Goal: Contribute content: Add original content to the website for others to see

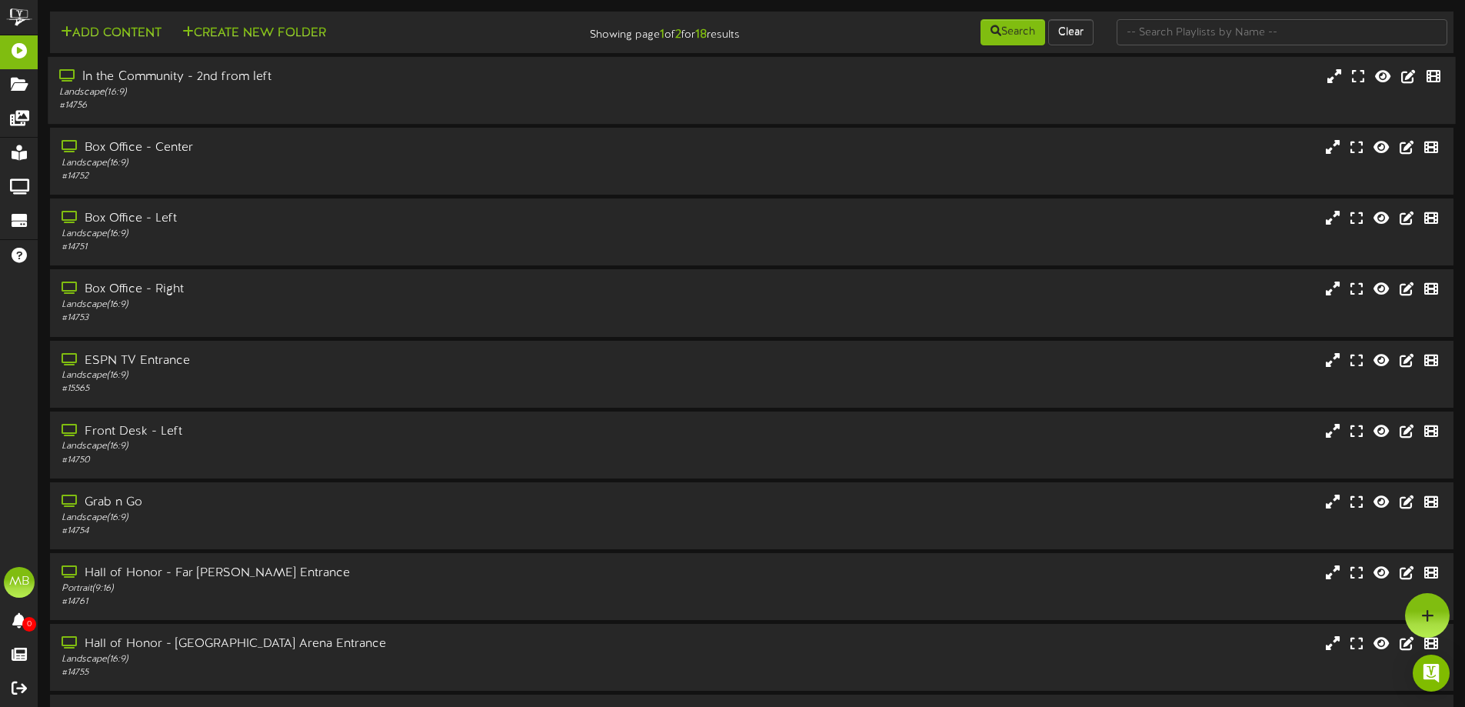
drag, startPoint x: 279, startPoint y: 82, endPoint x: 266, endPoint y: 75, distance: 14.8
click at [277, 82] on div "In the Community - 2nd from left" at bounding box center [341, 77] width 564 height 18
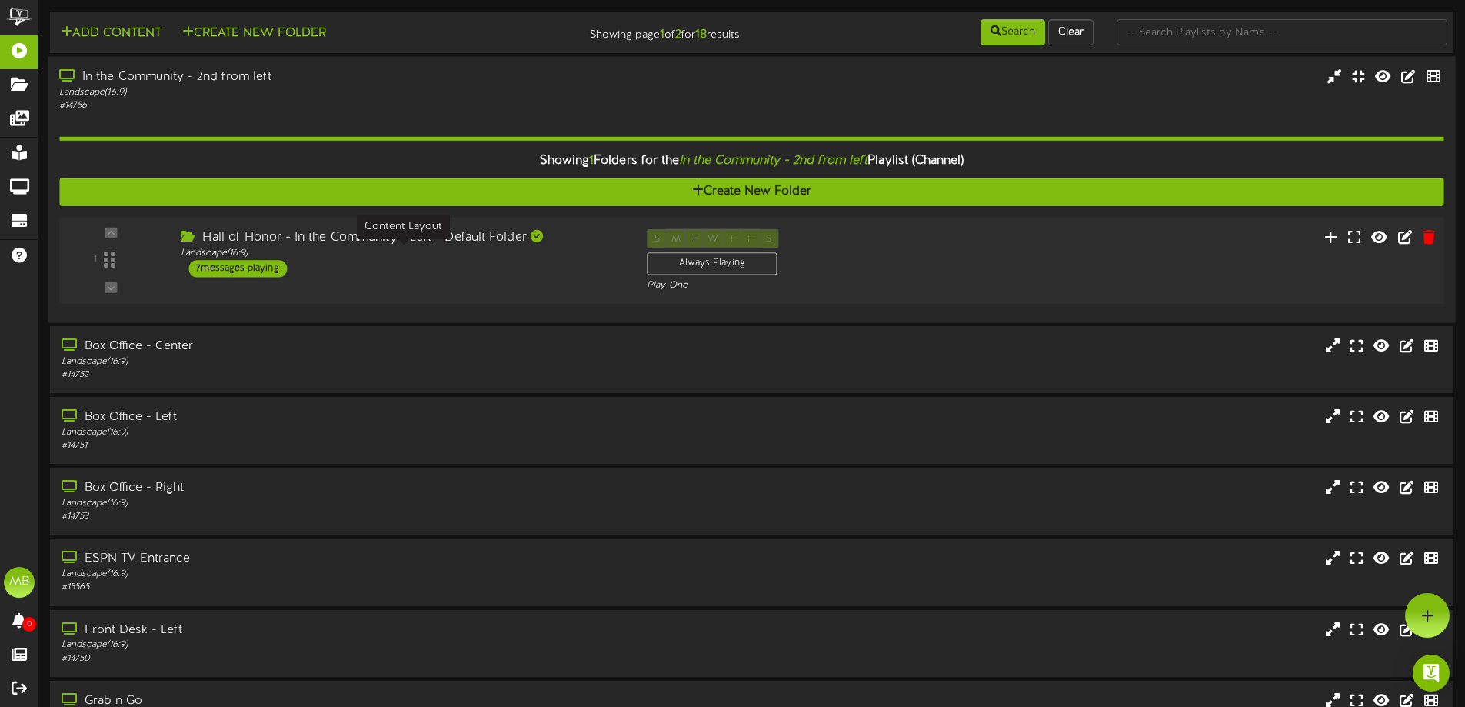
click at [364, 249] on div "Landscape ( 16:9 )" at bounding box center [402, 253] width 443 height 13
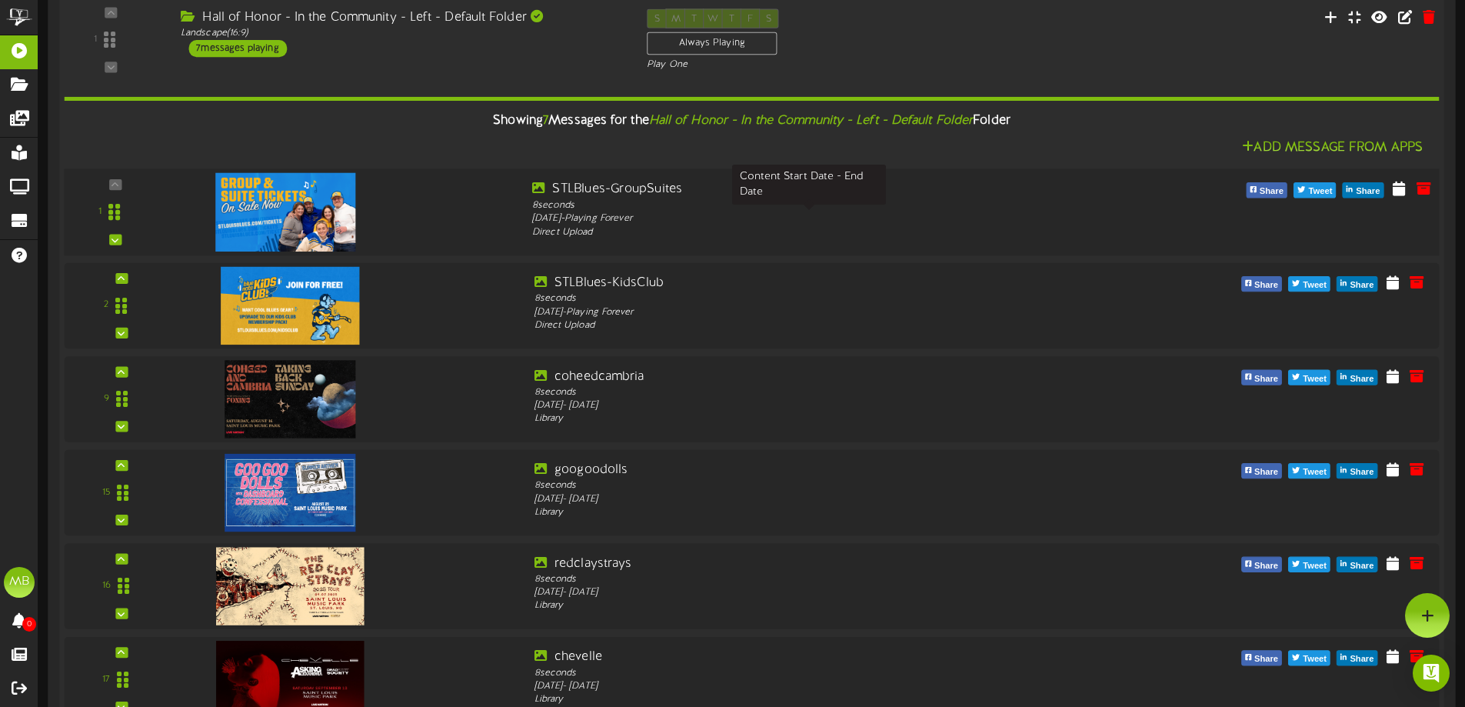
scroll to position [154, 0]
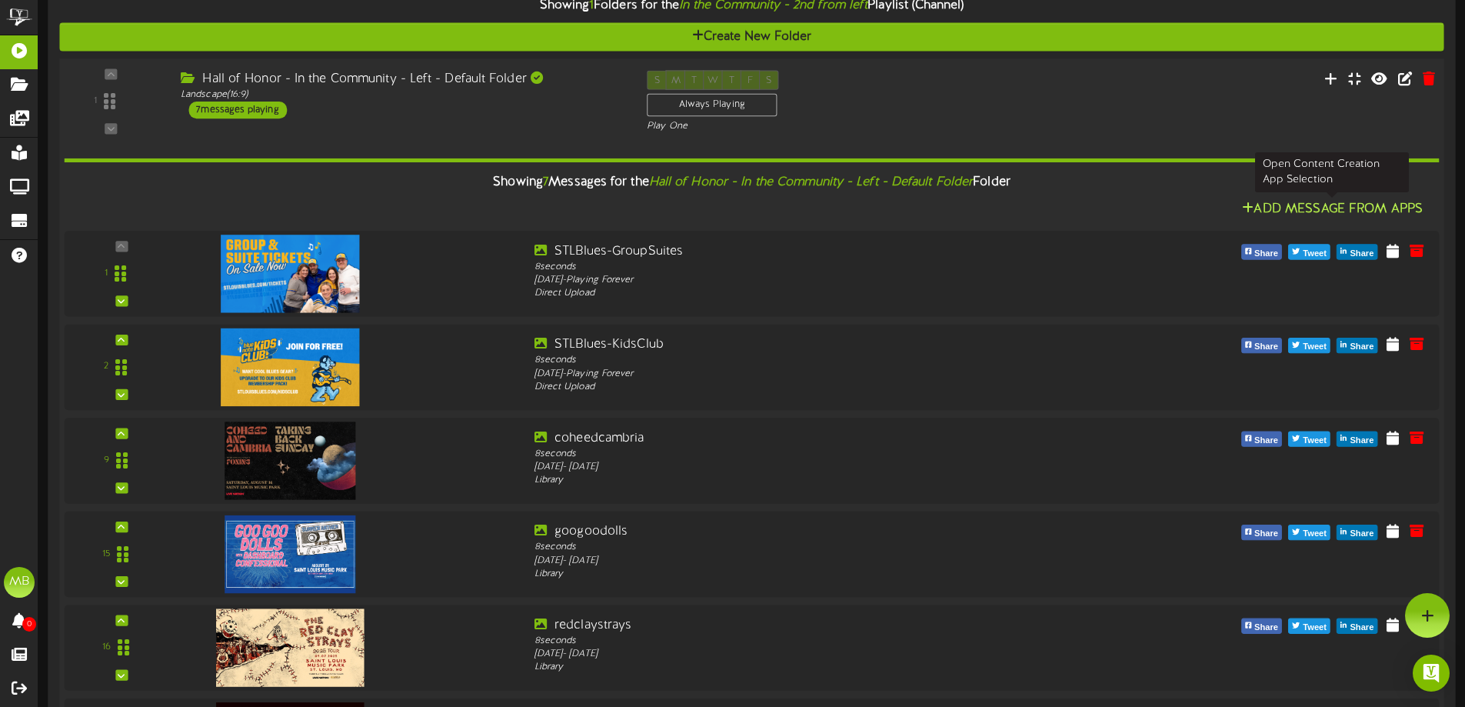
click at [1290, 215] on button "Add Message From Apps" at bounding box center [1332, 209] width 190 height 19
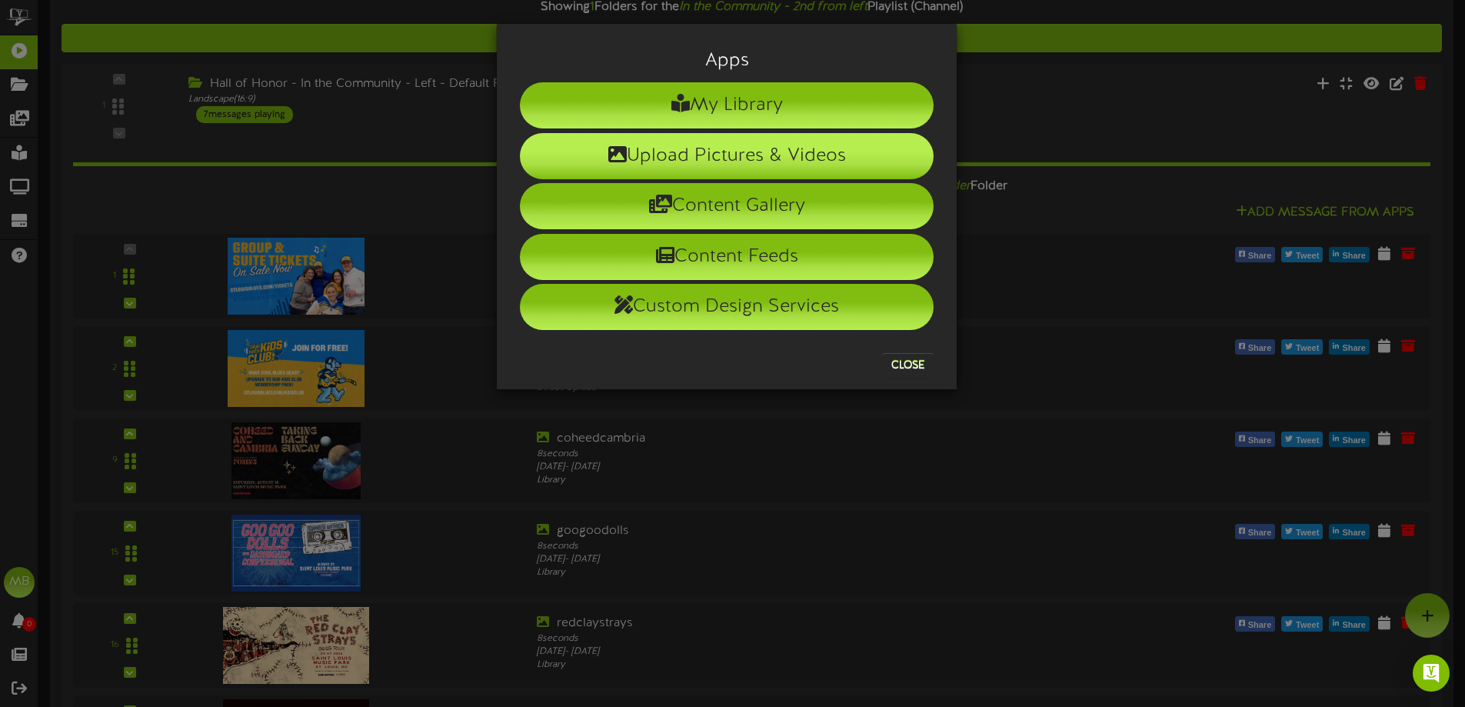
click at [699, 152] on li "Upload Pictures & Videos" at bounding box center [727, 156] width 414 height 46
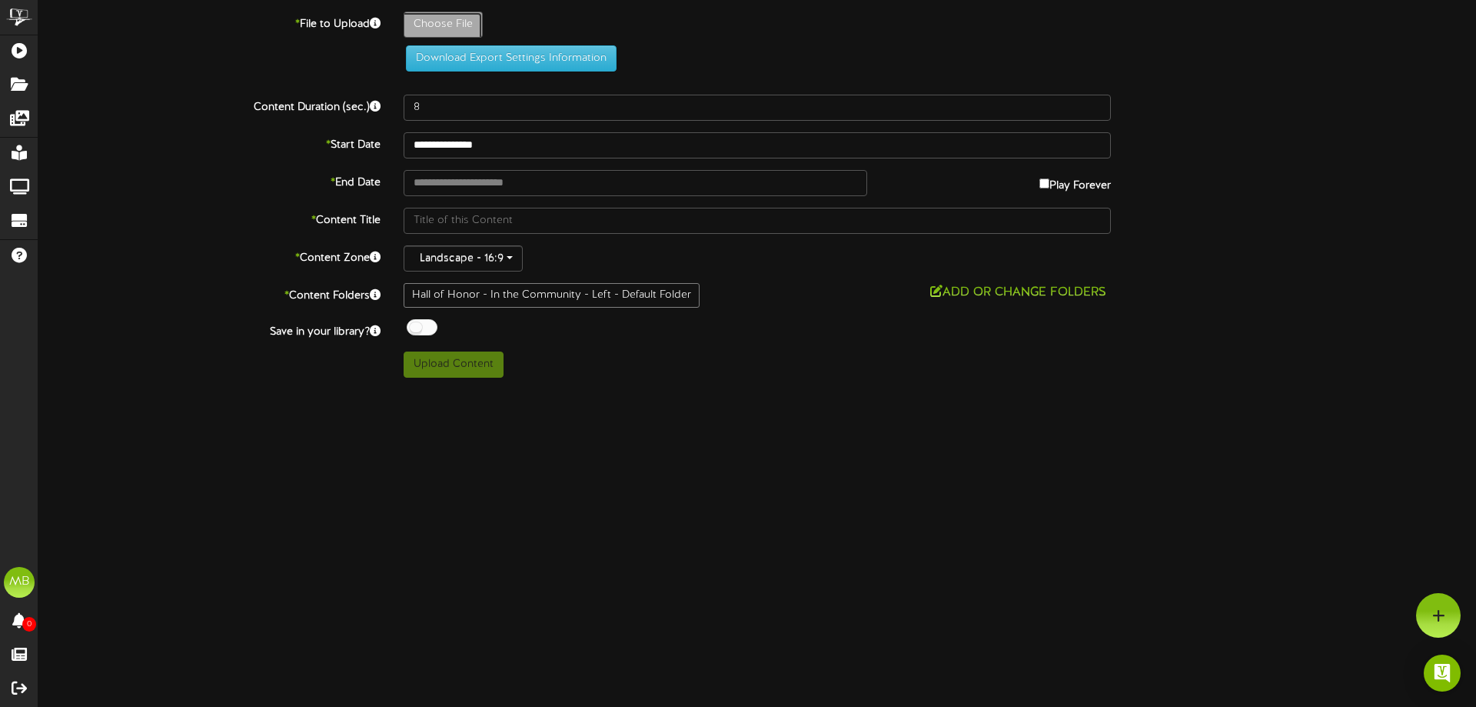
type input "**********"
type input "thumbnail_1920x1005"
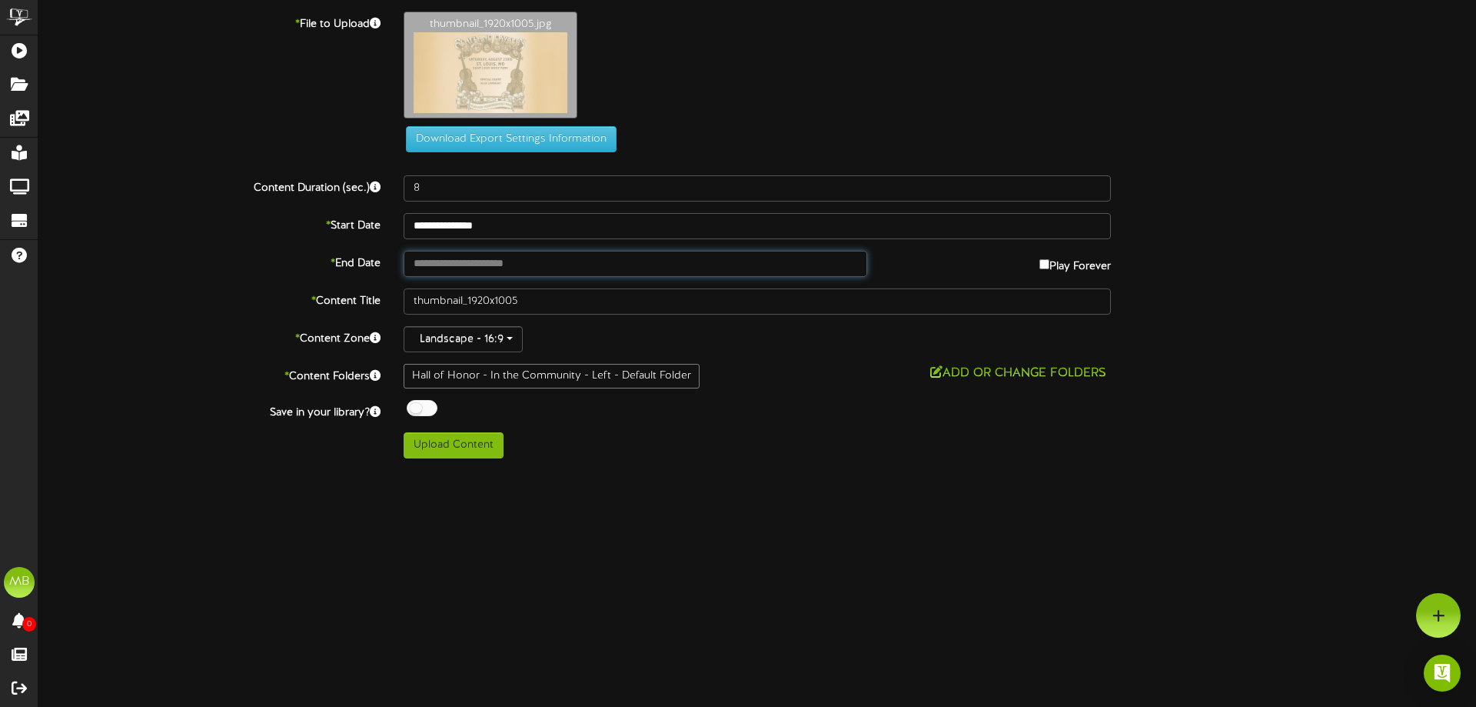
click at [563, 257] on input "text" at bounding box center [636, 264] width 464 height 26
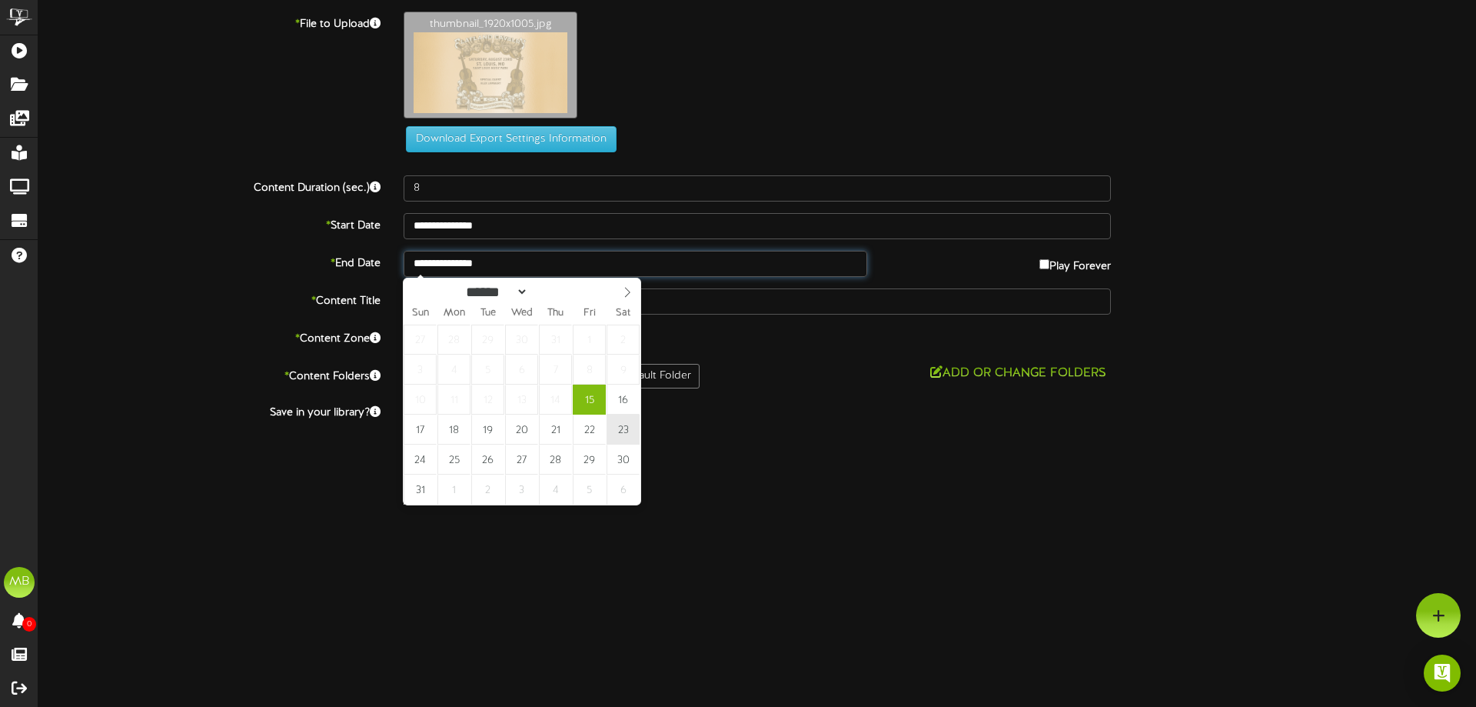
type input "**********"
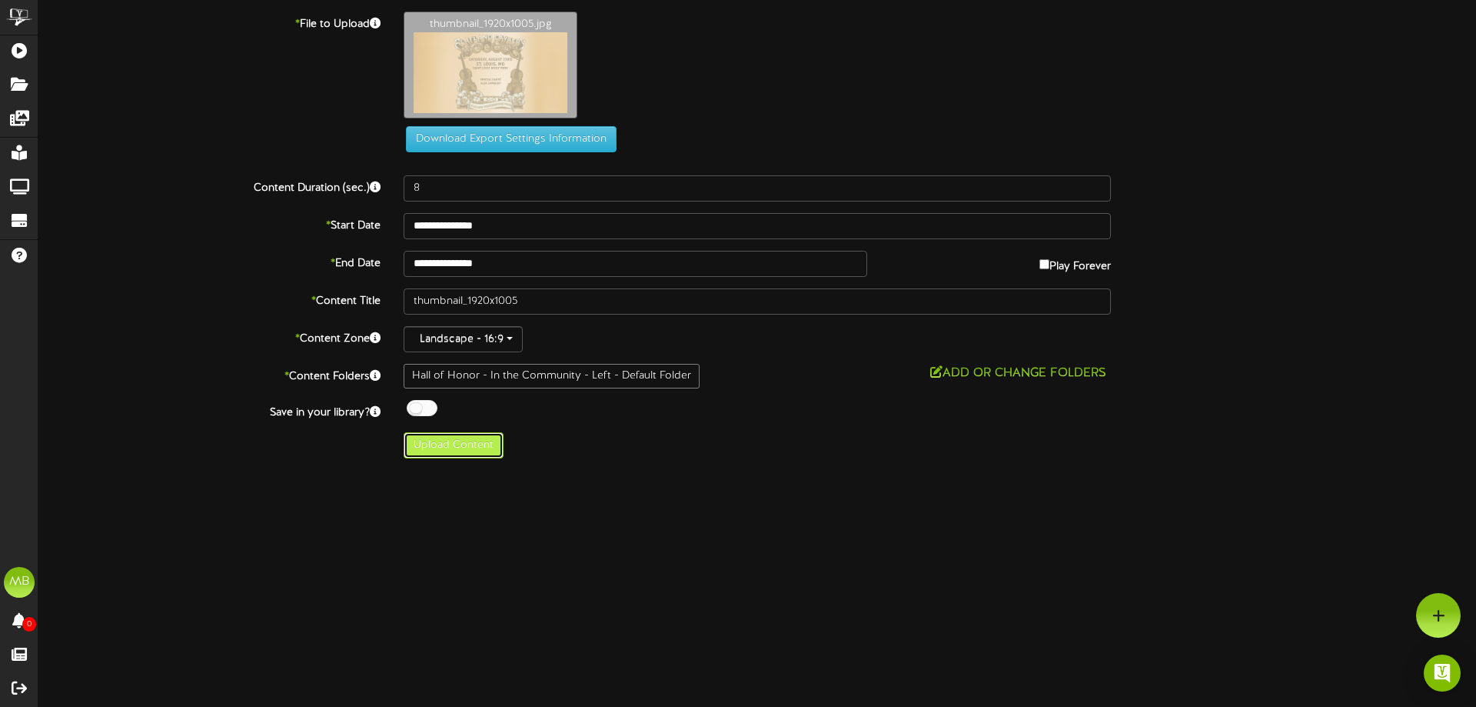
click at [468, 446] on button "Upload Content" at bounding box center [454, 445] width 100 height 26
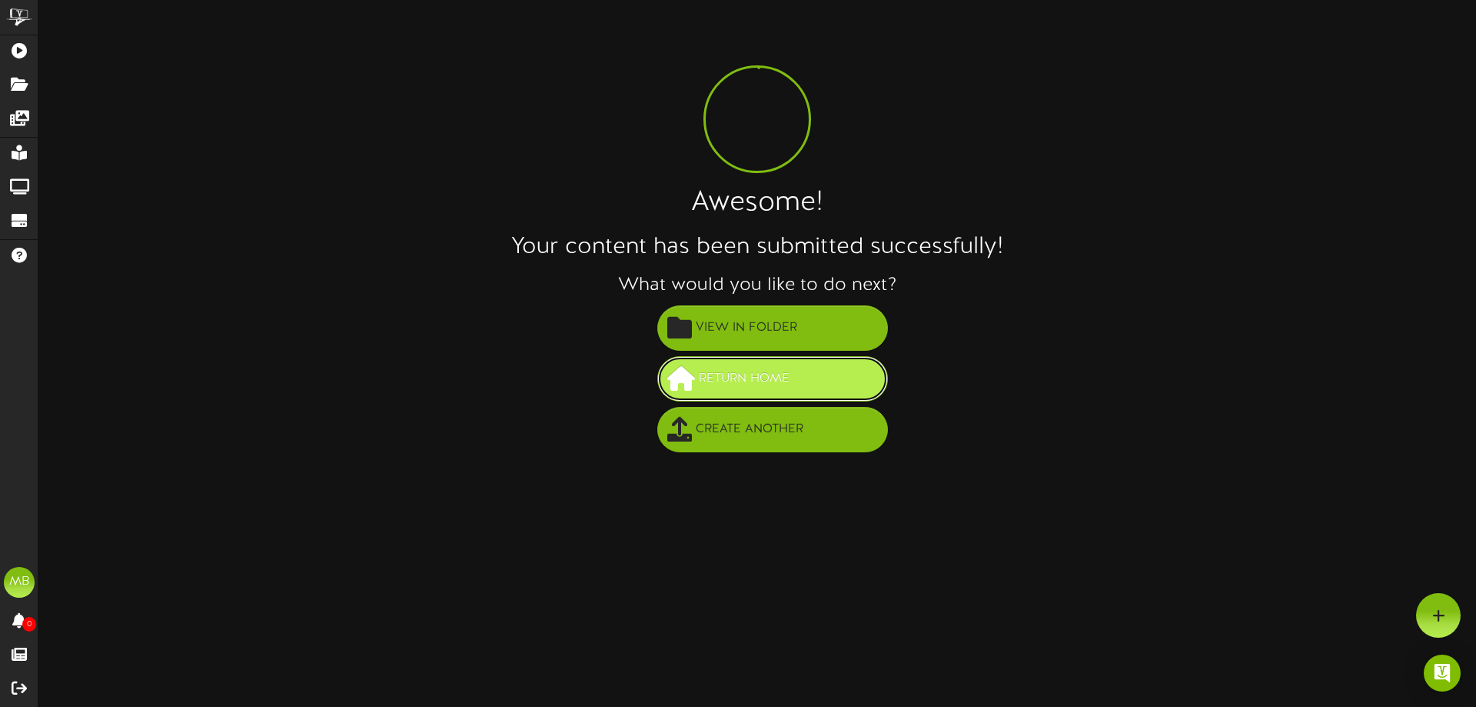
click at [775, 381] on span "Return Home" at bounding box center [744, 378] width 98 height 25
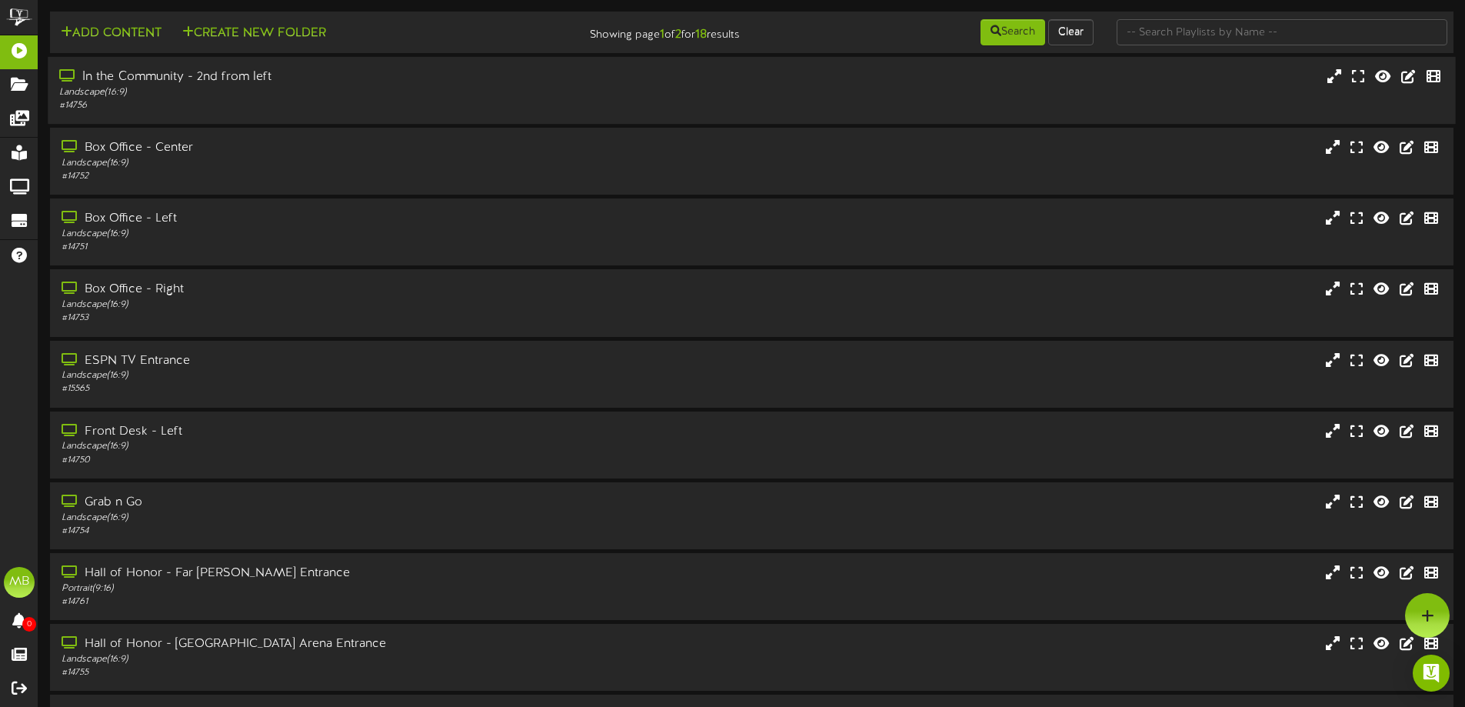
click at [244, 95] on div "Landscape ( 16:9 )" at bounding box center [341, 92] width 564 height 13
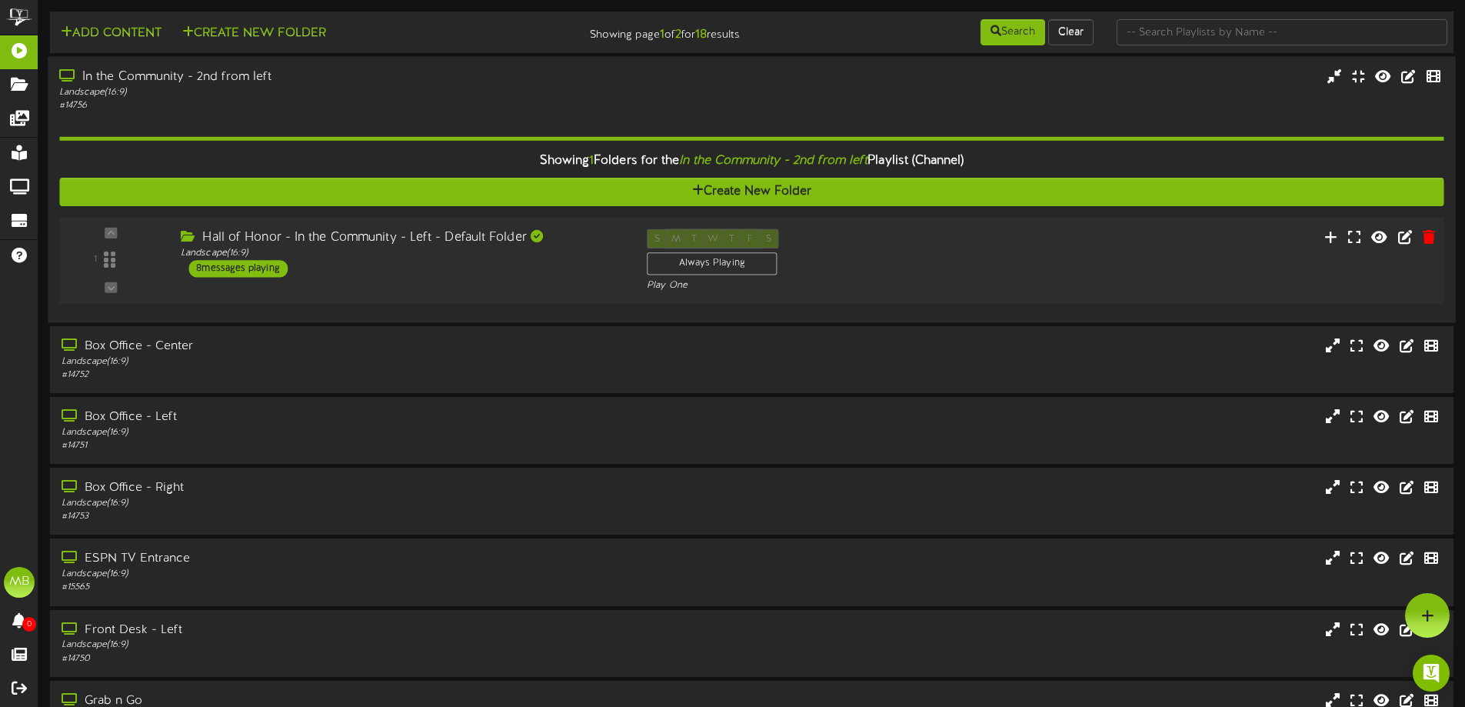
click at [407, 264] on div "Hall of Honor - In the Community - Left - Default Folder Landscape ( 16:9 ) 8 m…" at bounding box center [402, 253] width 466 height 48
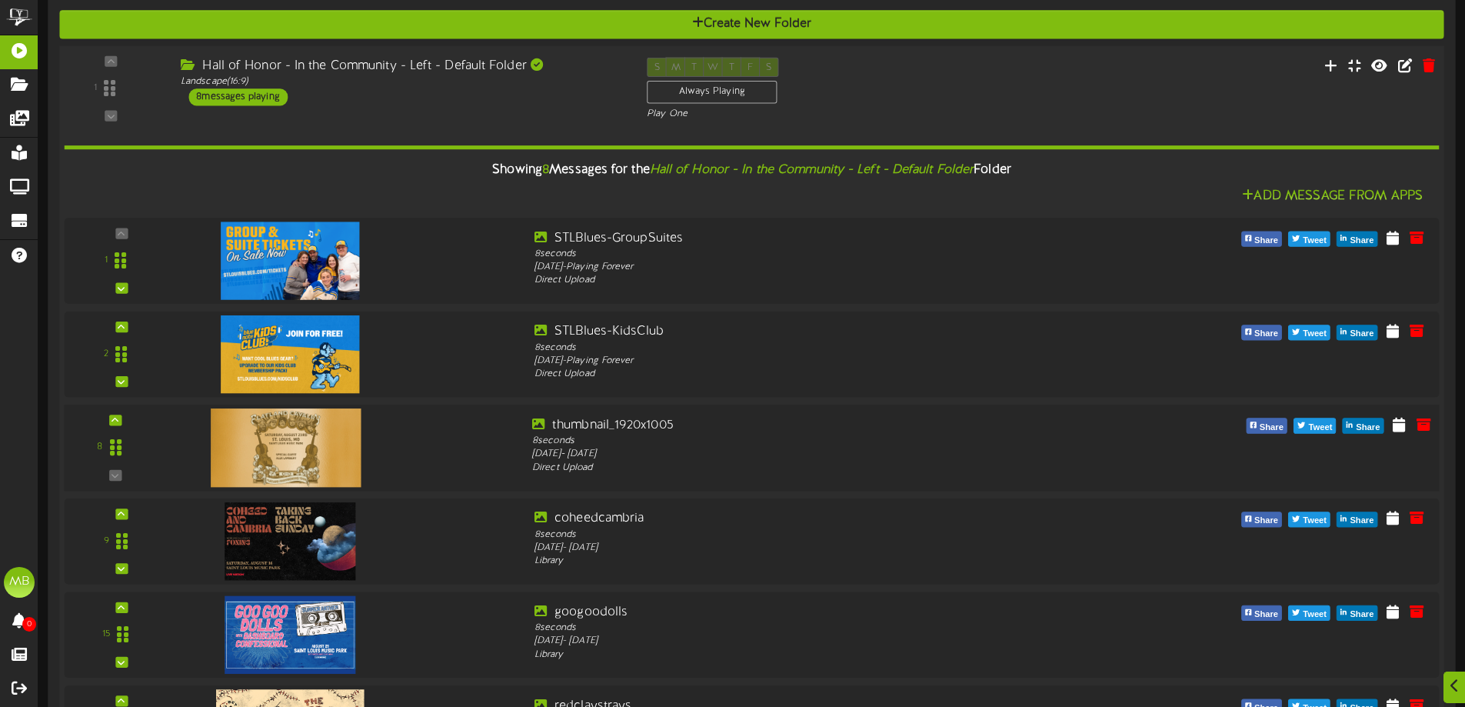
scroll to position [308, 0]
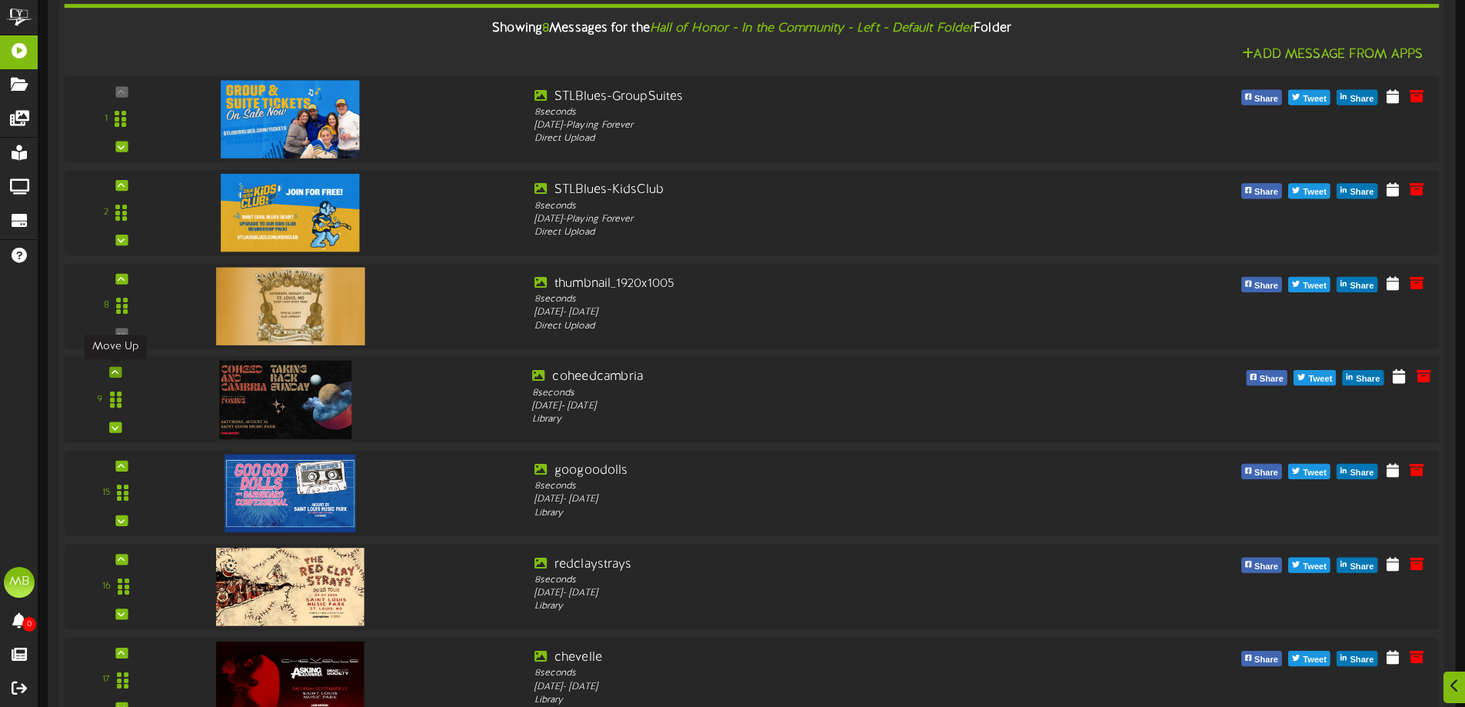
click at [114, 374] on icon at bounding box center [114, 372] width 7 height 8
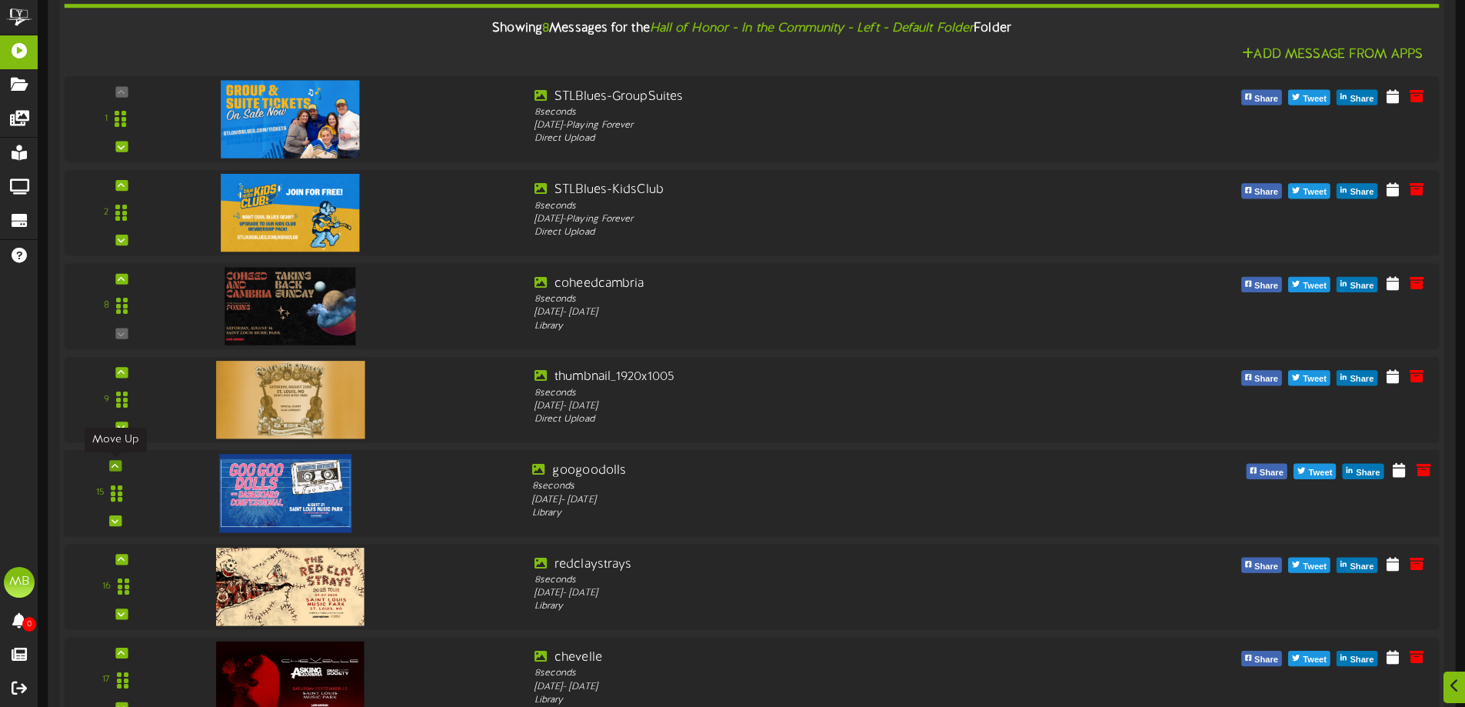
click at [115, 463] on icon at bounding box center [114, 465] width 7 height 8
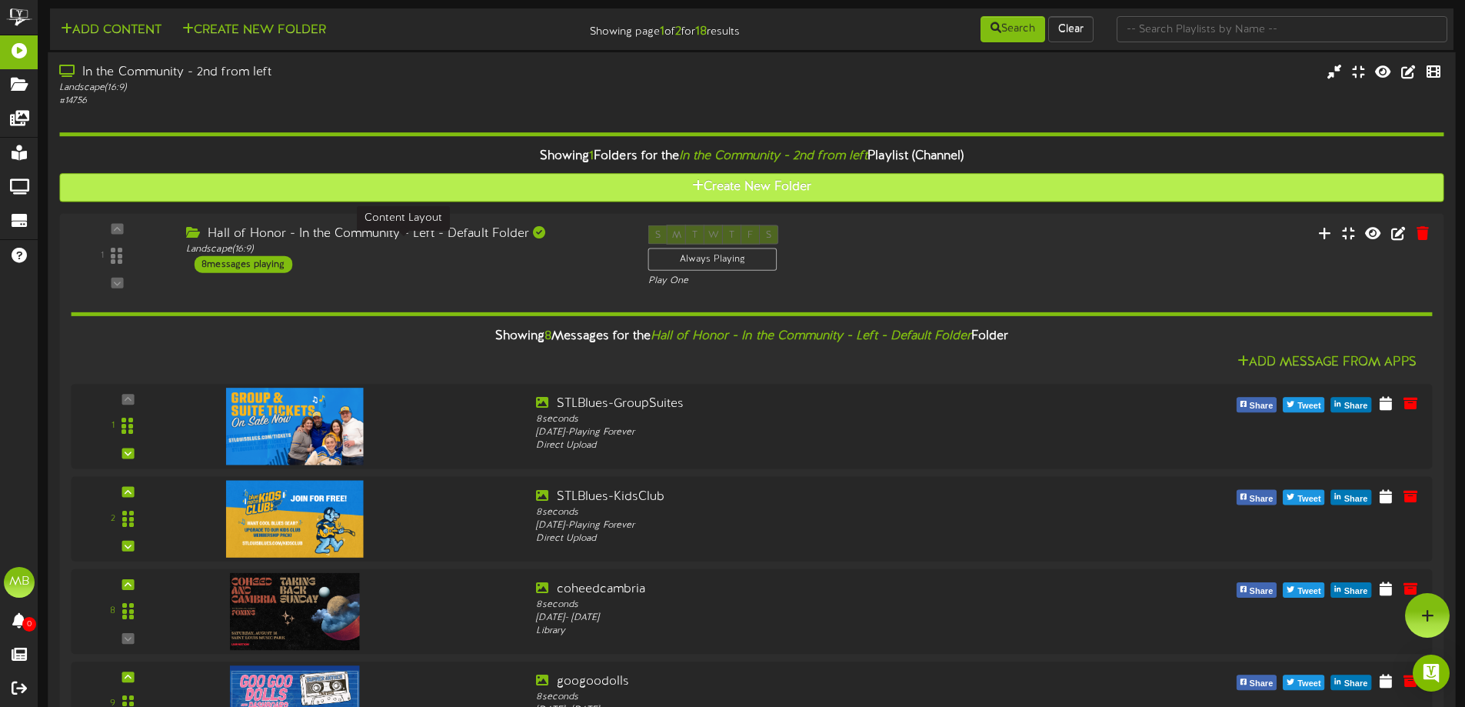
scroll to position [0, 0]
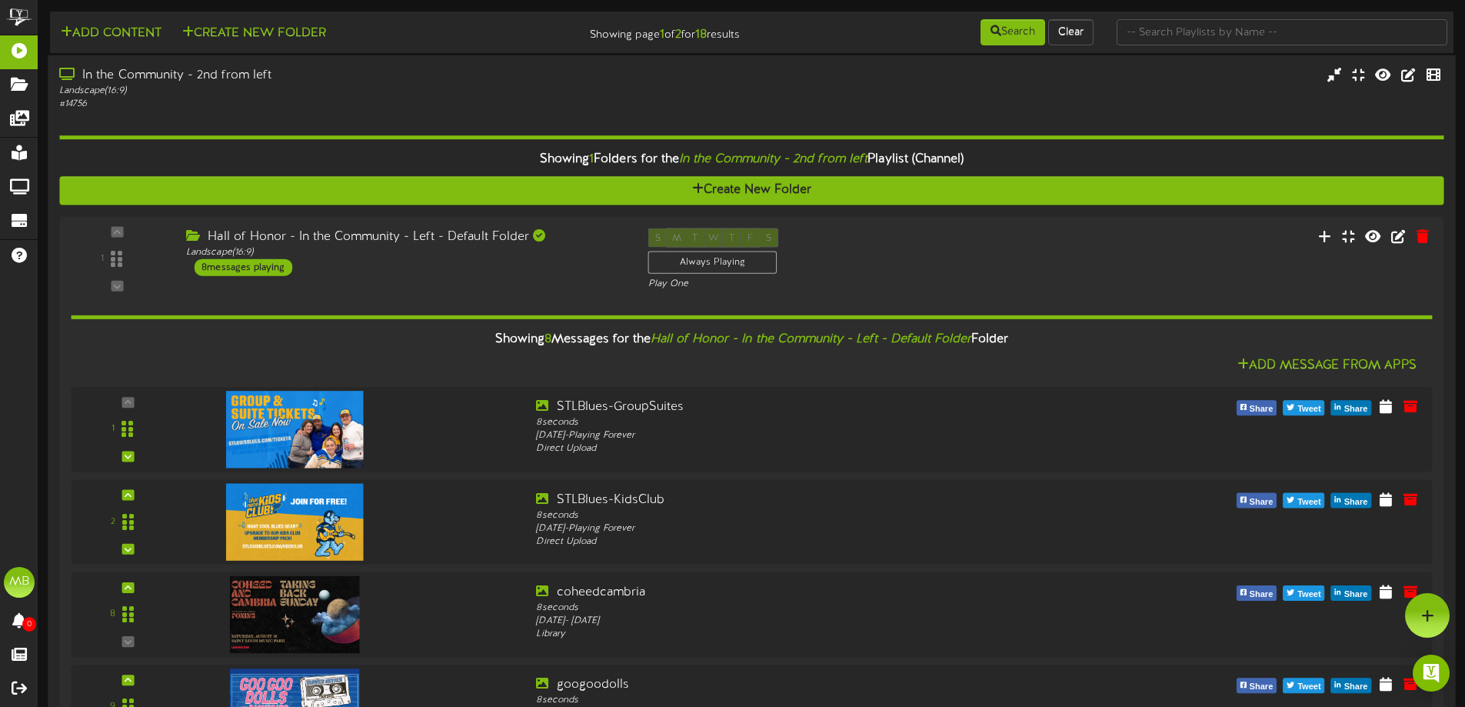
click at [640, 86] on div "In the Community - 2nd from left Landscape ( 16:9 ) # 14756" at bounding box center [751, 89] width 1407 height 44
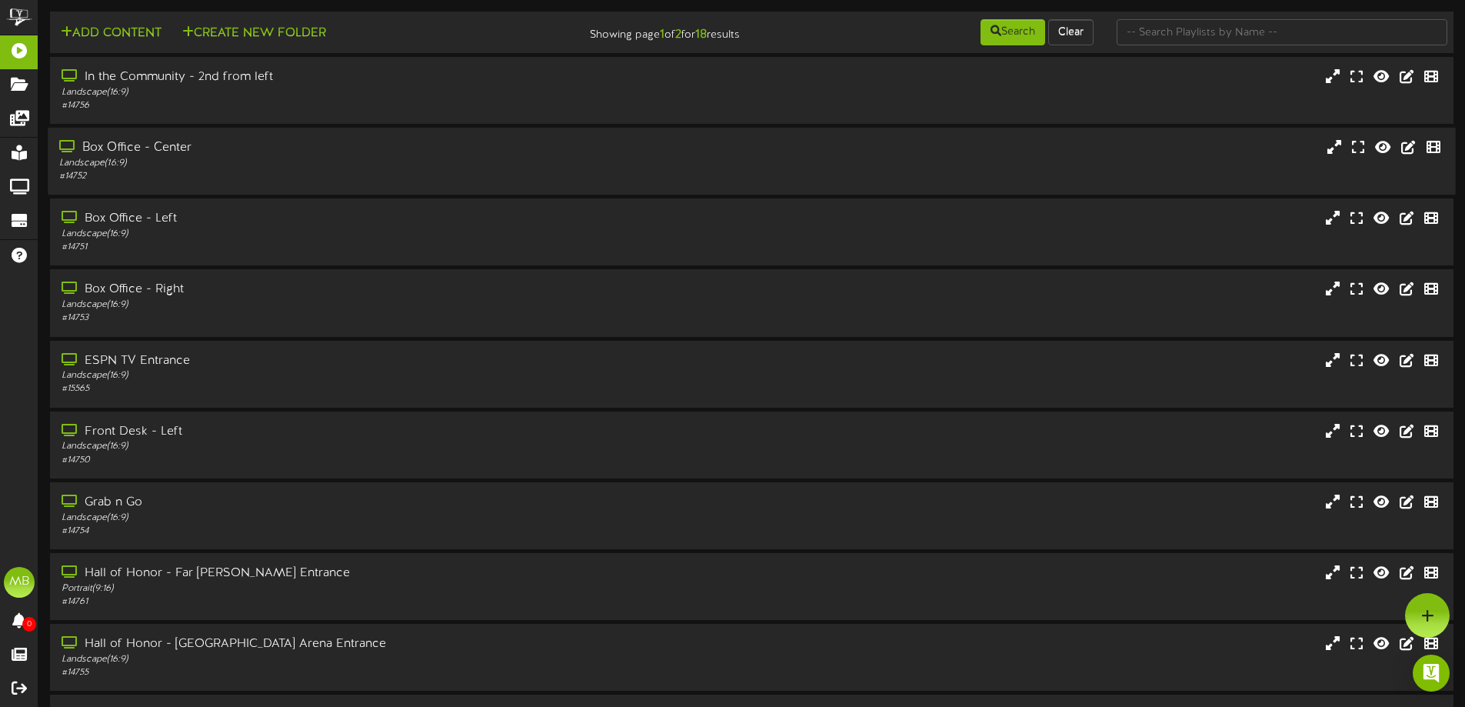
click at [330, 173] on div "# 14752" at bounding box center [341, 176] width 564 height 13
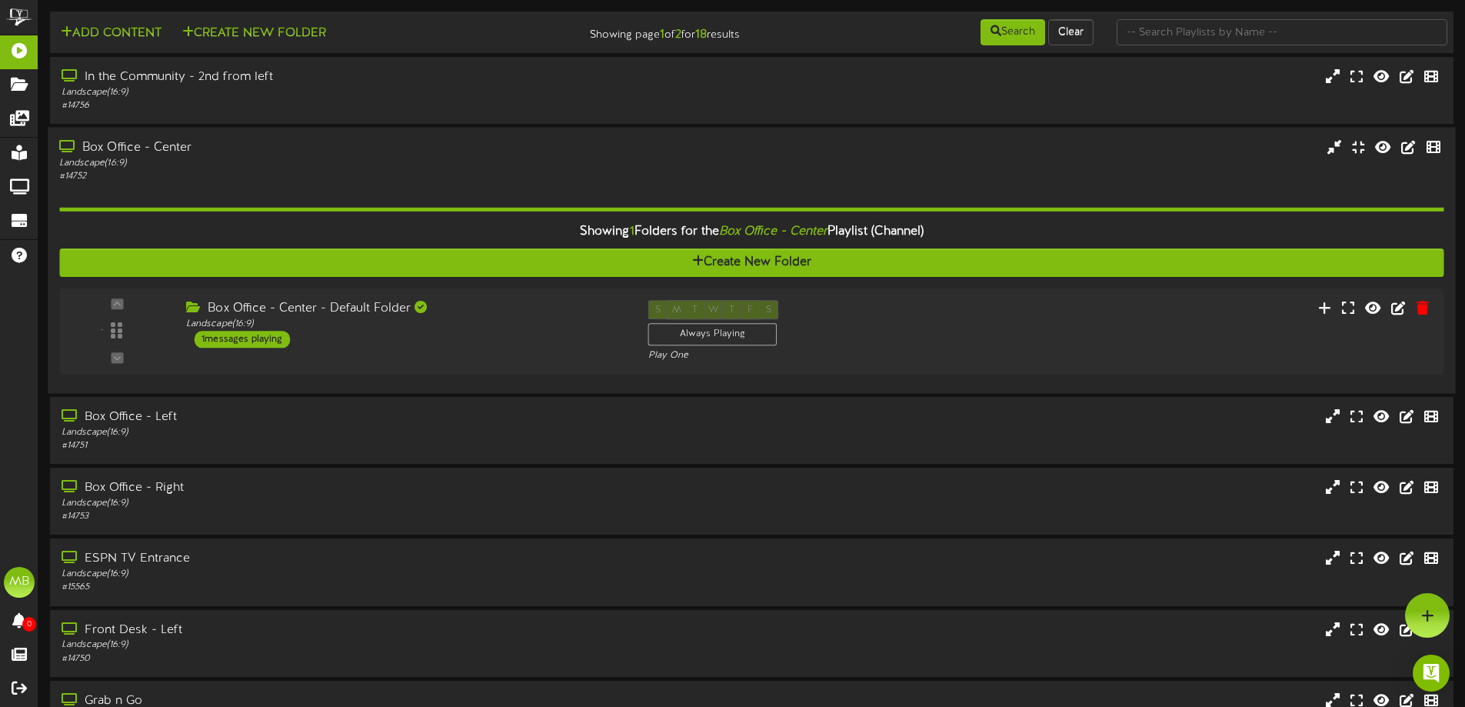
click at [281, 186] on div "Showing 1 Folders for the Box Office - Center Playlist (Channel) Create New Fol…" at bounding box center [751, 282] width 1384 height 199
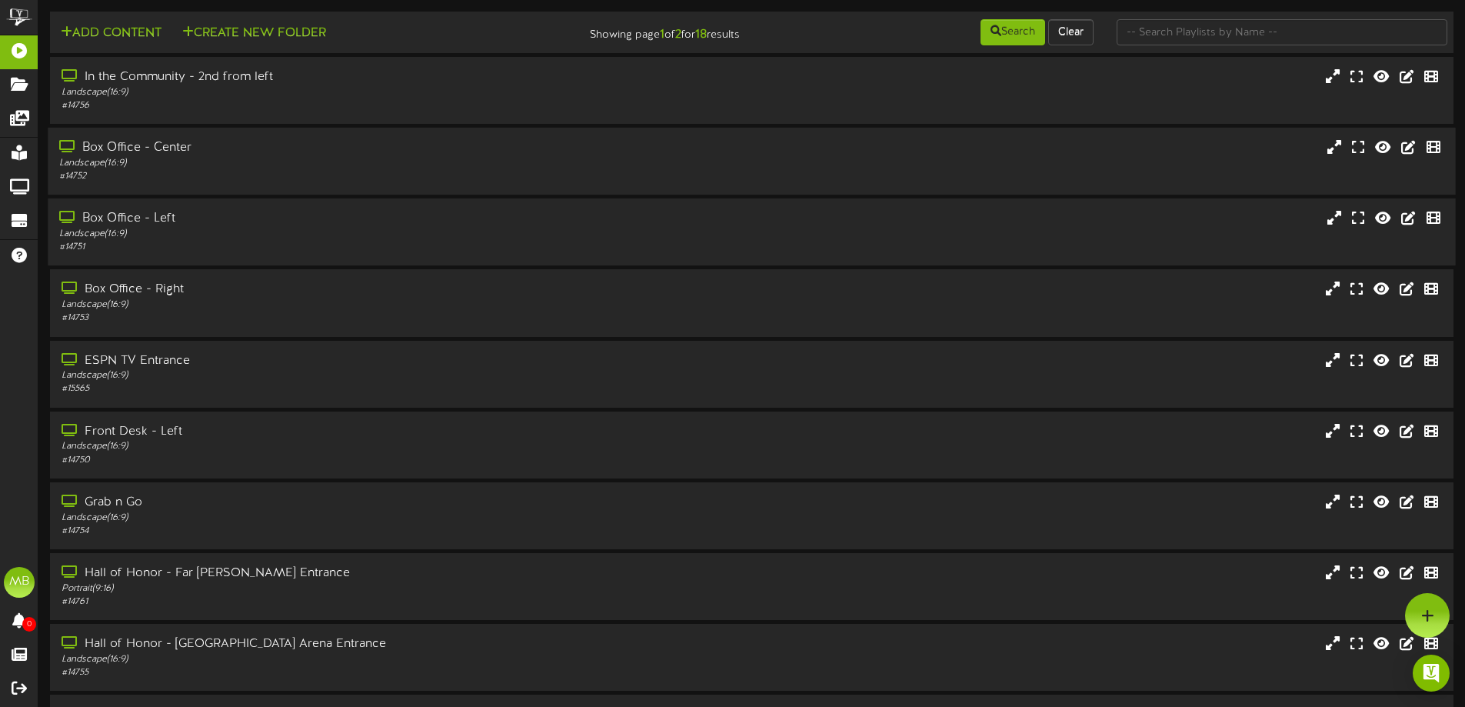
click at [281, 228] on div "Landscape ( 16:9 )" at bounding box center [341, 234] width 564 height 13
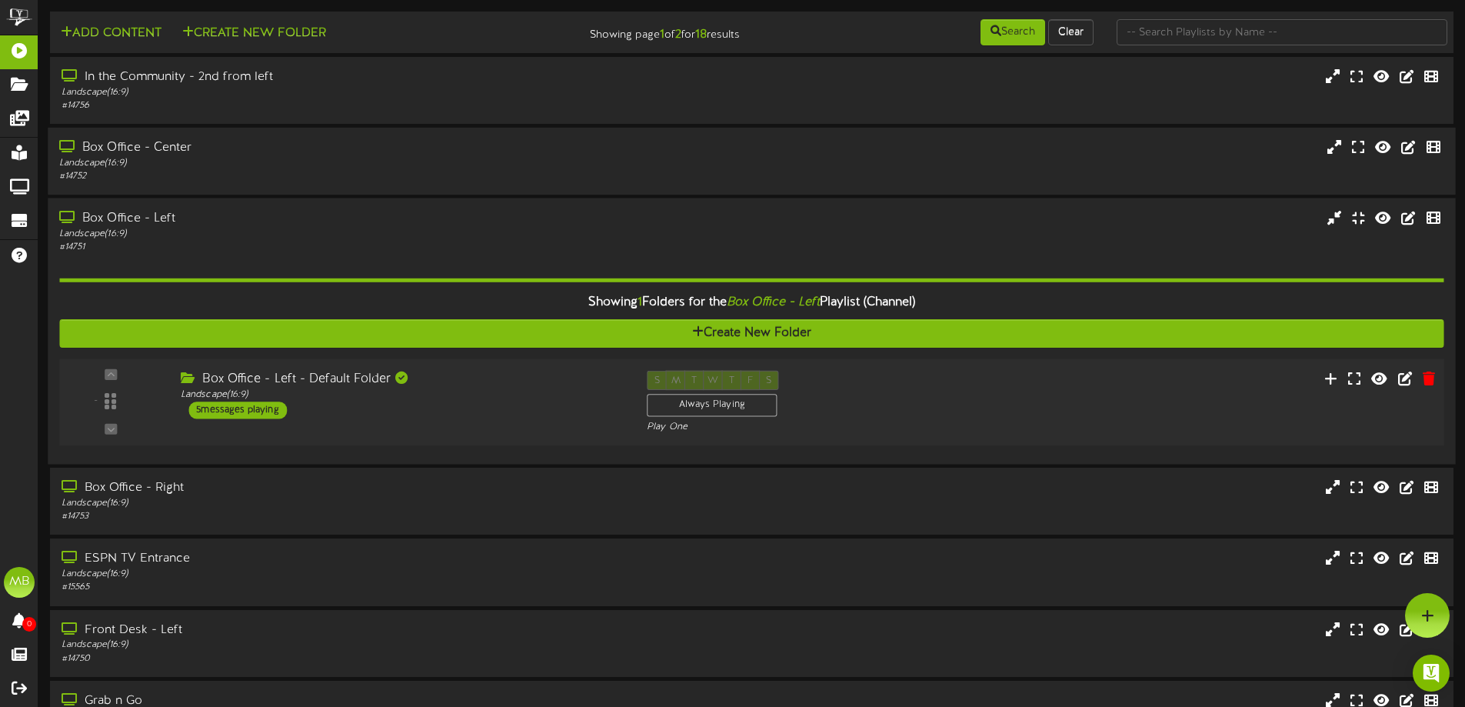
click at [359, 377] on div "Box Office - Left - Default Folder" at bounding box center [402, 380] width 443 height 18
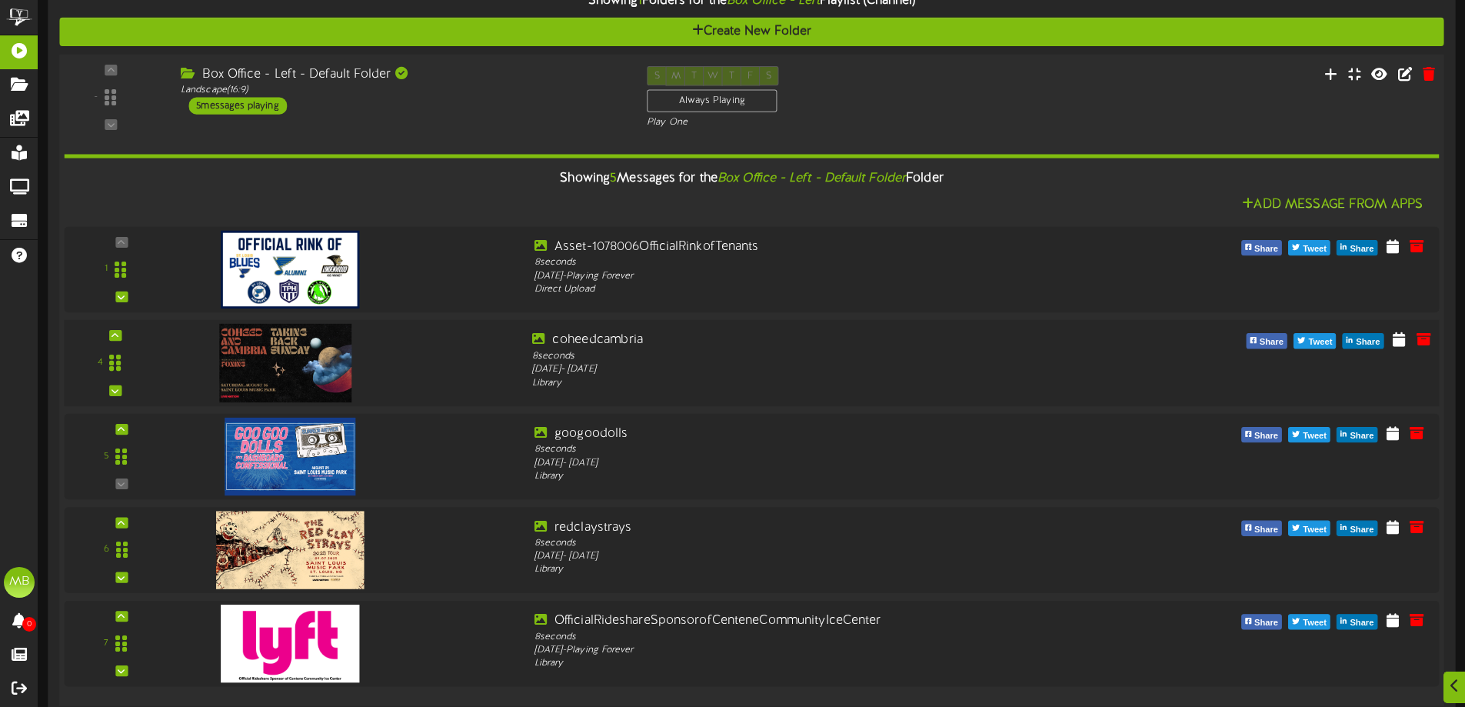
scroll to position [308, 0]
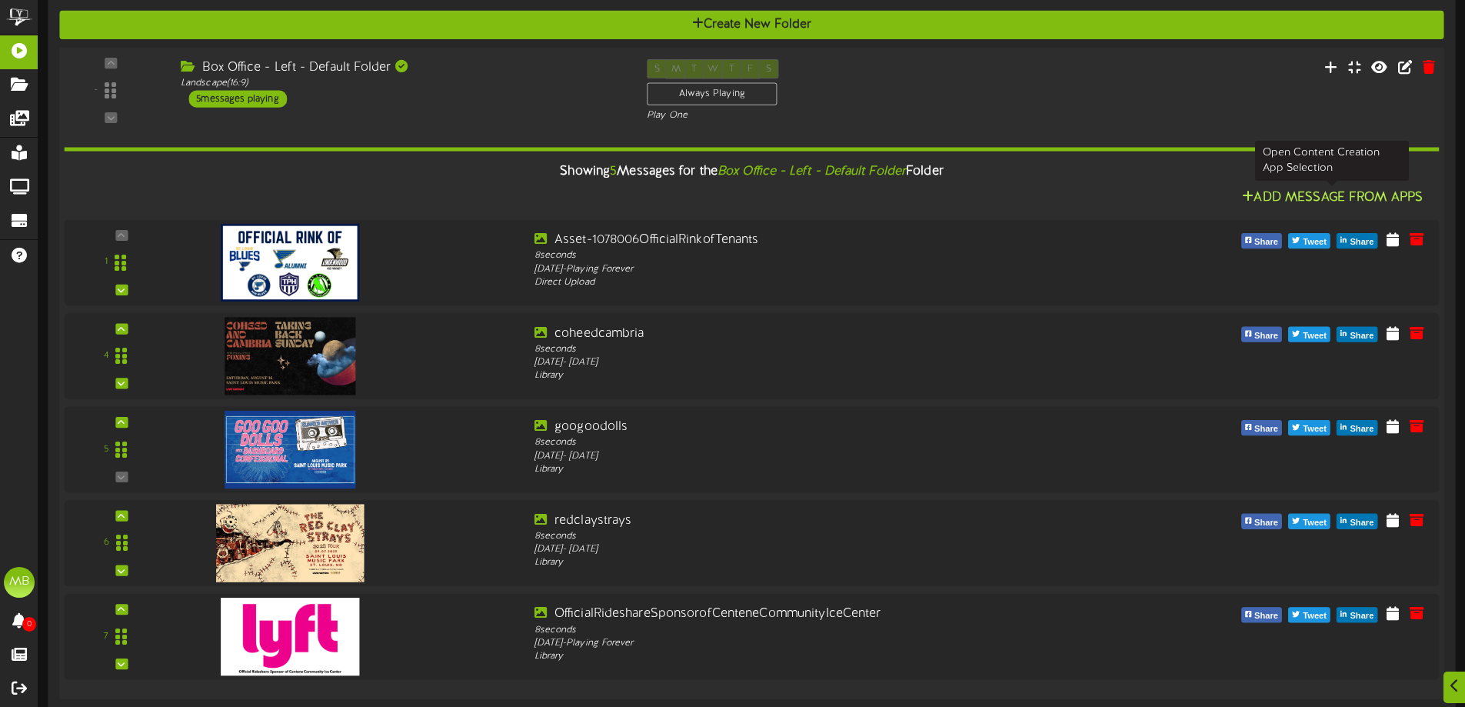
click at [1282, 195] on button "Add Message From Apps" at bounding box center [1332, 197] width 190 height 19
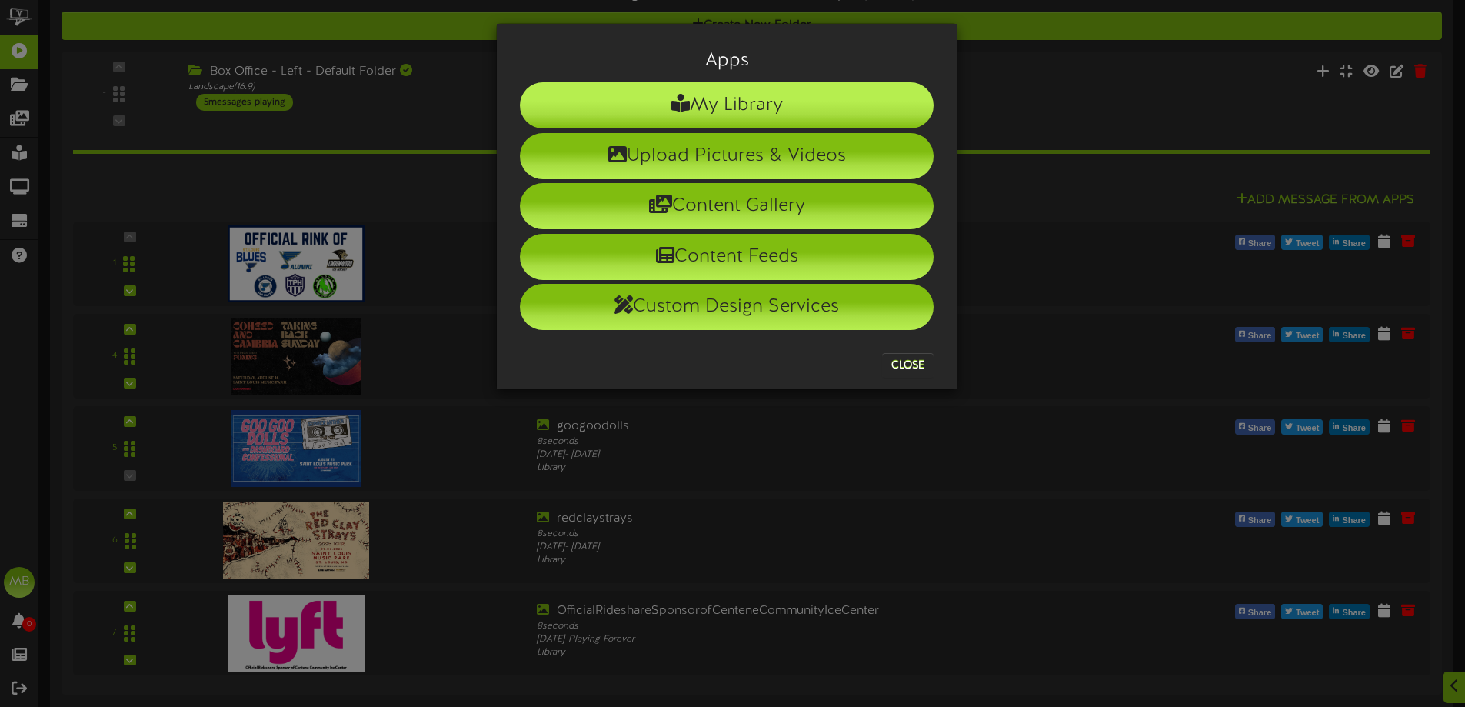
click at [873, 118] on li "My Library" at bounding box center [727, 105] width 414 height 46
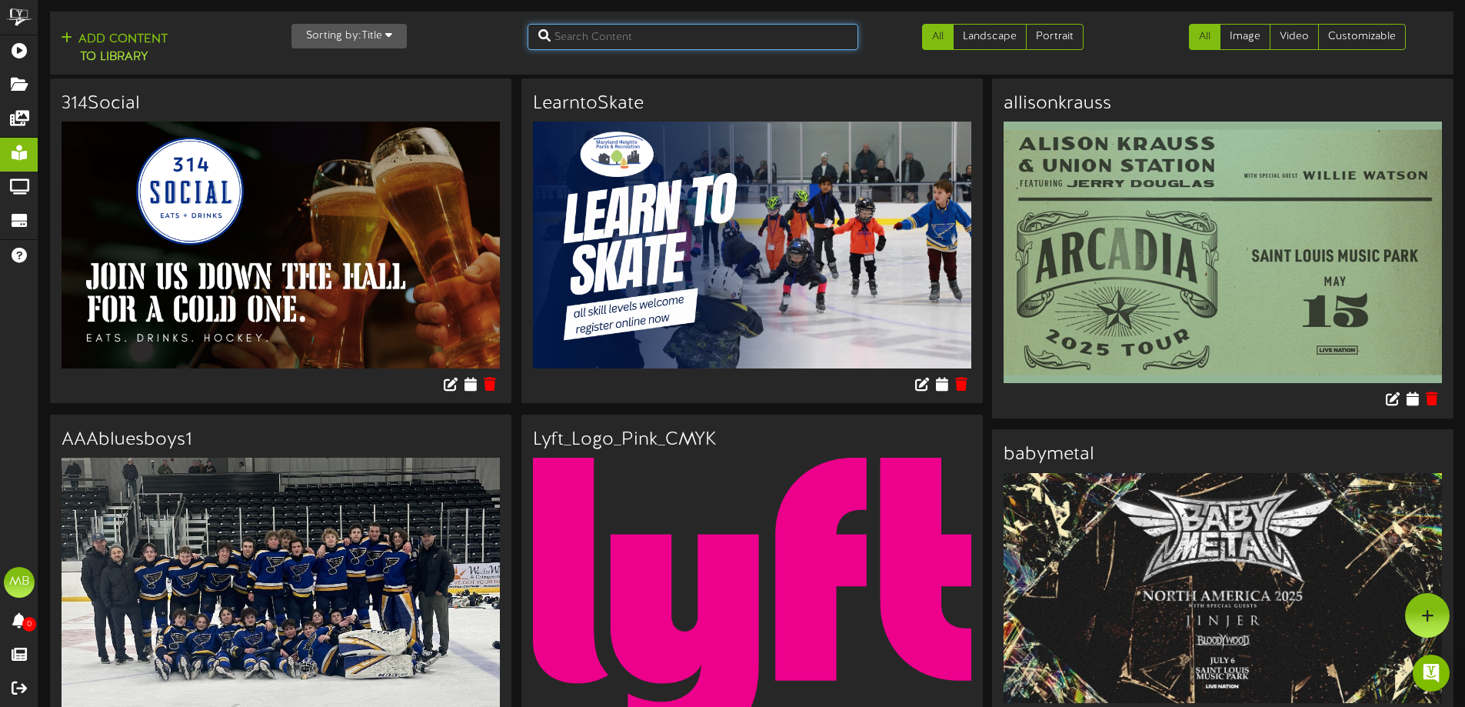
click at [685, 43] on input "text" at bounding box center [692, 37] width 331 height 26
type input "thumb"
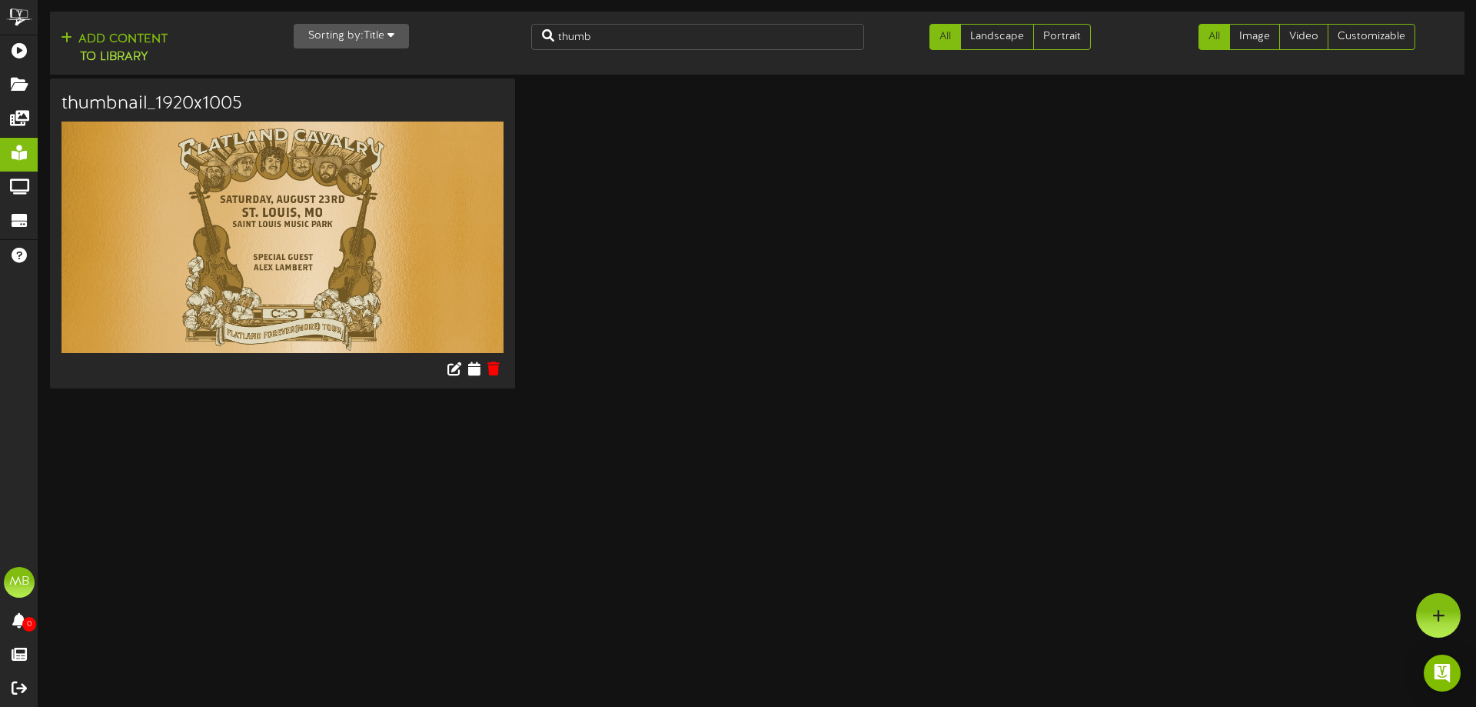
click at [467, 371] on div at bounding box center [282, 370] width 465 height 35
click at [470, 370] on icon at bounding box center [474, 368] width 15 height 17
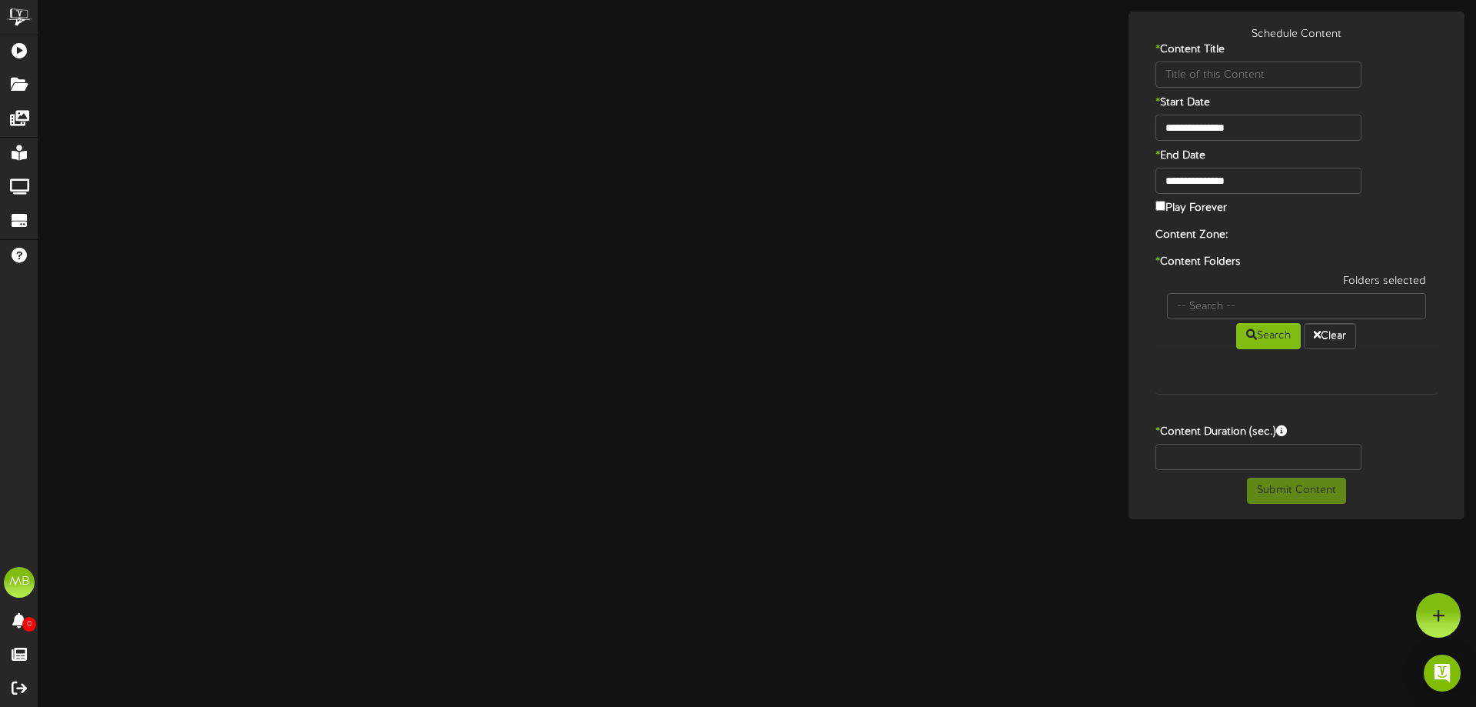
type input "thumbnail_1920x1005"
type input "8"
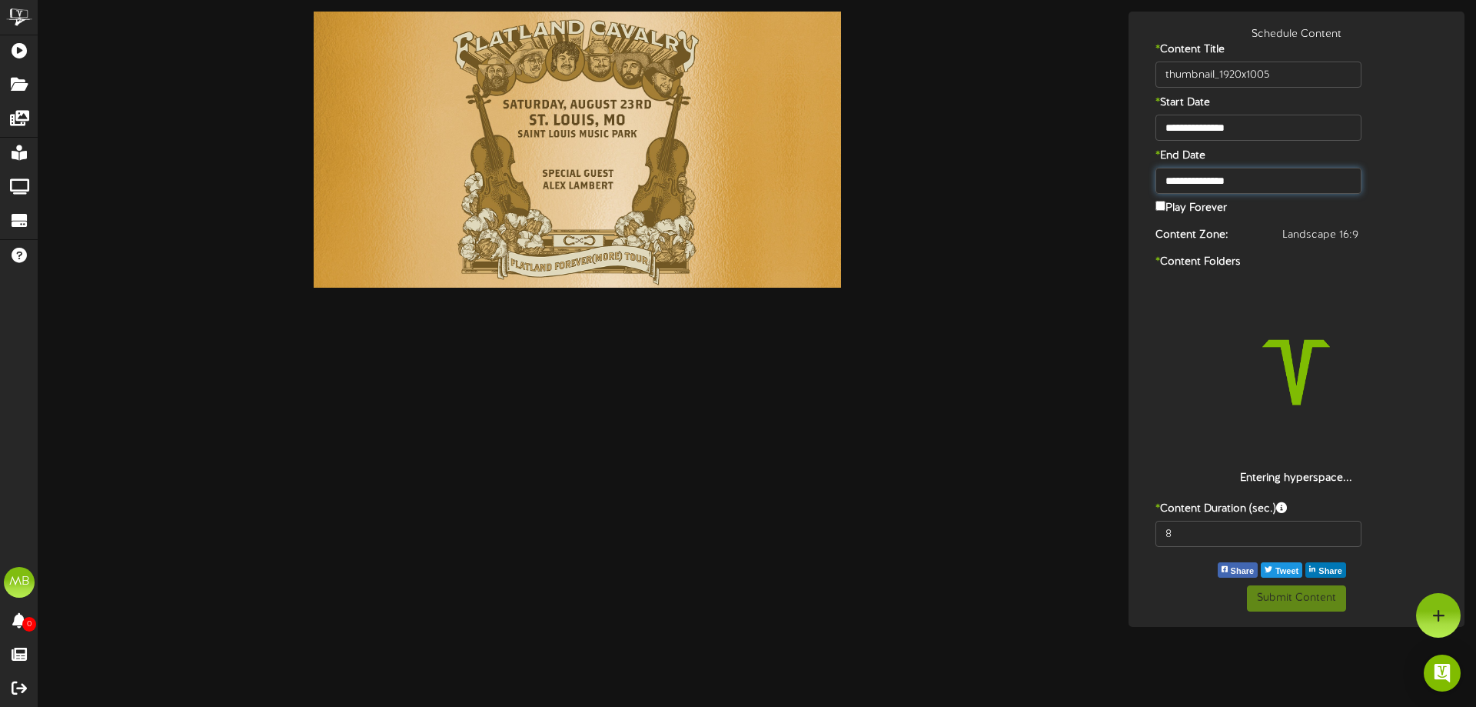
click at [1269, 182] on input "**********" at bounding box center [1259, 181] width 206 height 26
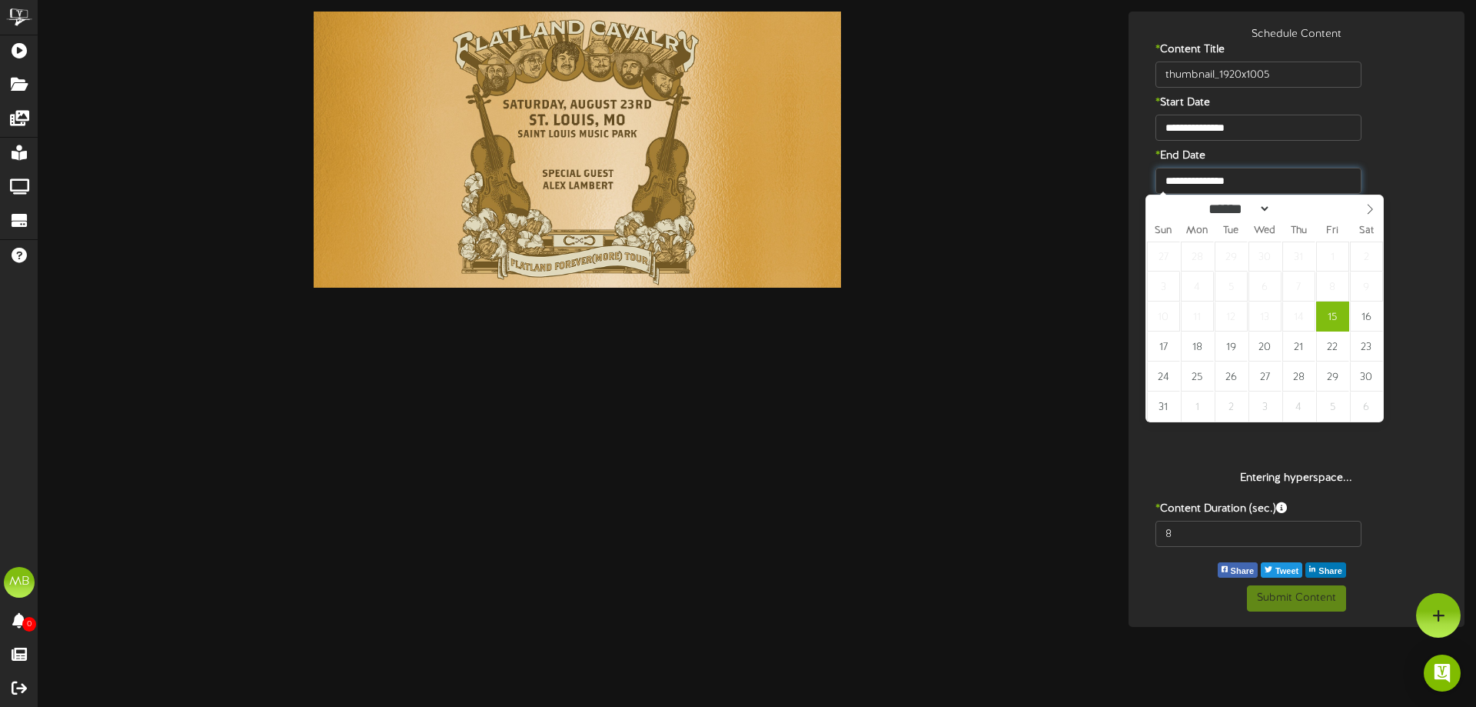
type input "**********"
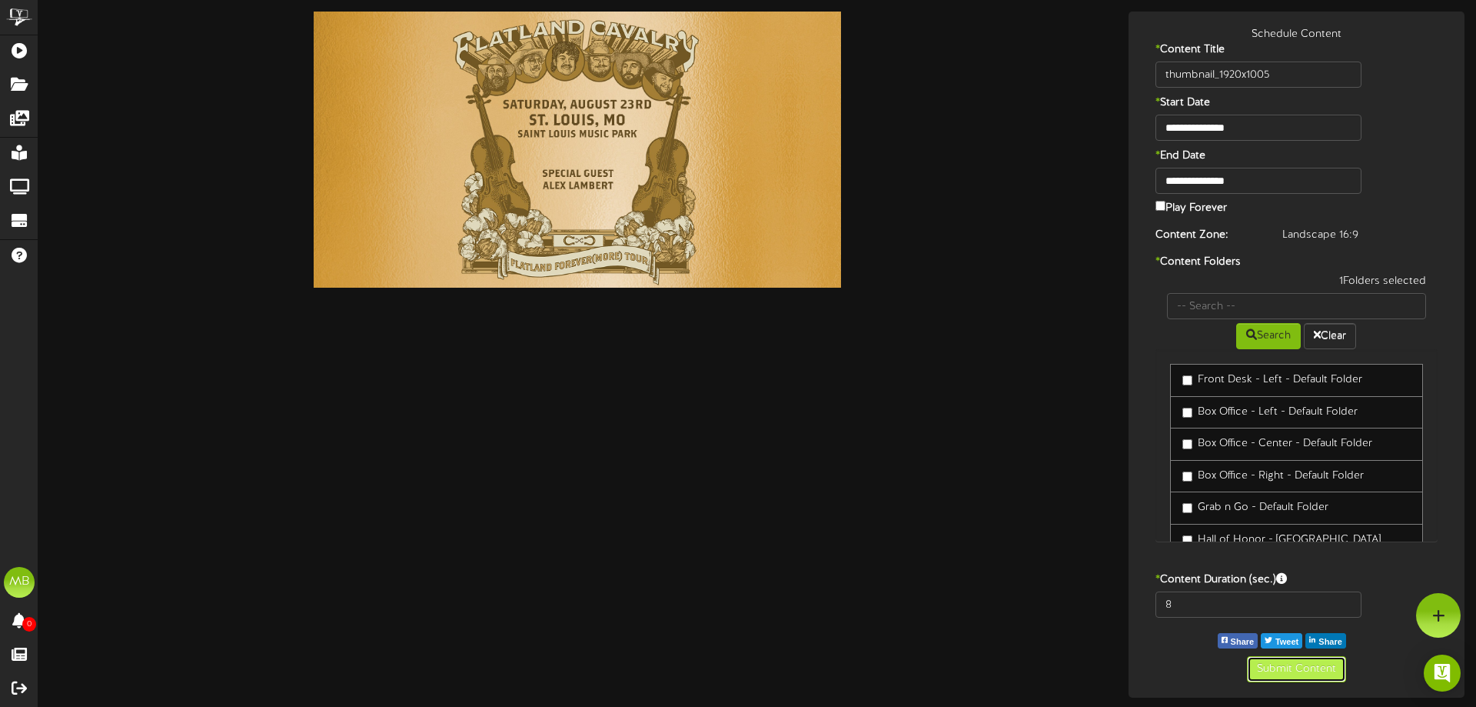
click at [1290, 671] on button "Submit Content" at bounding box center [1296, 669] width 99 height 26
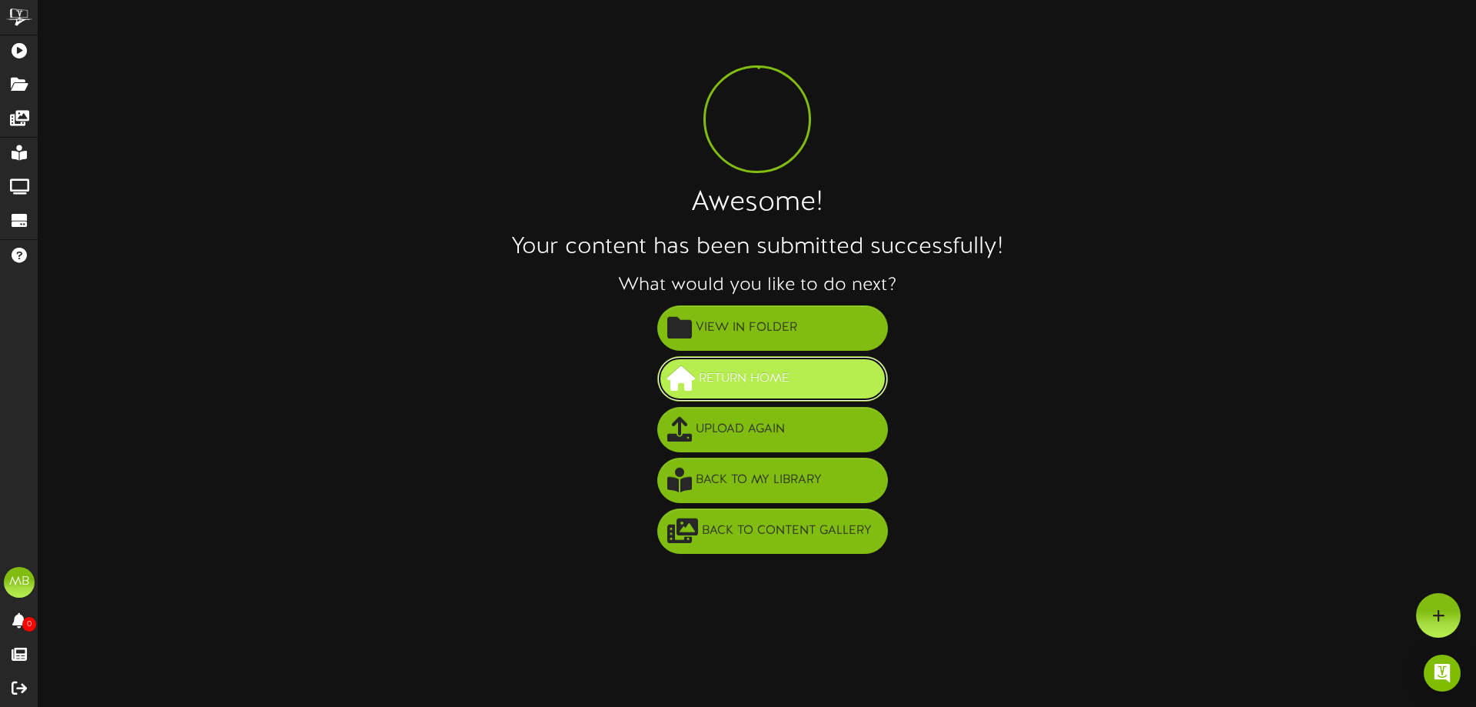
click at [825, 372] on button "Return Home" at bounding box center [772, 378] width 231 height 45
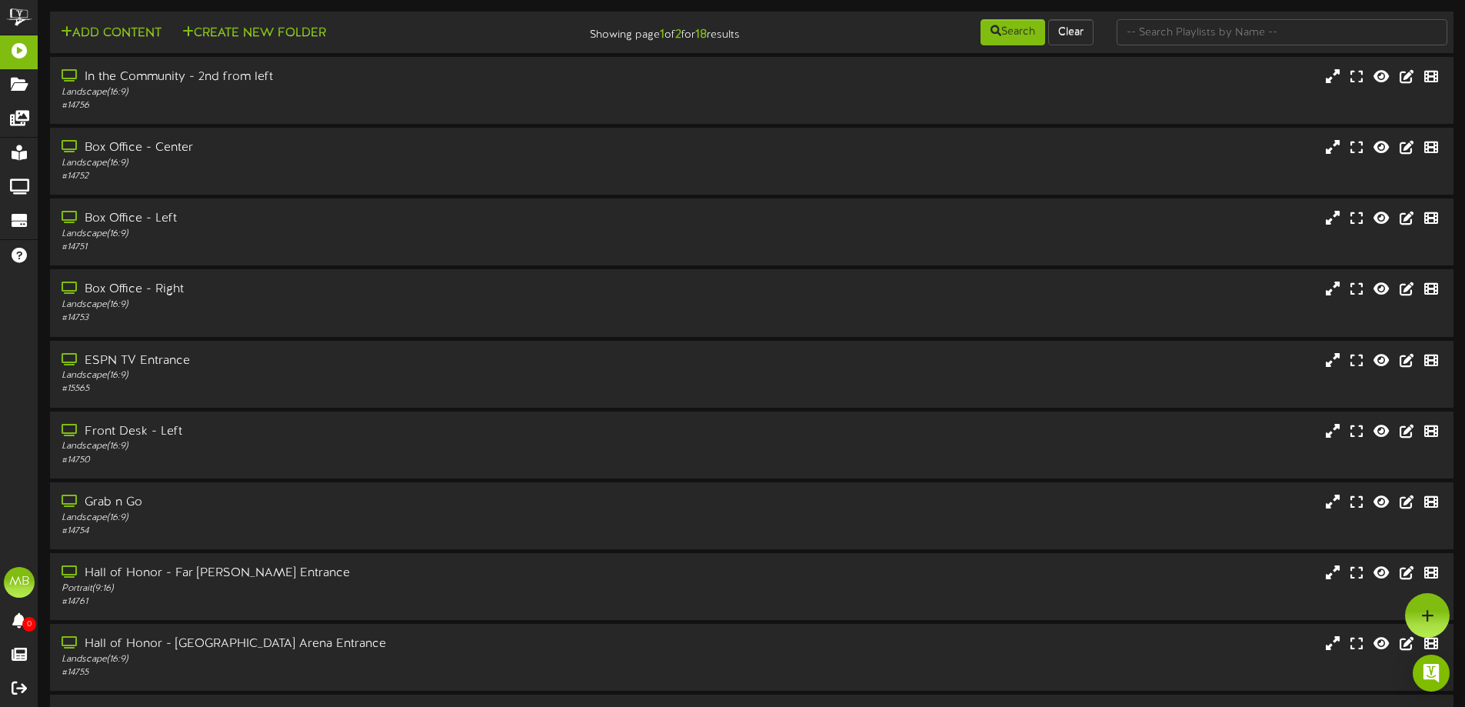
click at [836, 313] on div "Box Office - Right Landscape ( 16:9 ) # 14753" at bounding box center [751, 303] width 1403 height 44
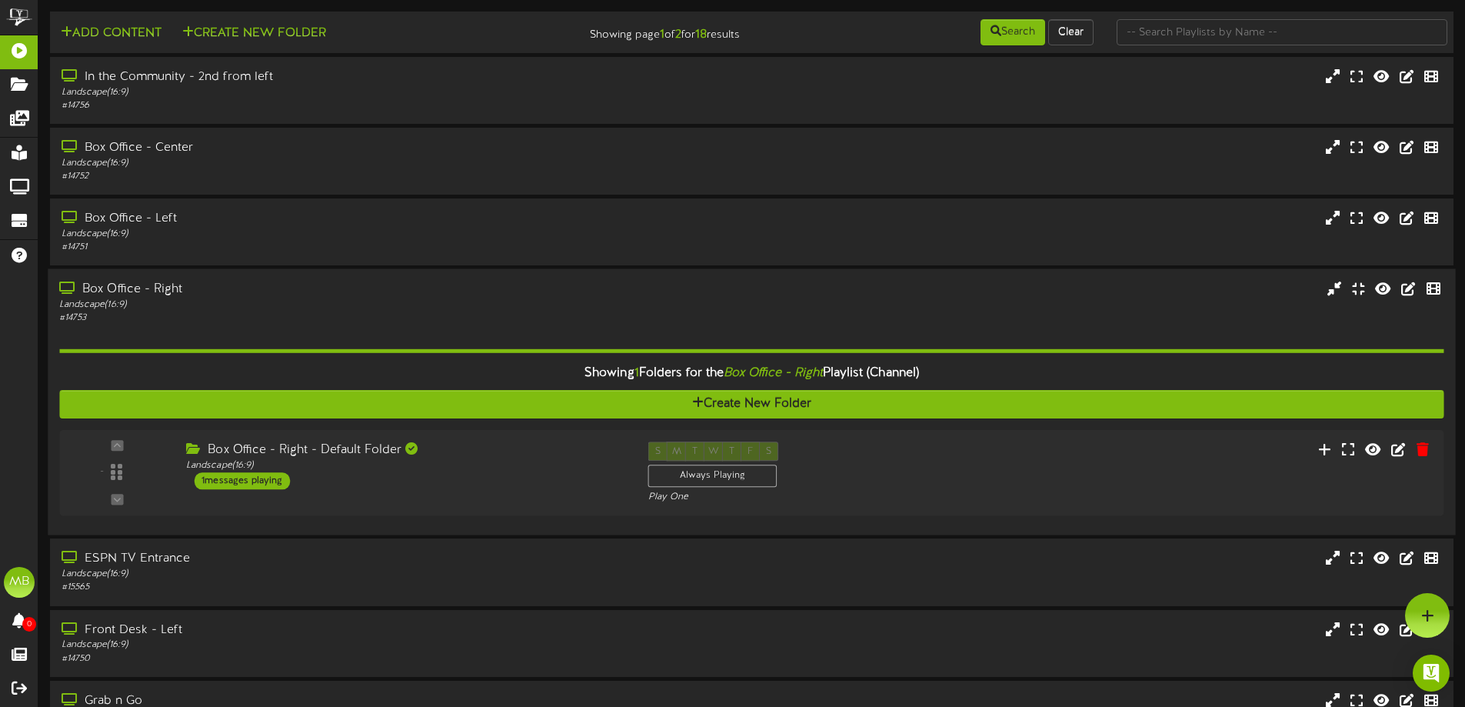
click at [693, 311] on div "Box Office - Right Landscape ( 16:9 ) # 14753" at bounding box center [751, 303] width 1407 height 44
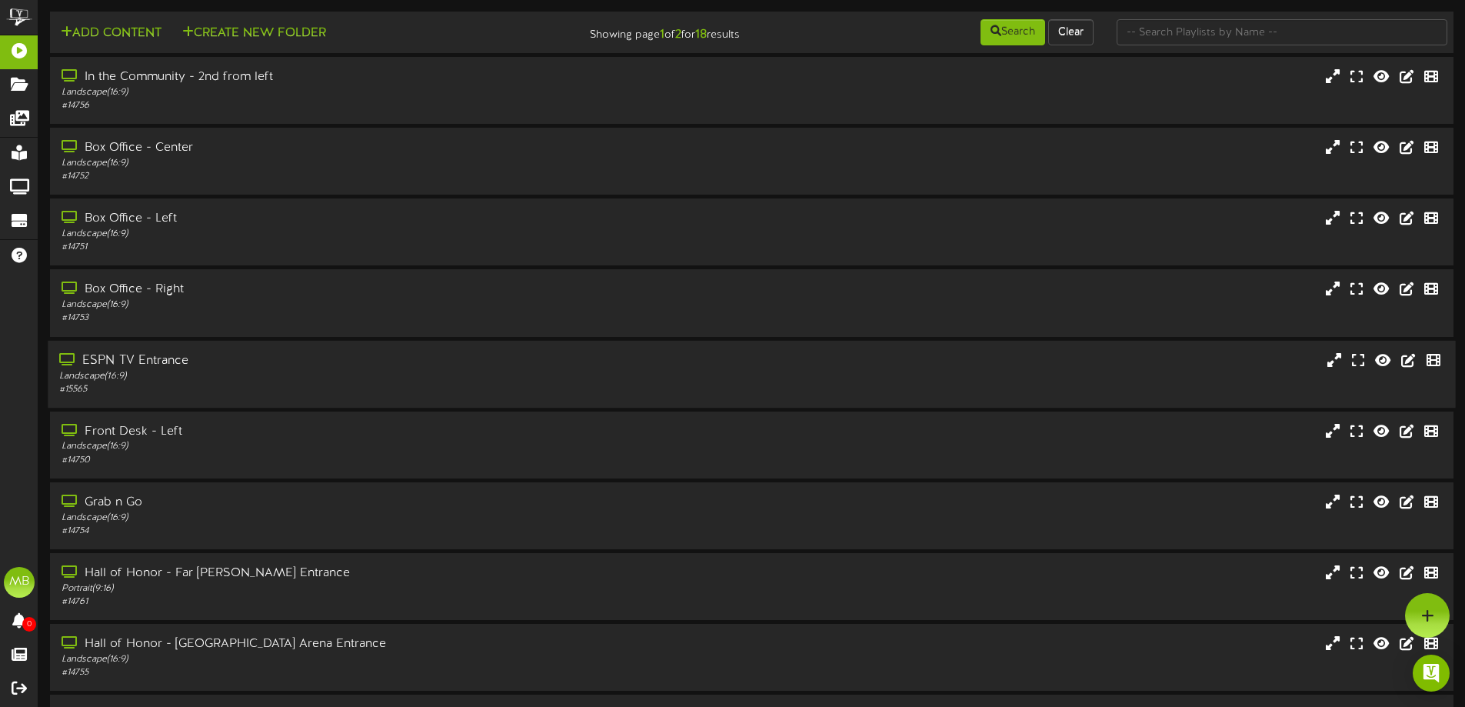
click at [246, 389] on div "# 15565" at bounding box center [341, 389] width 564 height 13
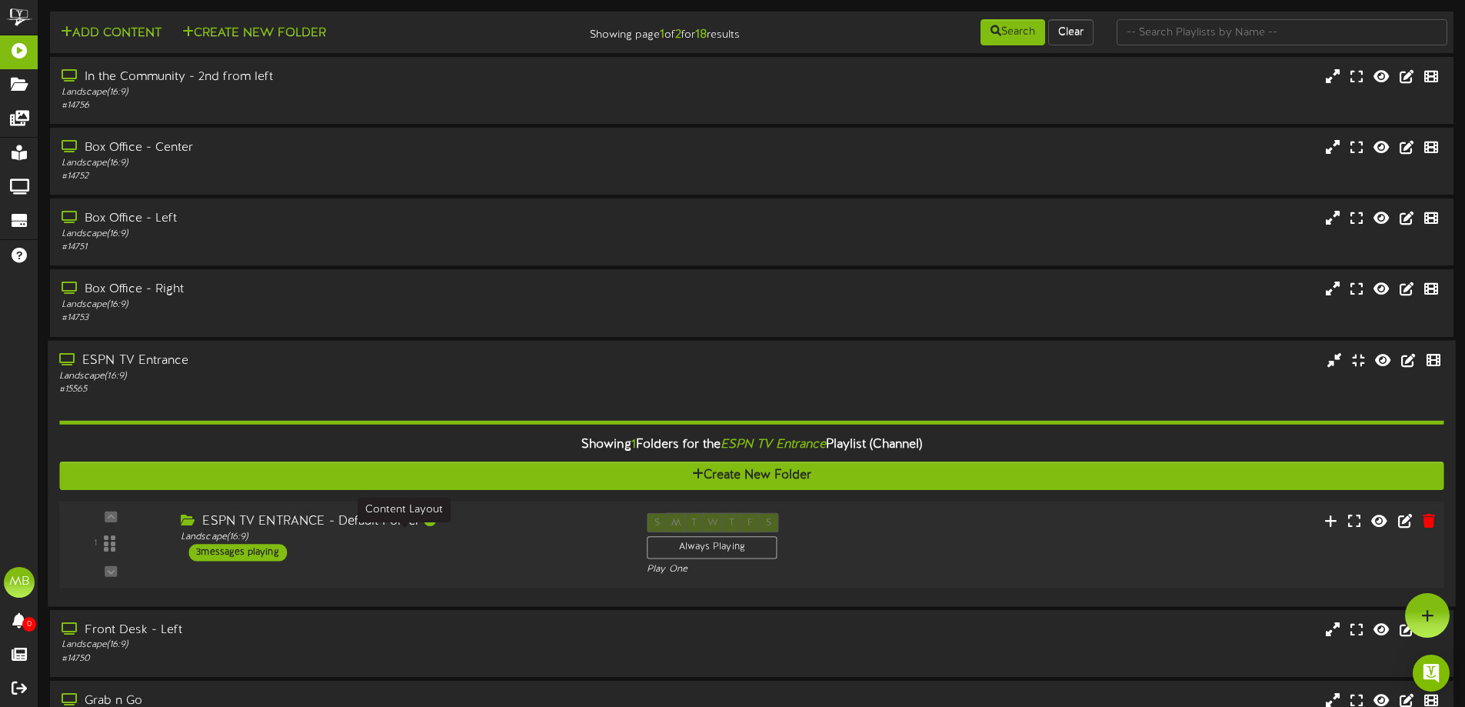
click at [396, 536] on div "Landscape ( 16:9 )" at bounding box center [402, 536] width 443 height 13
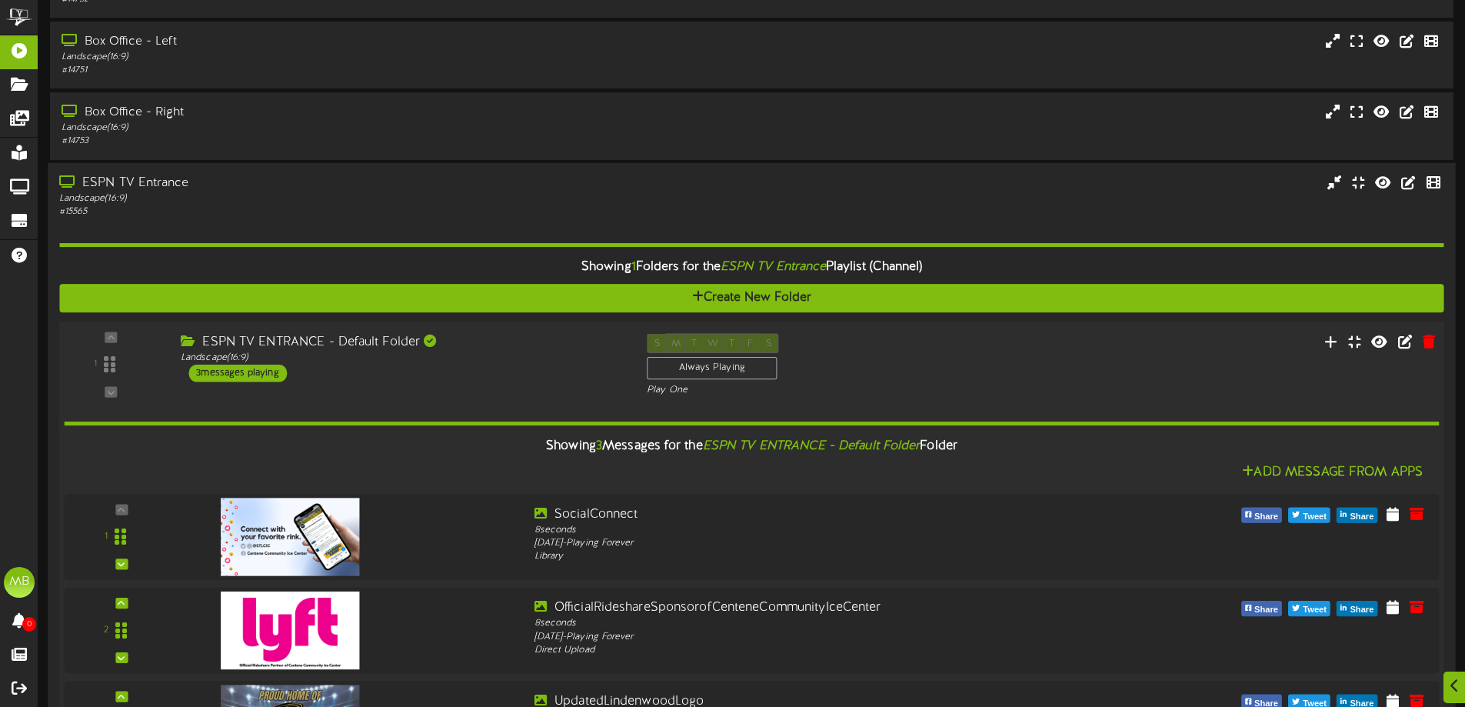
scroll to position [308, 0]
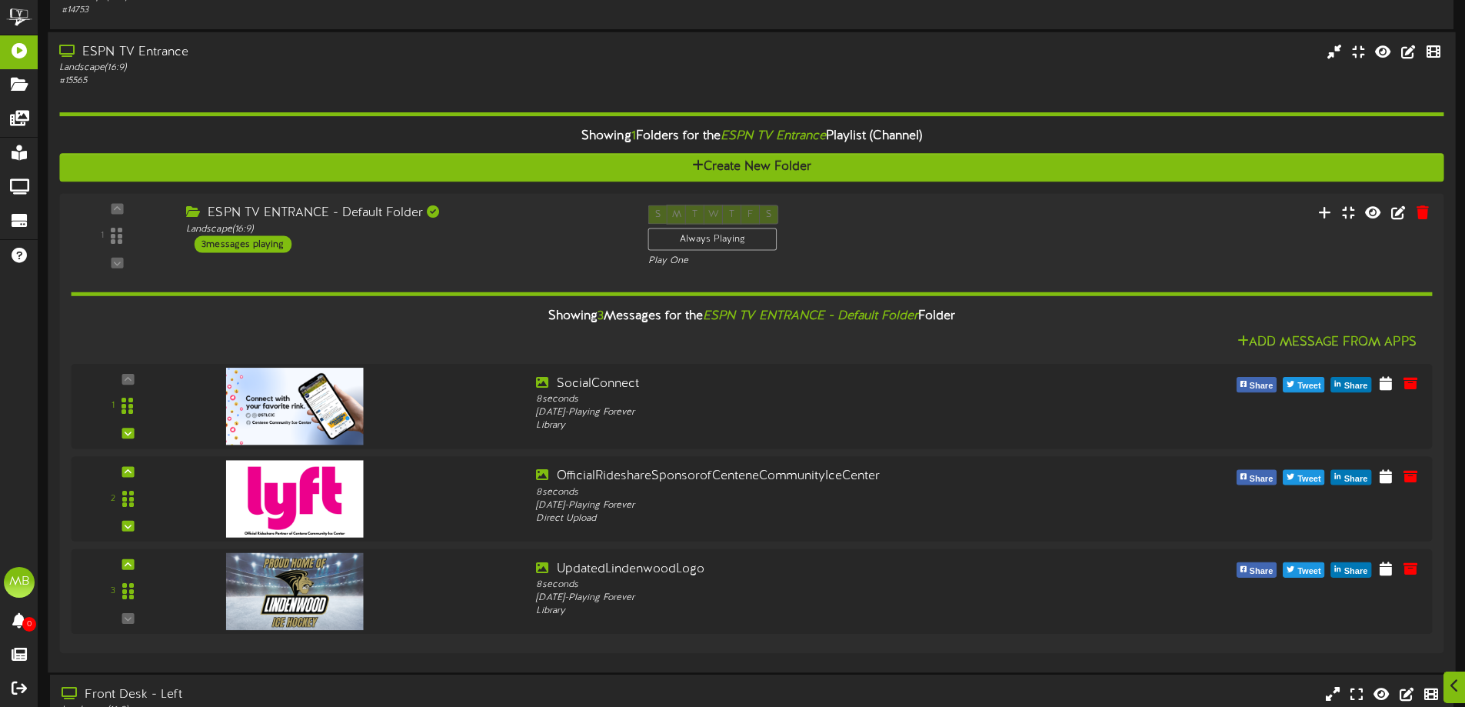
click at [304, 72] on div "Landscape ( 16:9 )" at bounding box center [341, 67] width 564 height 13
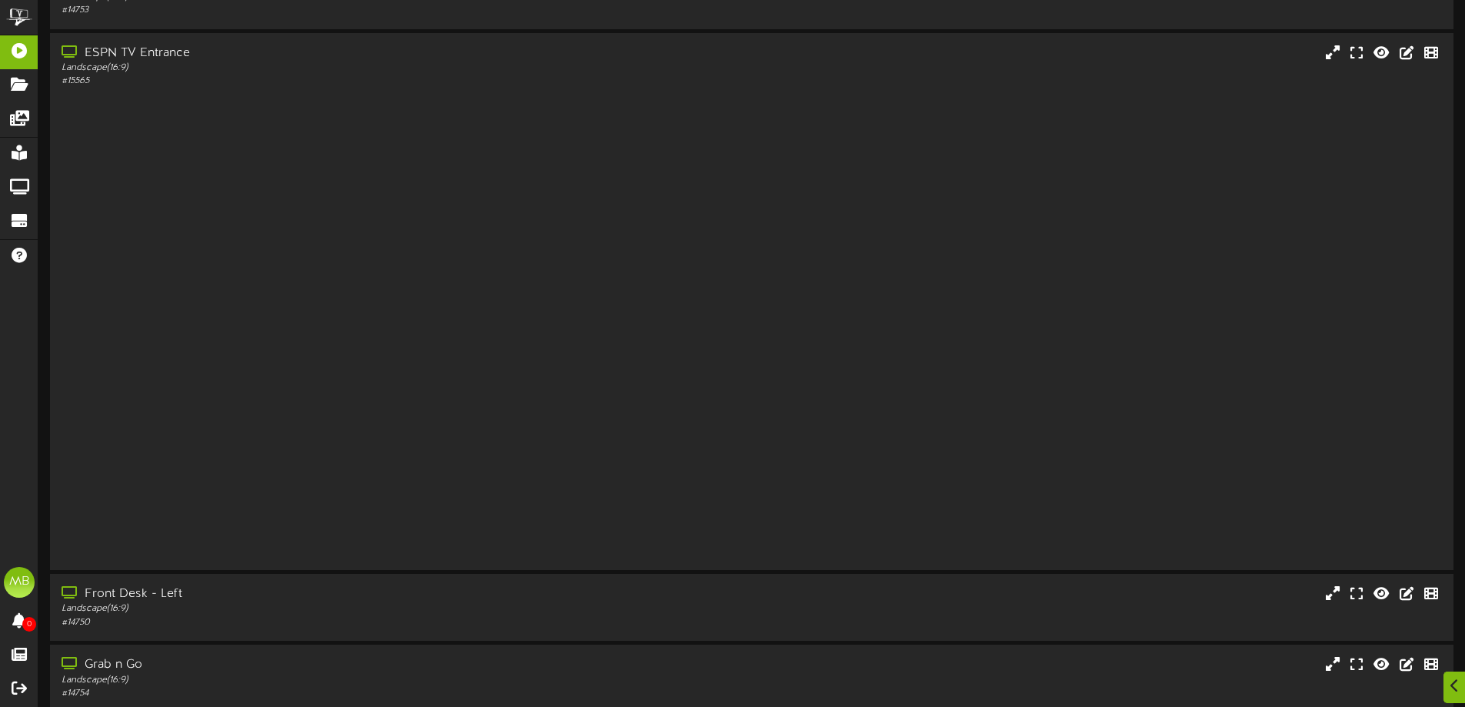
scroll to position [118, 0]
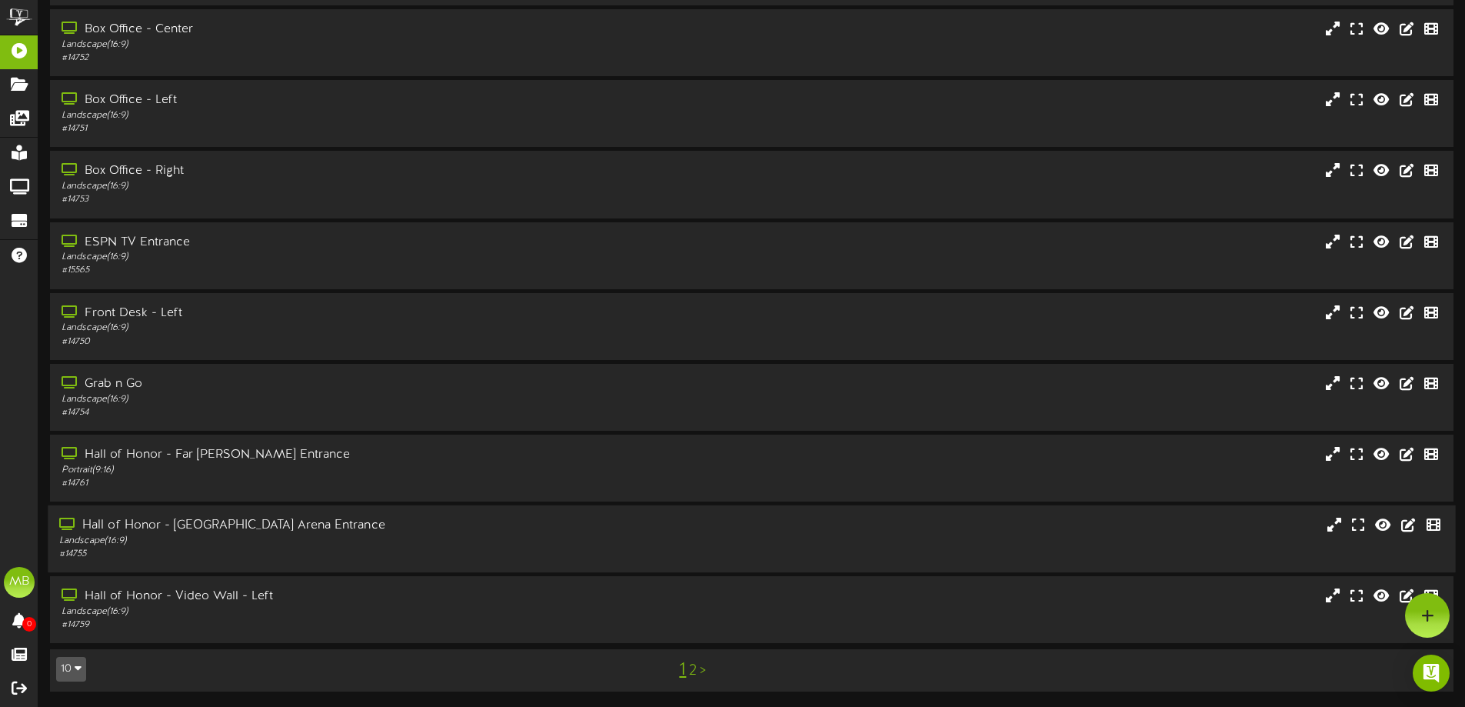
click at [371, 512] on div "Hall of Honor - USA Arena Entrance Landscape ( 16:9 ) # 14755" at bounding box center [751, 538] width 1407 height 67
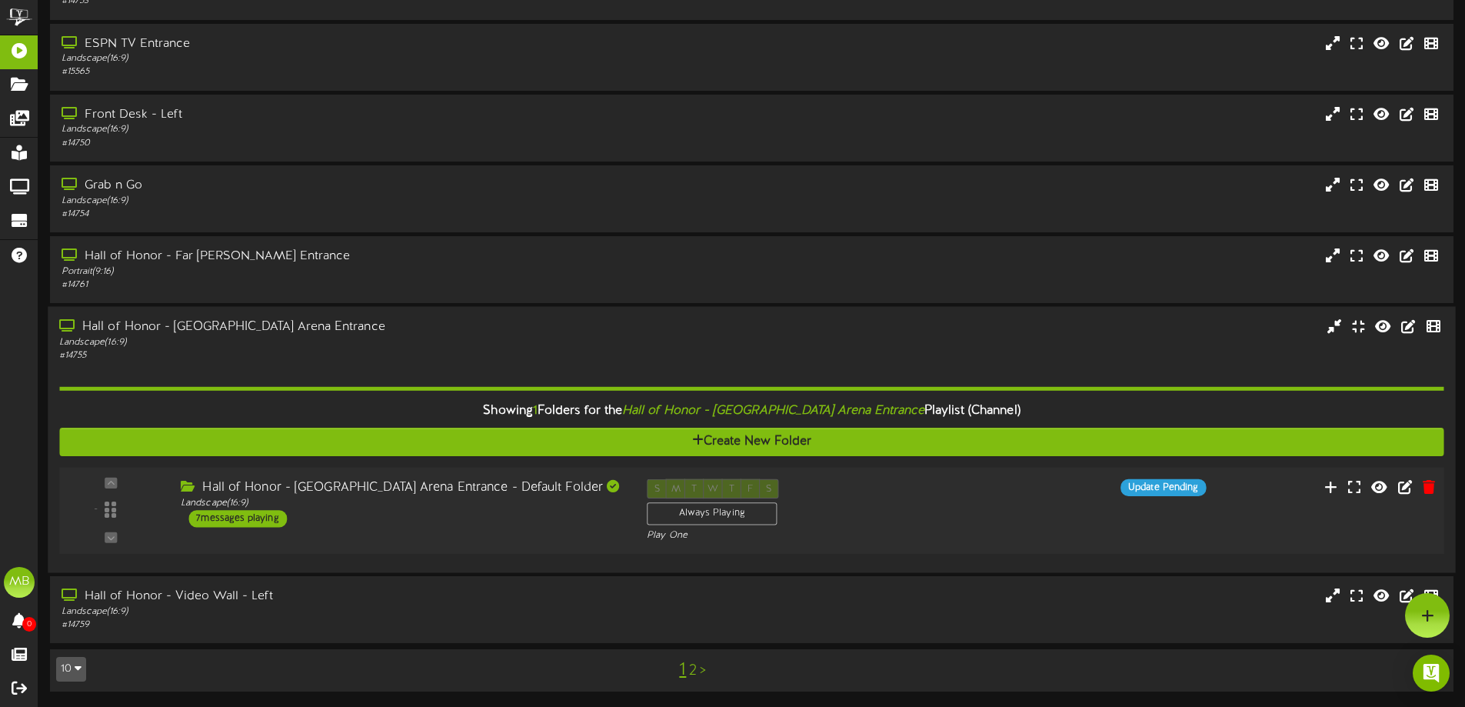
click at [358, 484] on div "Hall of Honor - USA Arena Entrance - Default Folder" at bounding box center [402, 488] width 443 height 18
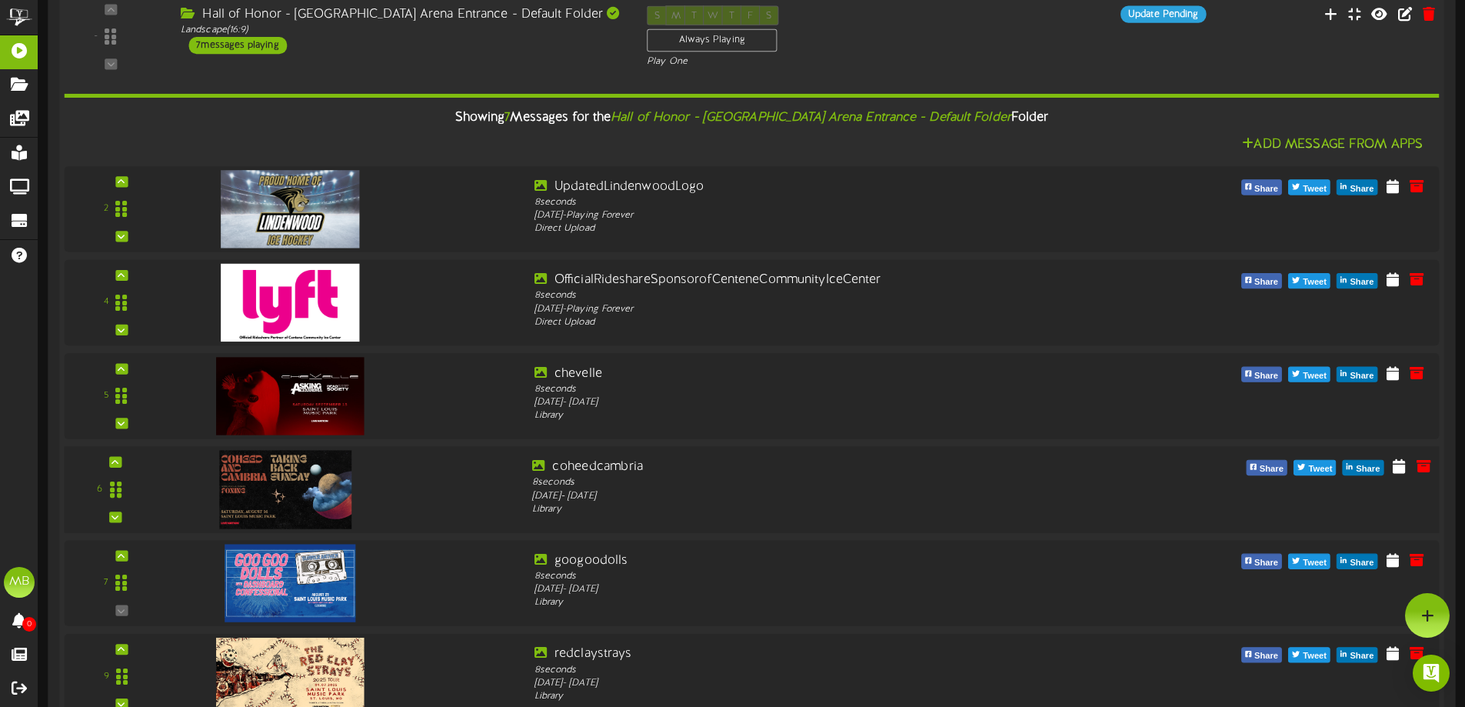
scroll to position [668, 0]
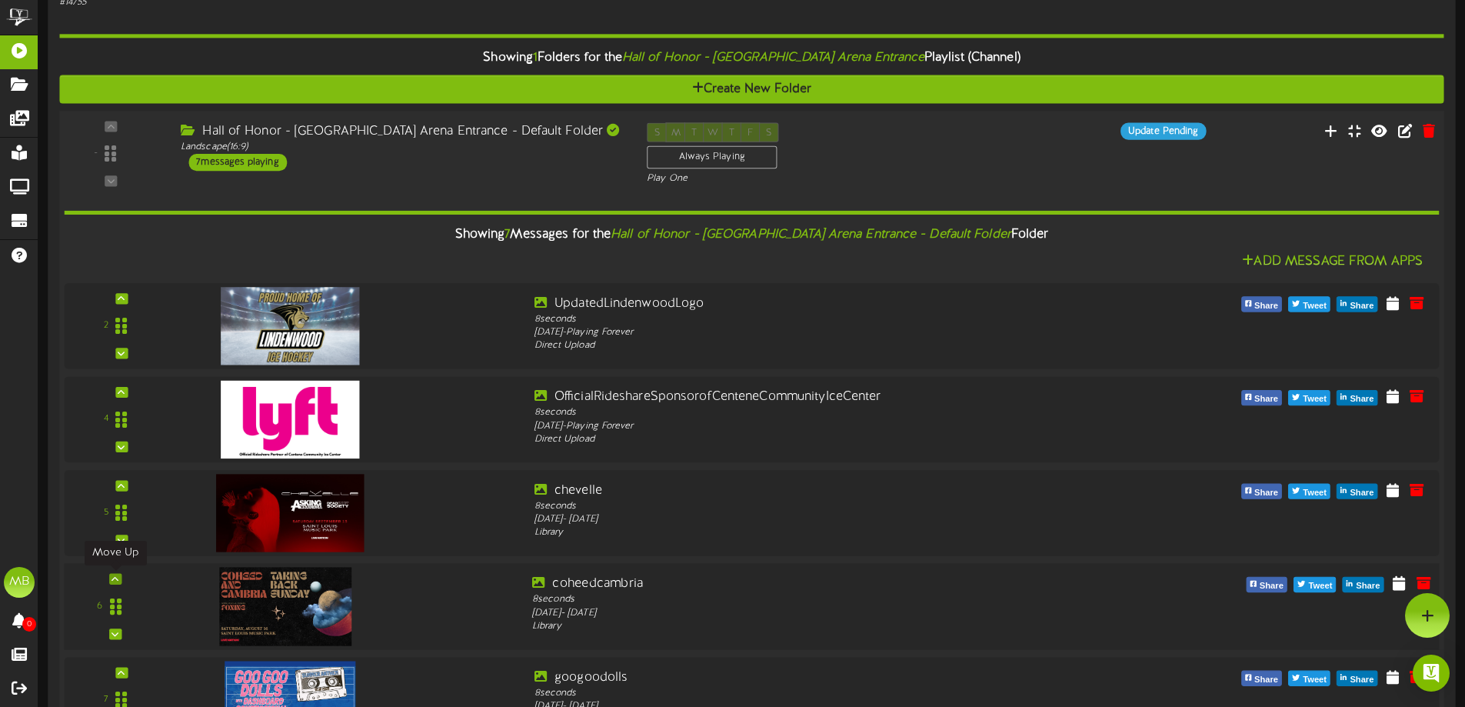
click at [117, 578] on icon at bounding box center [114, 578] width 7 height 8
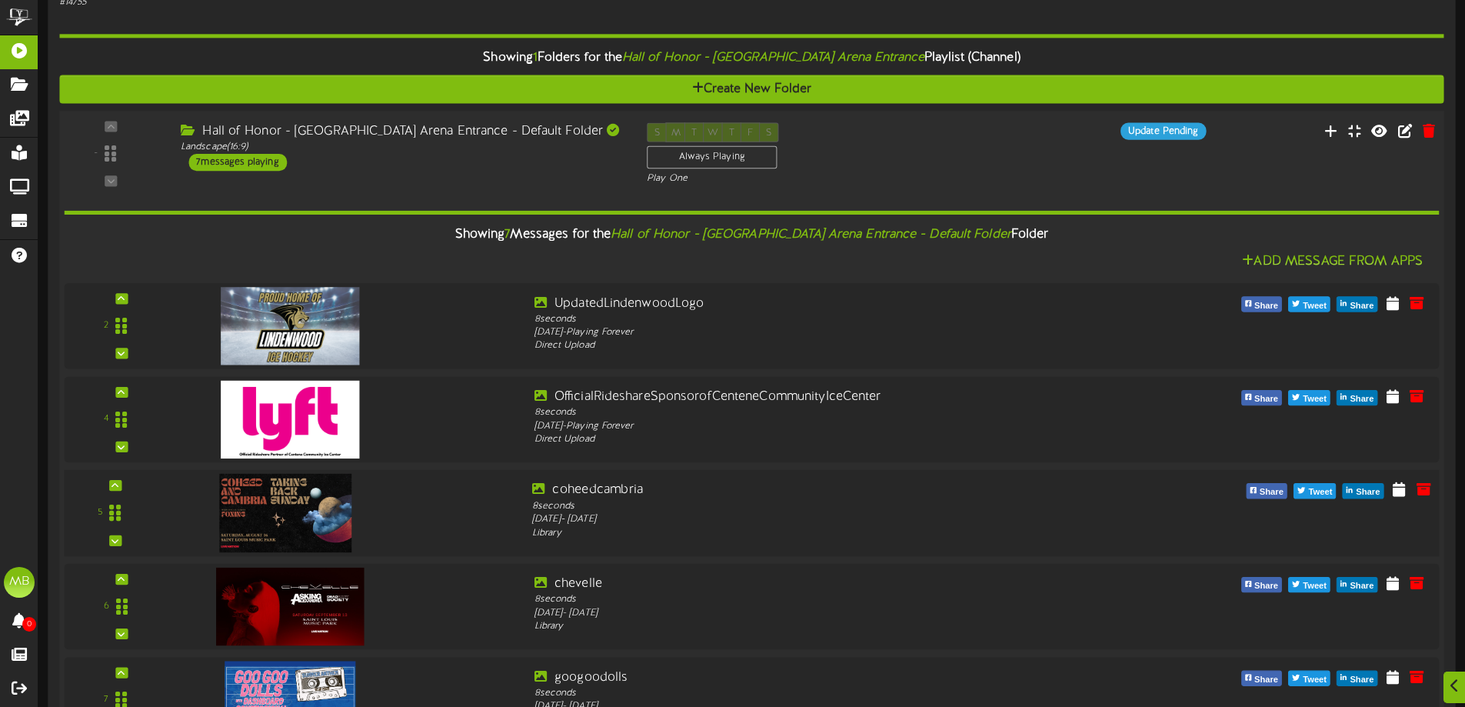
scroll to position [822, 0]
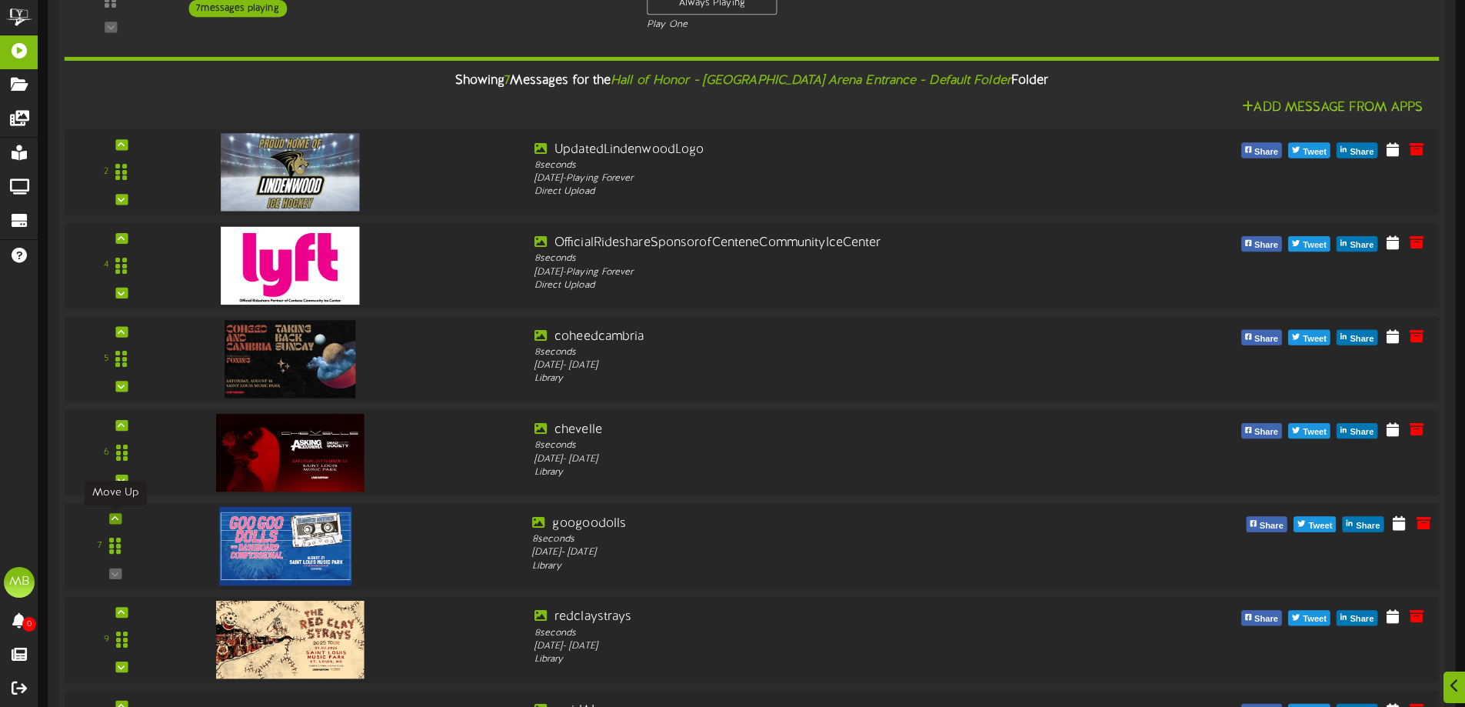
click at [115, 520] on icon at bounding box center [114, 518] width 7 height 8
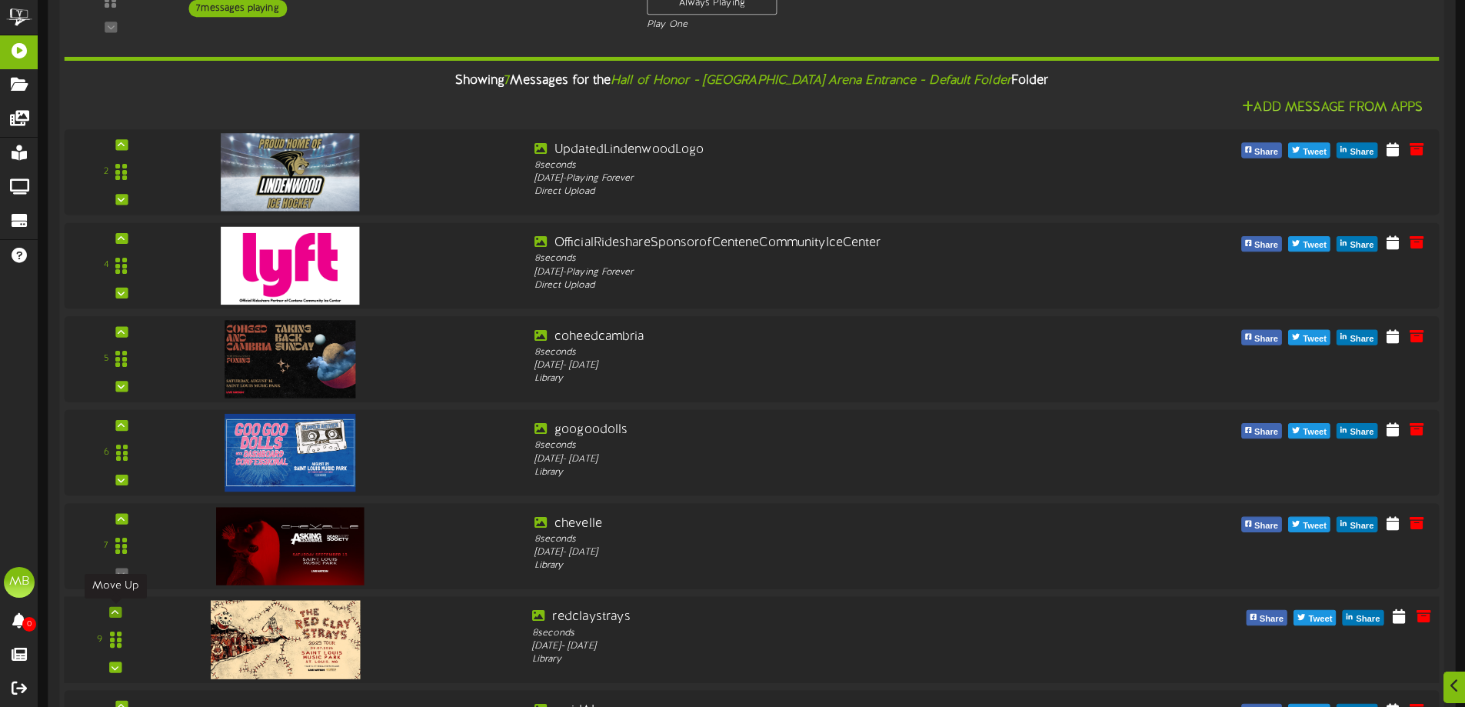
click at [113, 608] on icon at bounding box center [114, 612] width 7 height 8
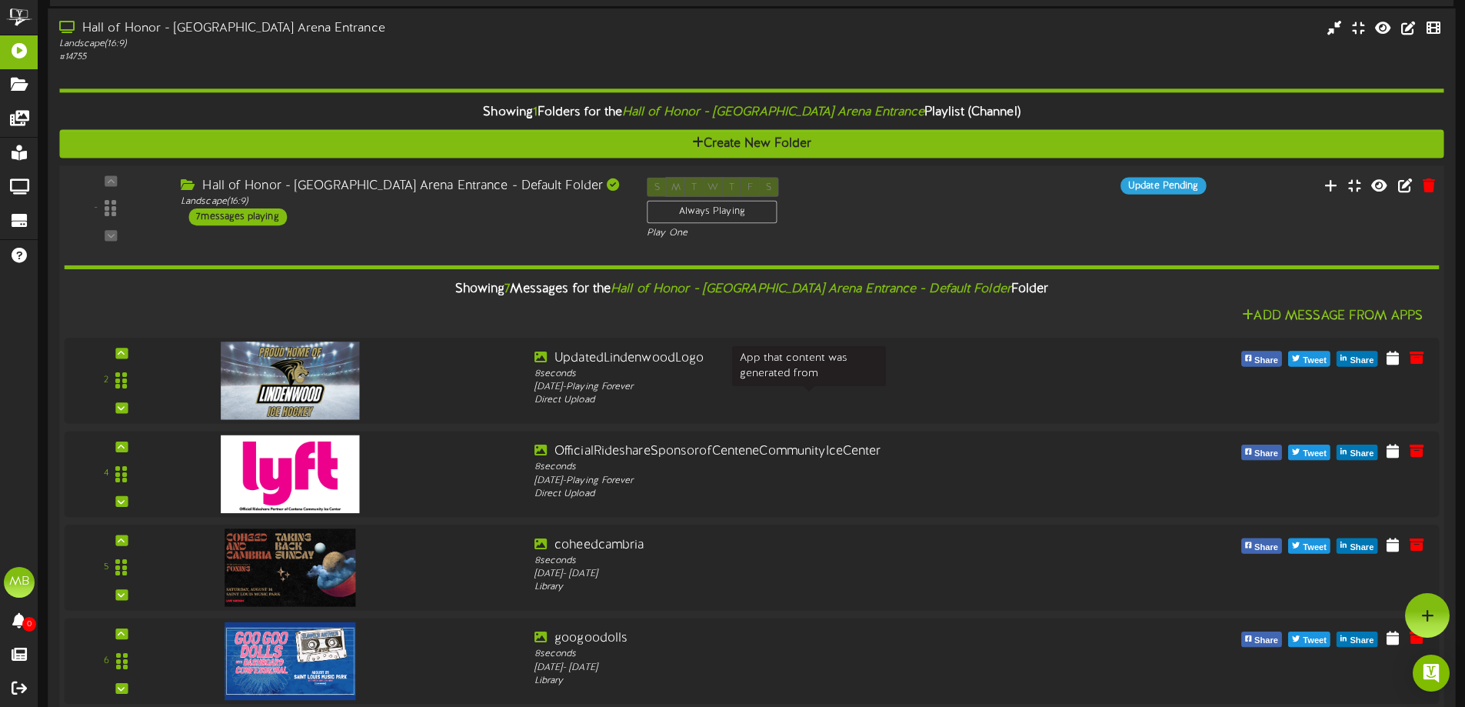
scroll to position [591, 0]
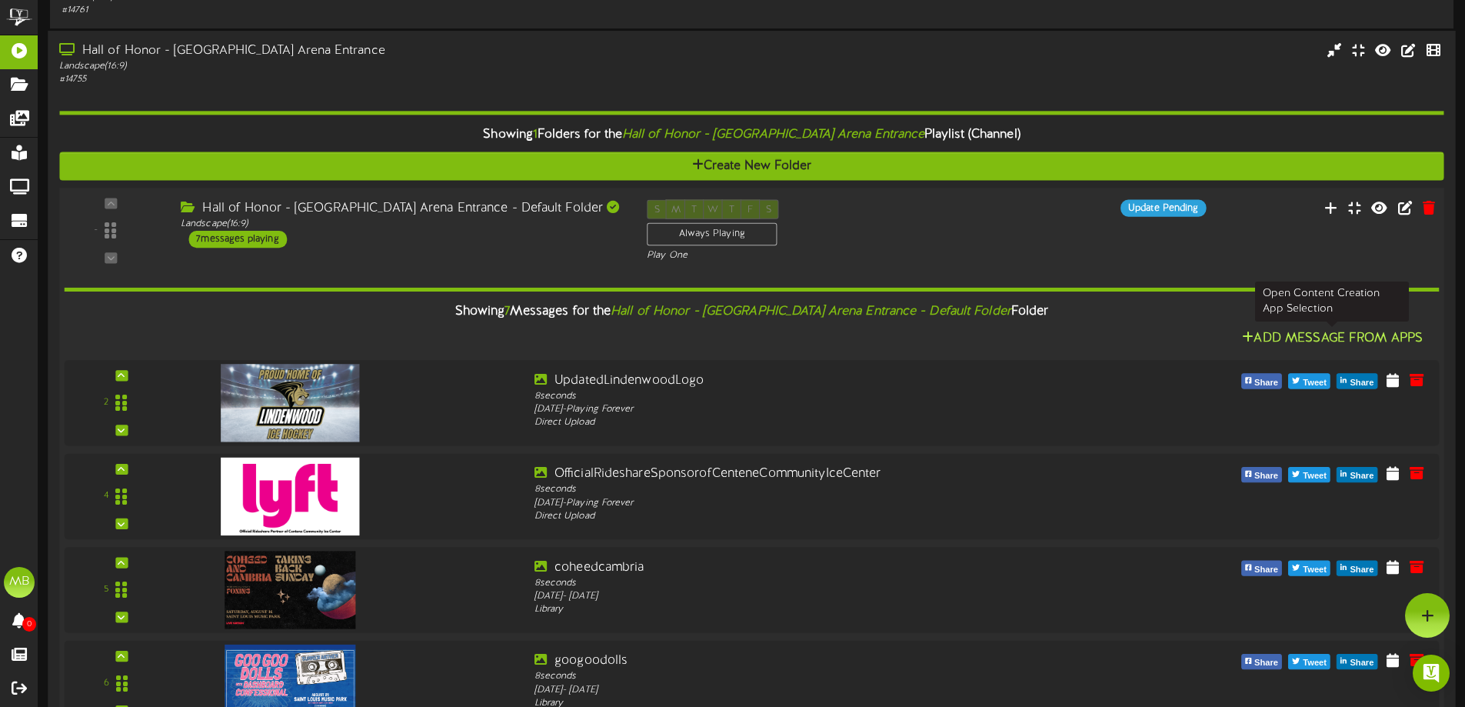
click at [1264, 340] on button "Add Message From Apps" at bounding box center [1332, 338] width 190 height 19
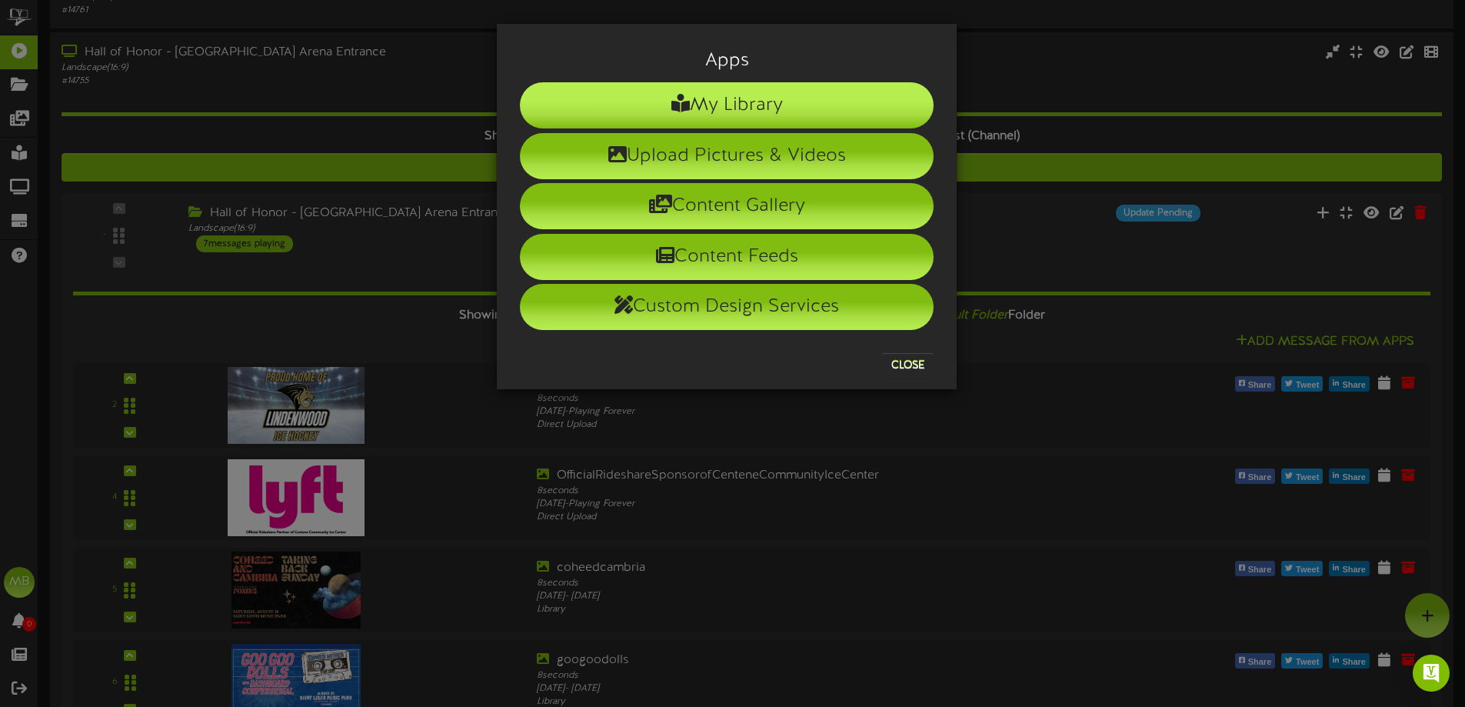
click at [699, 110] on li "My Library" at bounding box center [727, 105] width 414 height 46
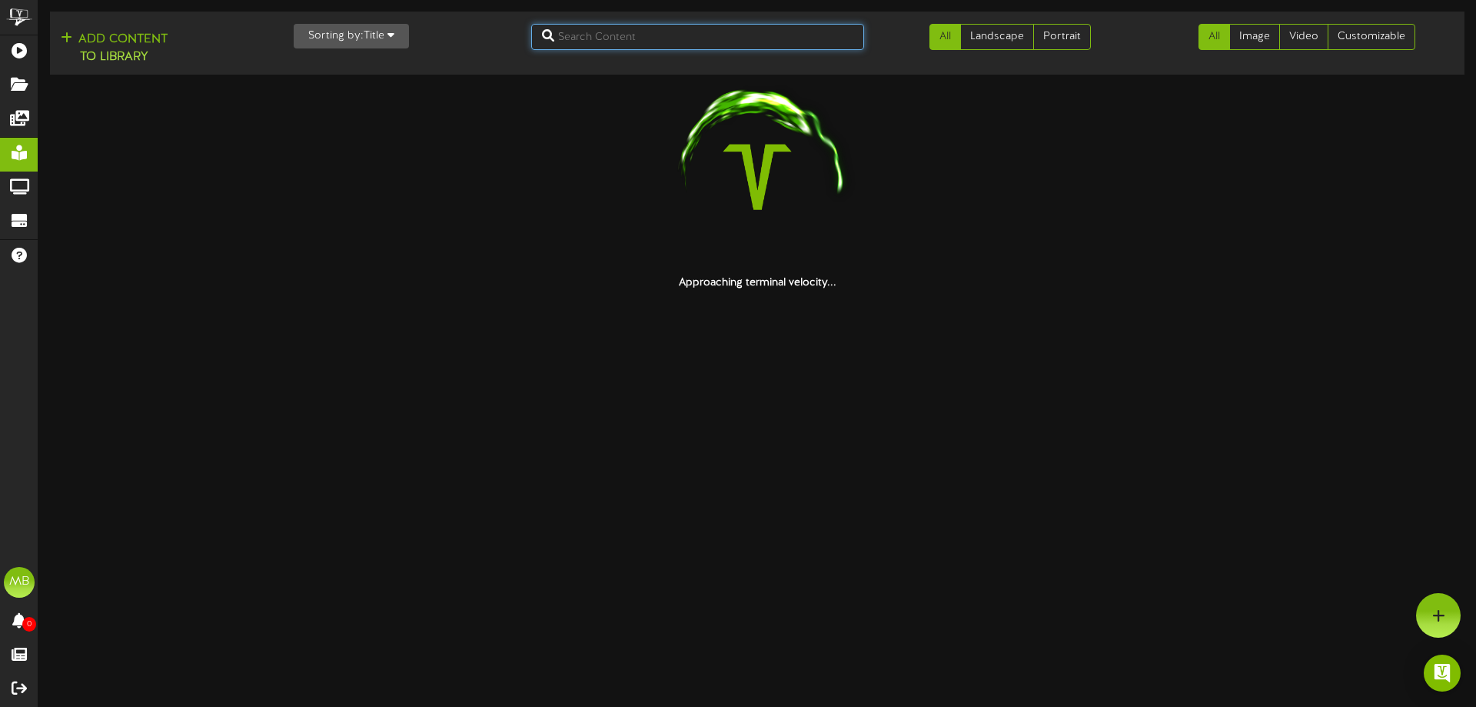
click at [600, 37] on input "text" at bounding box center [698, 37] width 334 height 26
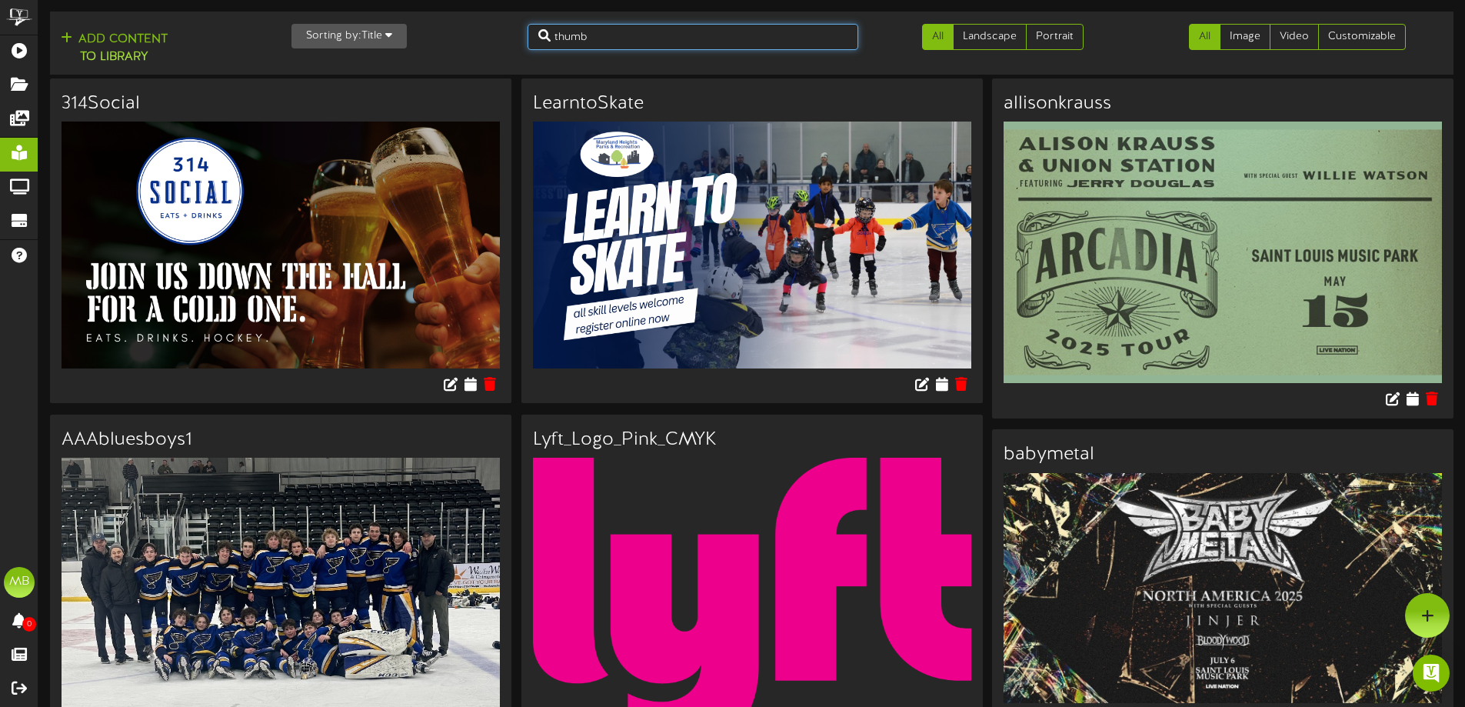
type input "thumb"
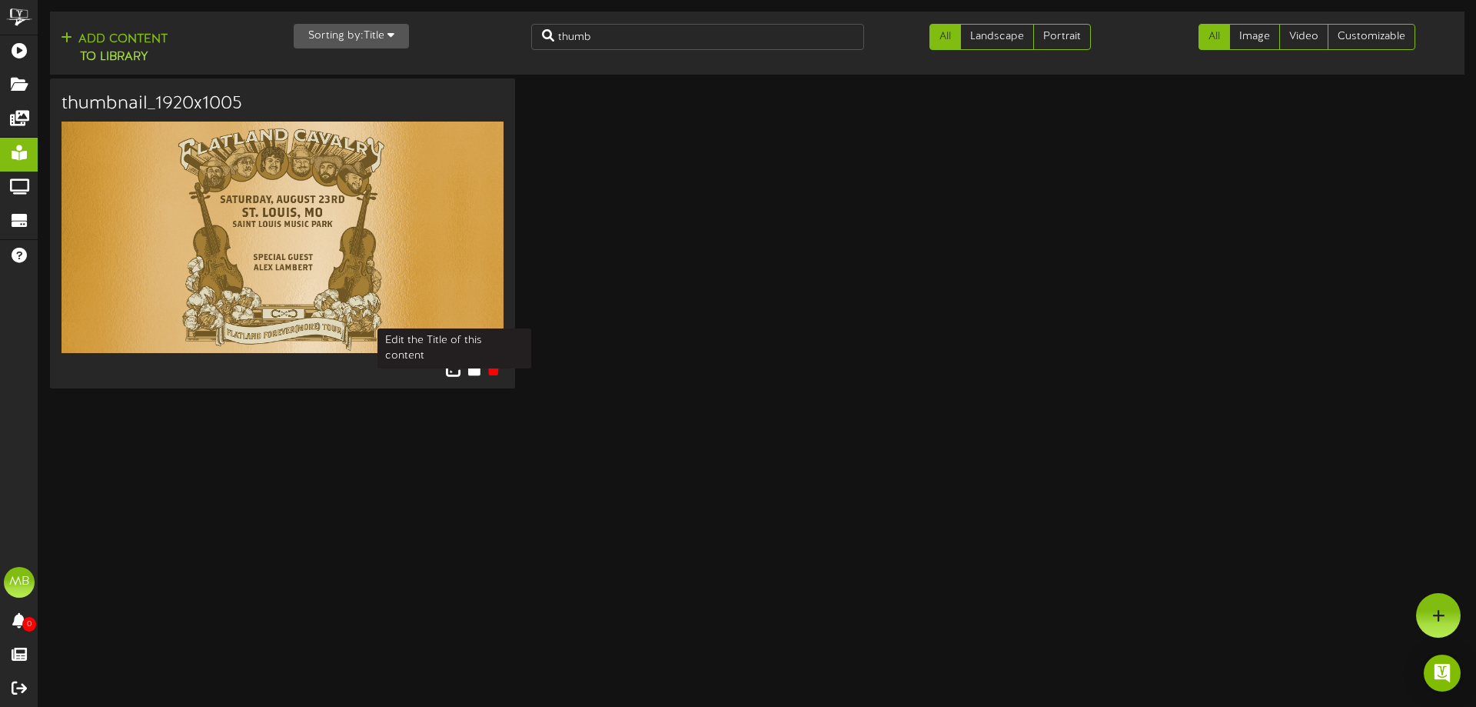
click at [454, 372] on icon at bounding box center [454, 368] width 17 height 17
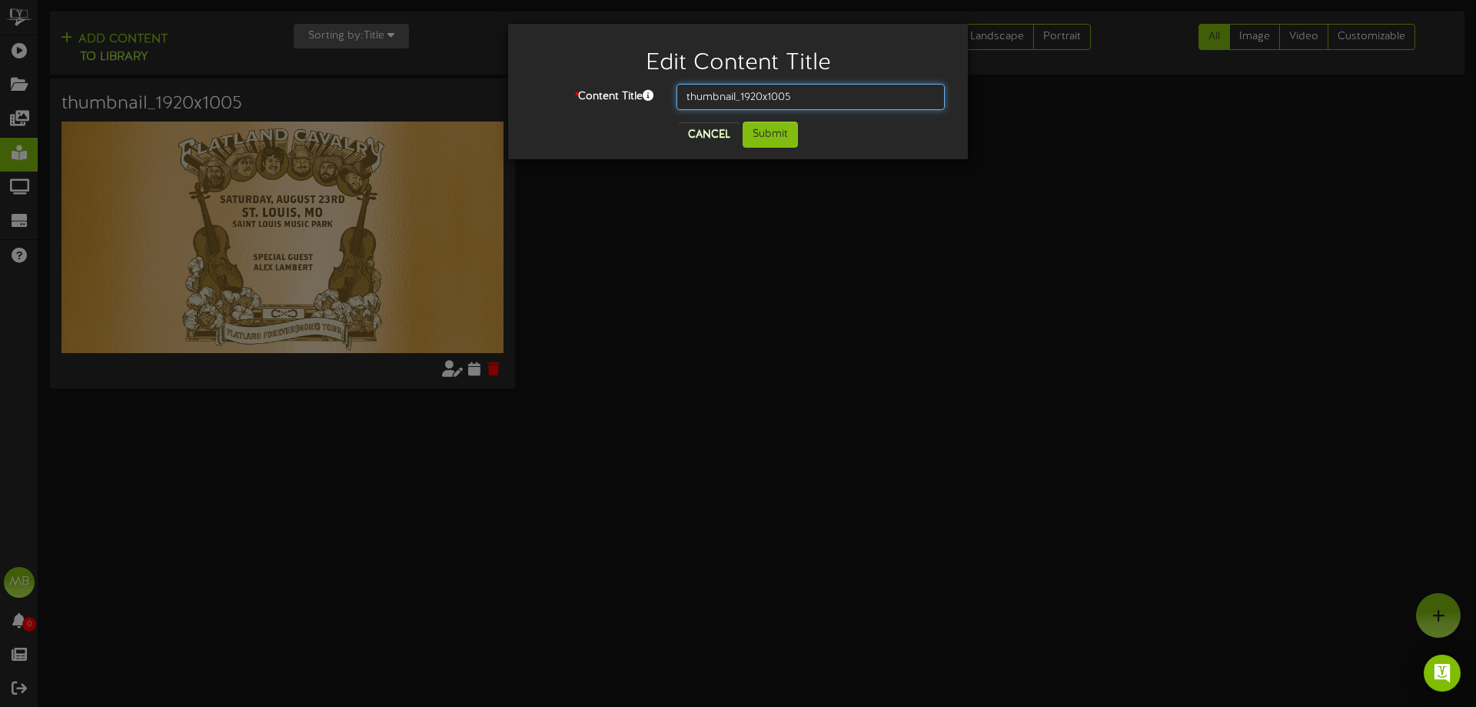
drag, startPoint x: 826, startPoint y: 91, endPoint x: 609, endPoint y: 83, distance: 217.0
click at [609, 94] on div "* Content Title thumbnail_1920x1005" at bounding box center [738, 97] width 437 height 26
type input "Flatland Cavalry"
click at [757, 139] on button "Submit" at bounding box center [770, 134] width 55 height 26
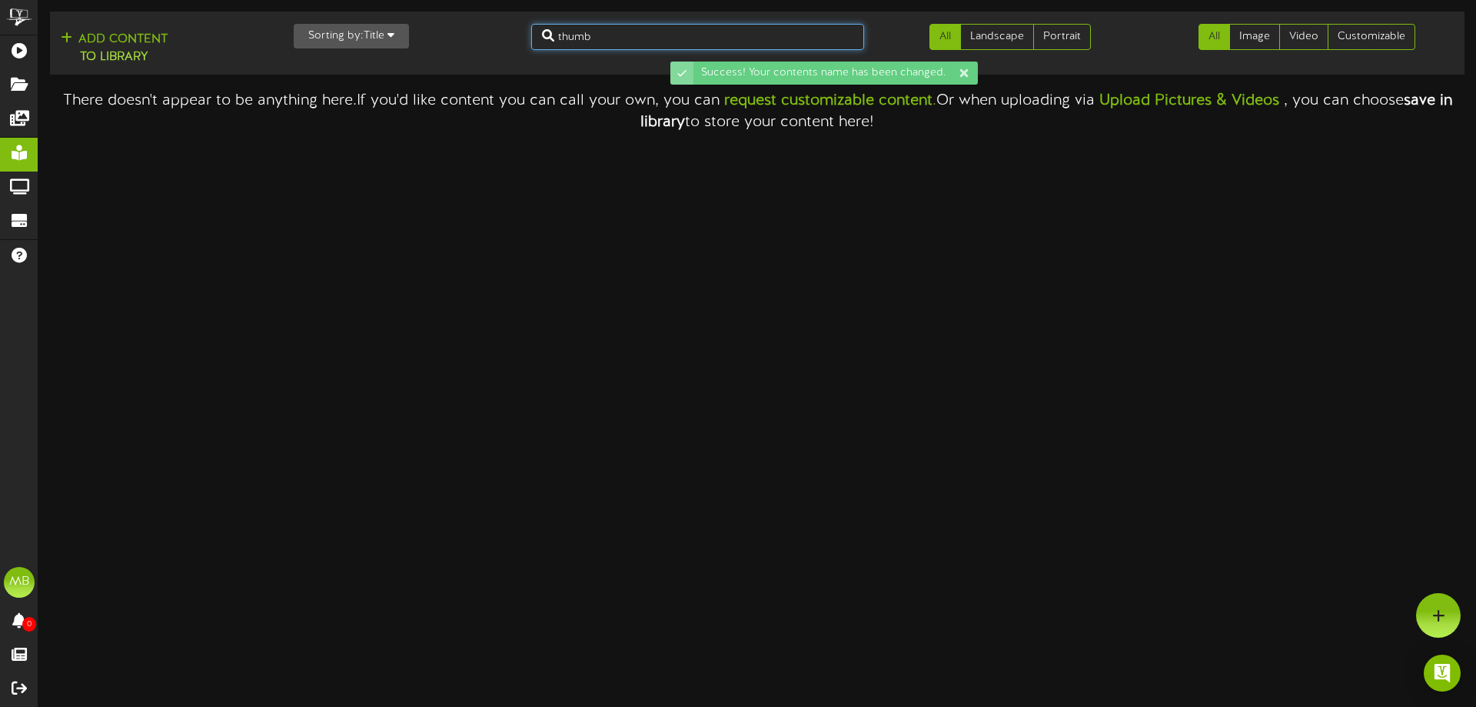
click at [684, 46] on input "thumb" at bounding box center [698, 37] width 334 height 26
type input "flat"
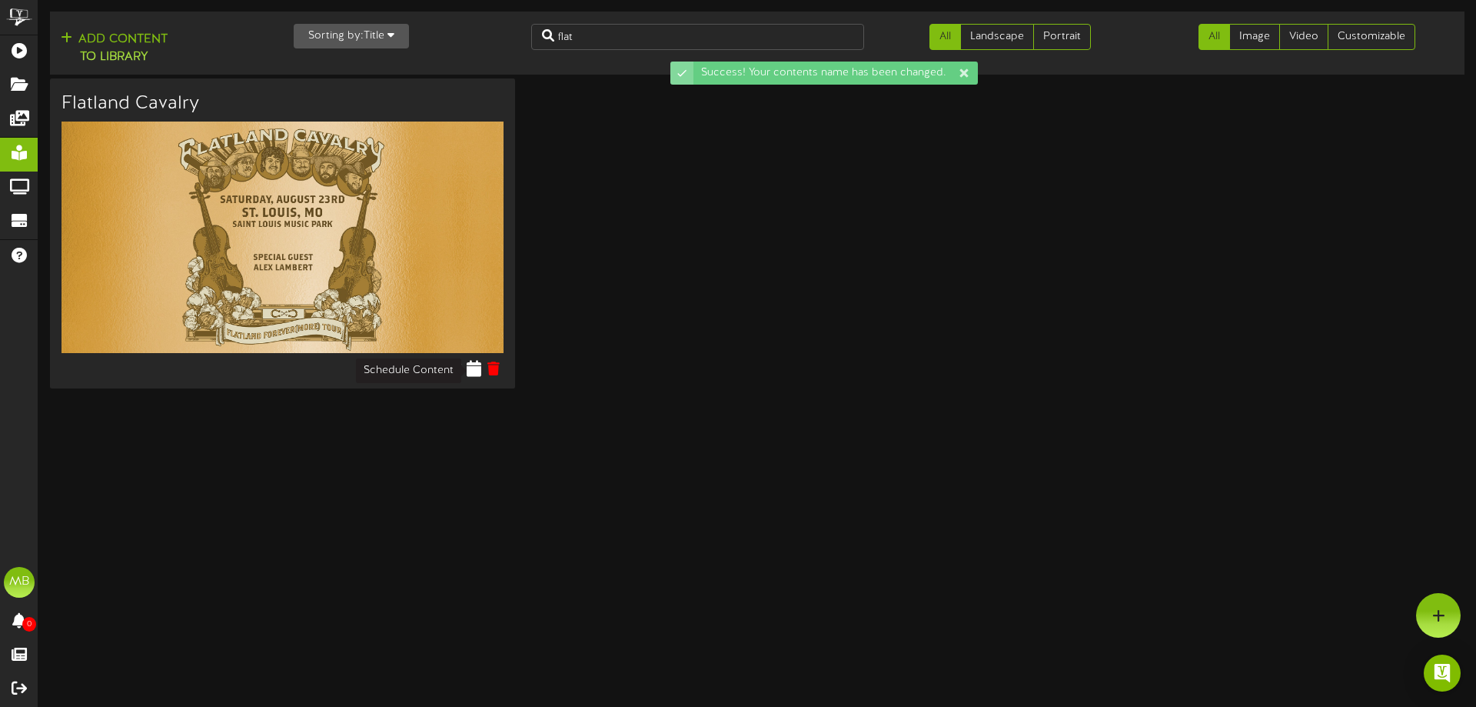
click at [475, 363] on icon at bounding box center [474, 368] width 15 height 17
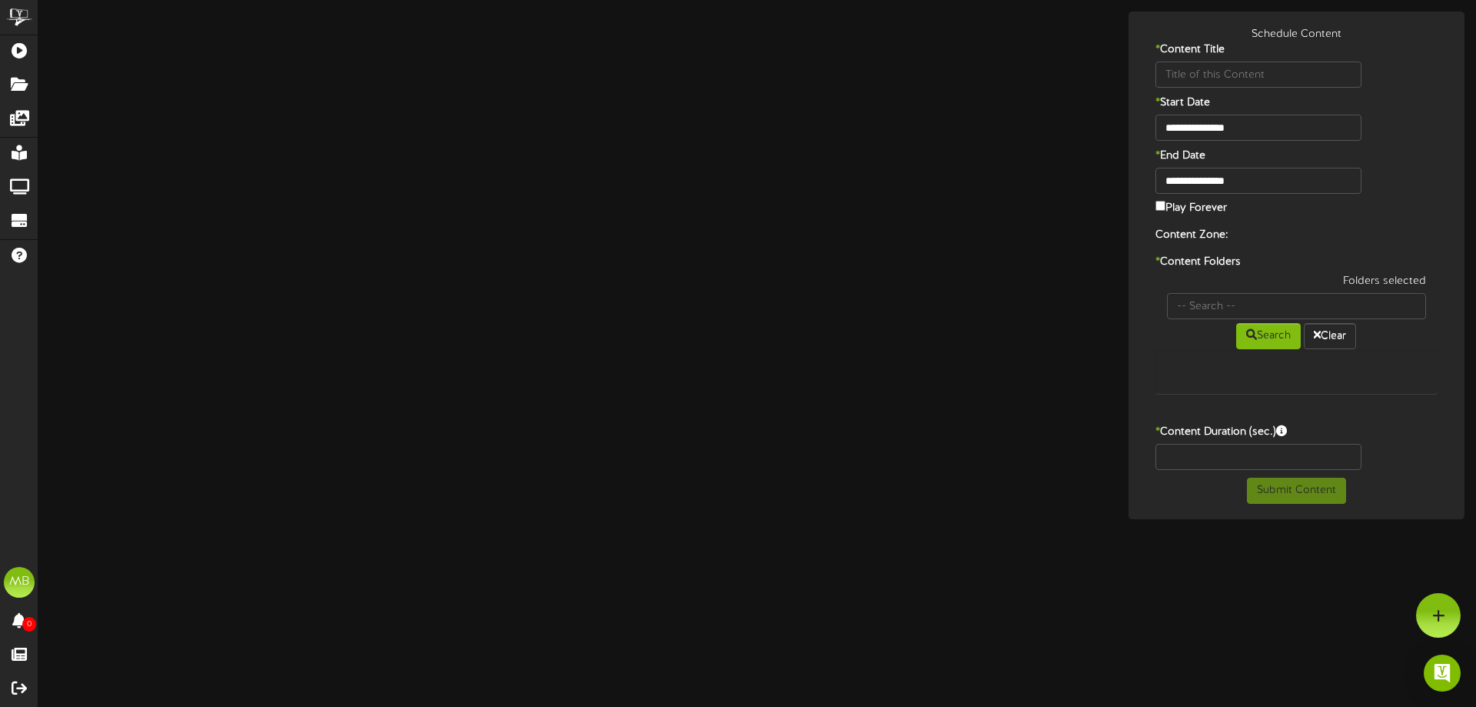
type input "Flatland Cavalry"
type input "8"
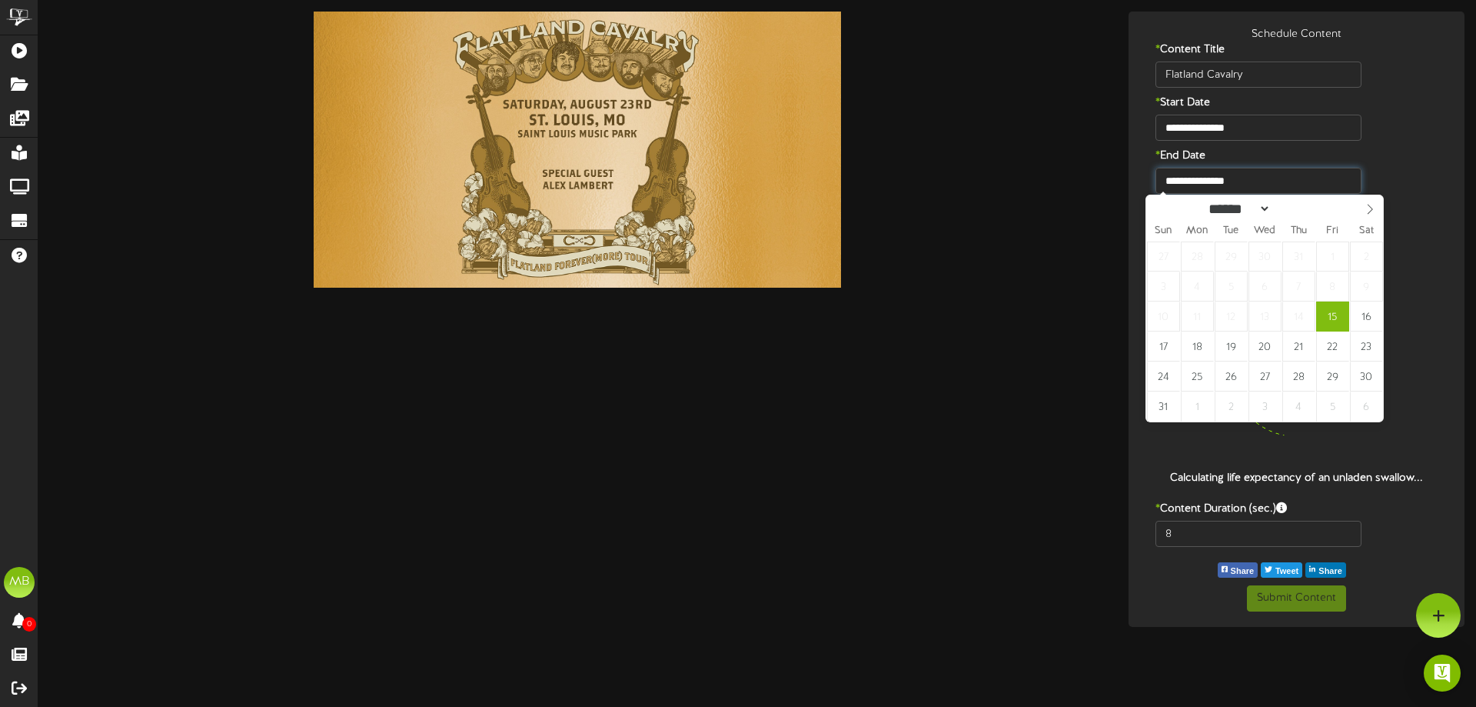
click at [1286, 186] on input "**********" at bounding box center [1259, 181] width 206 height 26
type input "**********"
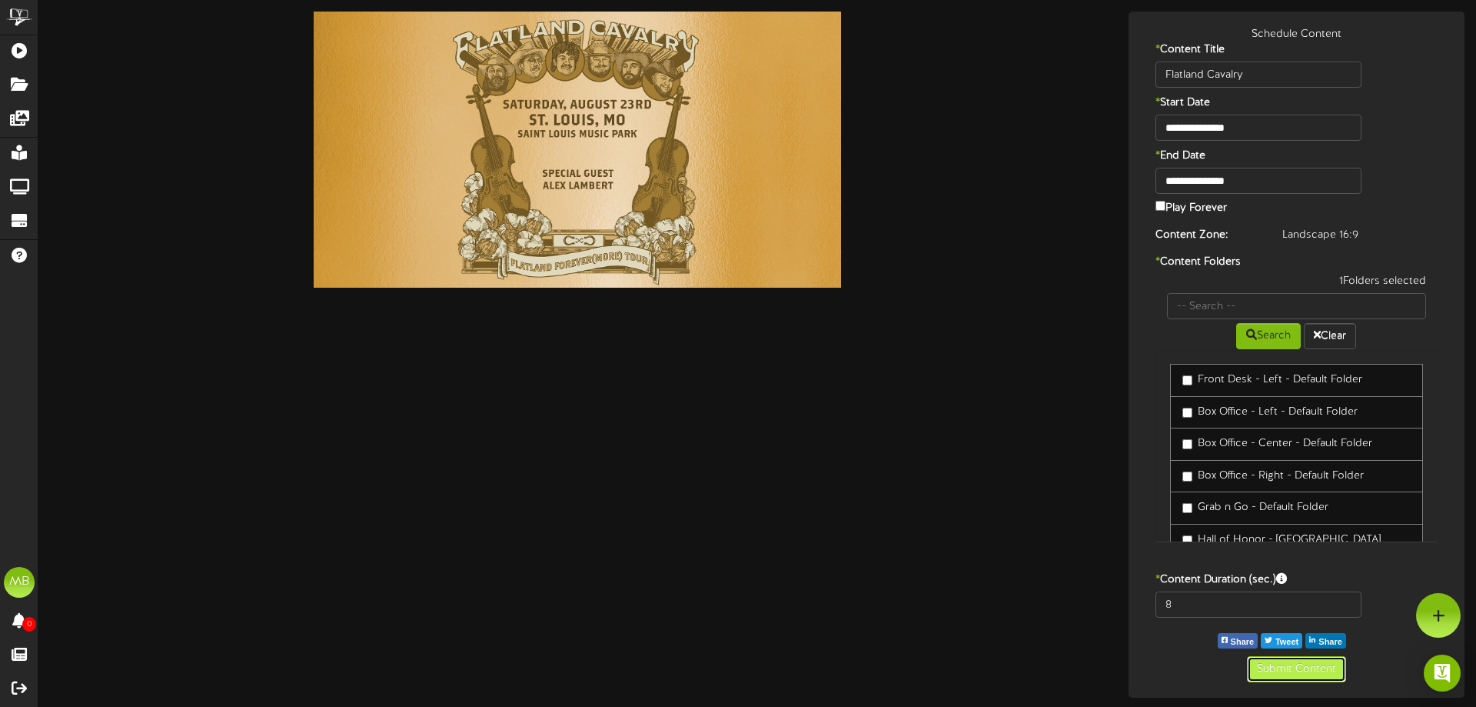
click at [1309, 672] on button "Submit Content" at bounding box center [1296, 669] width 99 height 26
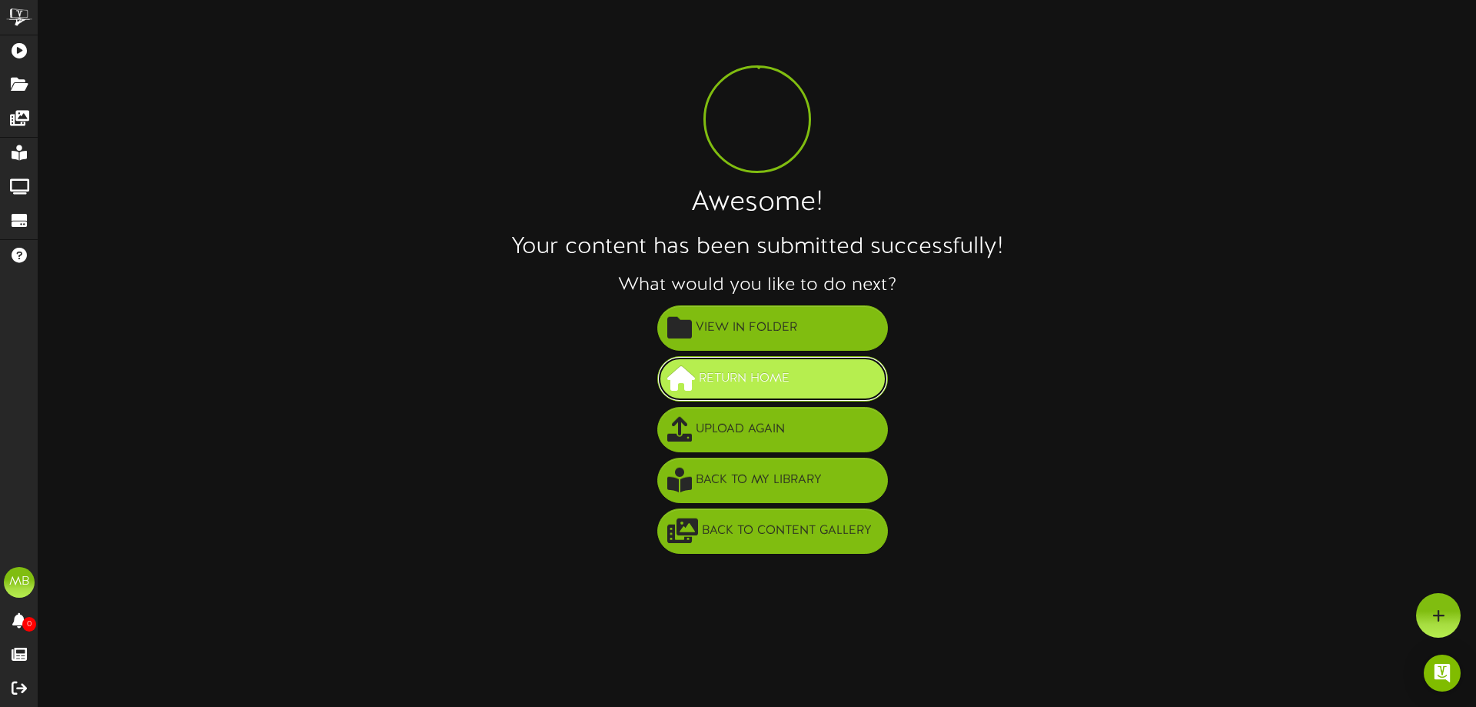
click at [778, 374] on span "Return Home" at bounding box center [744, 378] width 98 height 25
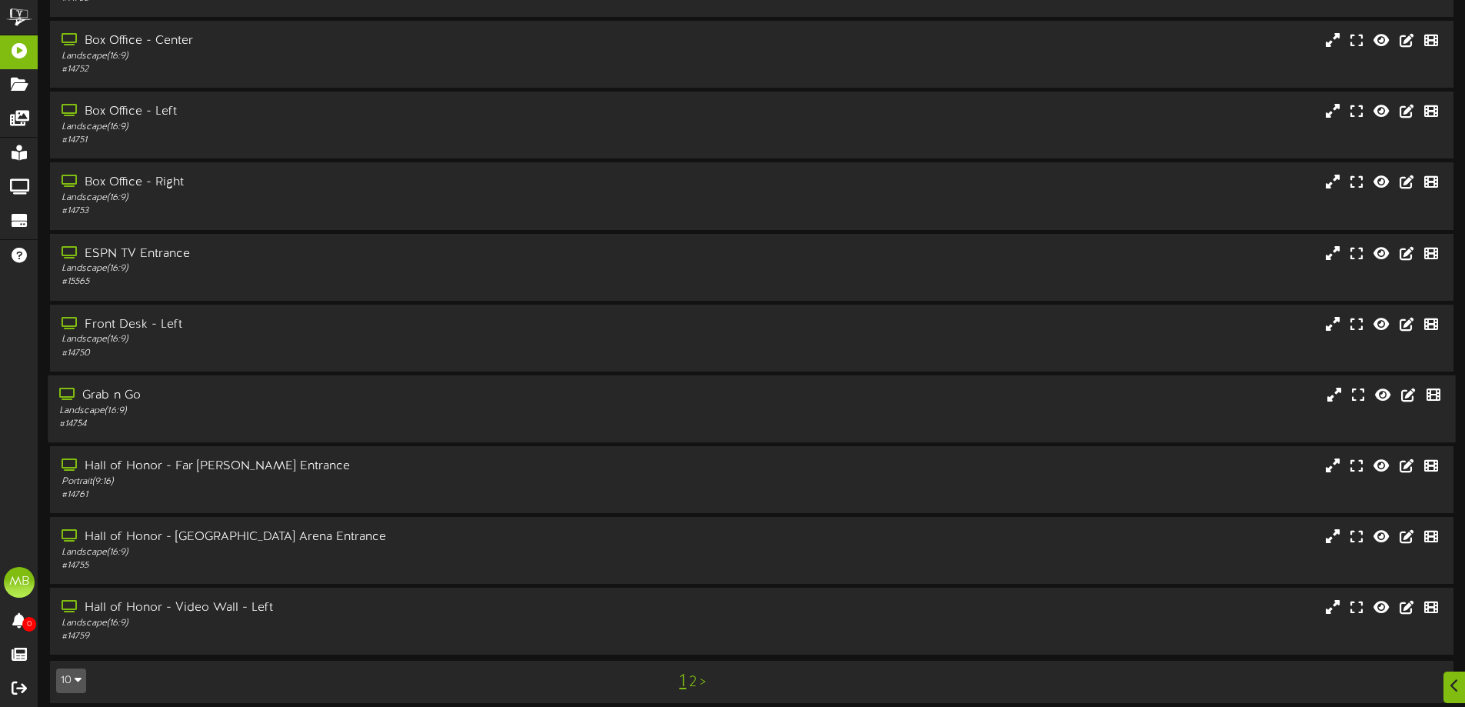
scroll to position [118, 0]
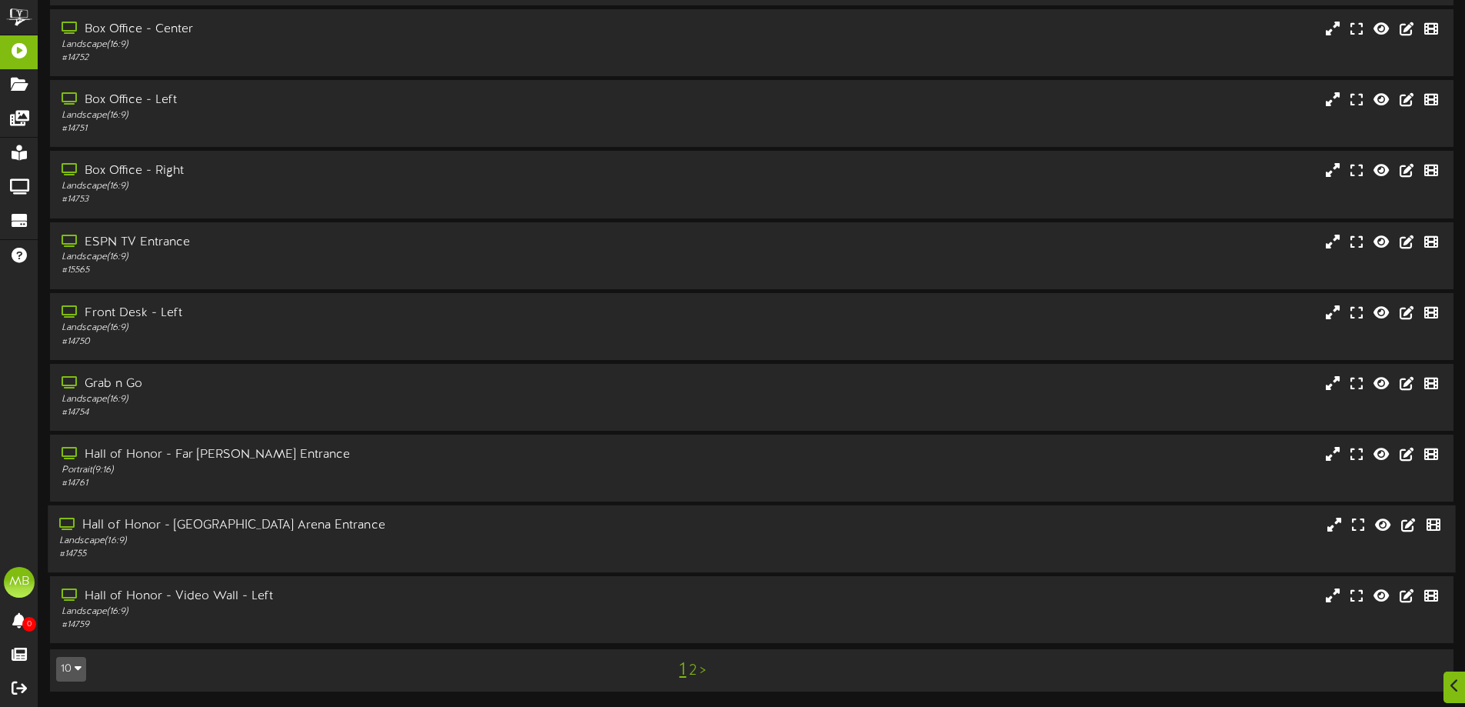
click at [361, 521] on div "Hall of Honor - [GEOGRAPHIC_DATA] Arena Entrance" at bounding box center [341, 526] width 564 height 18
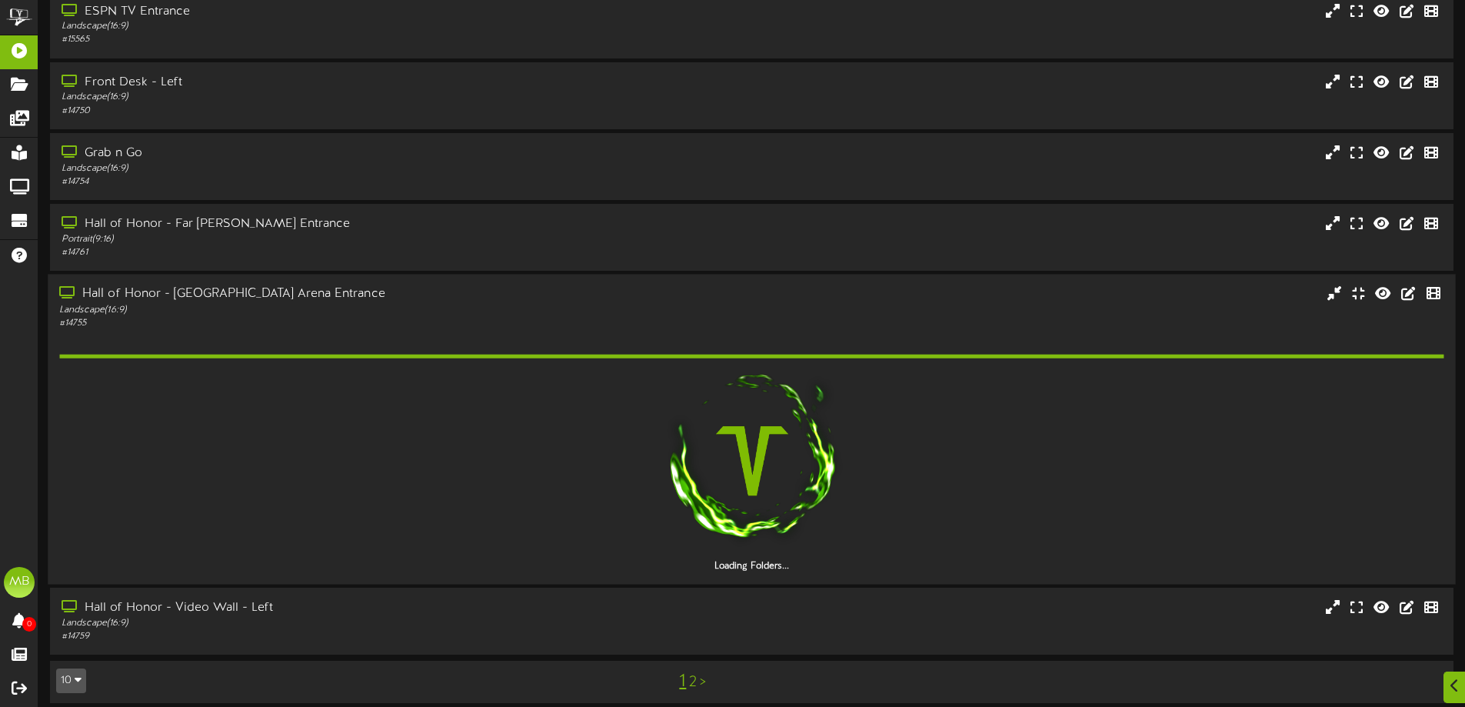
scroll to position [317, 0]
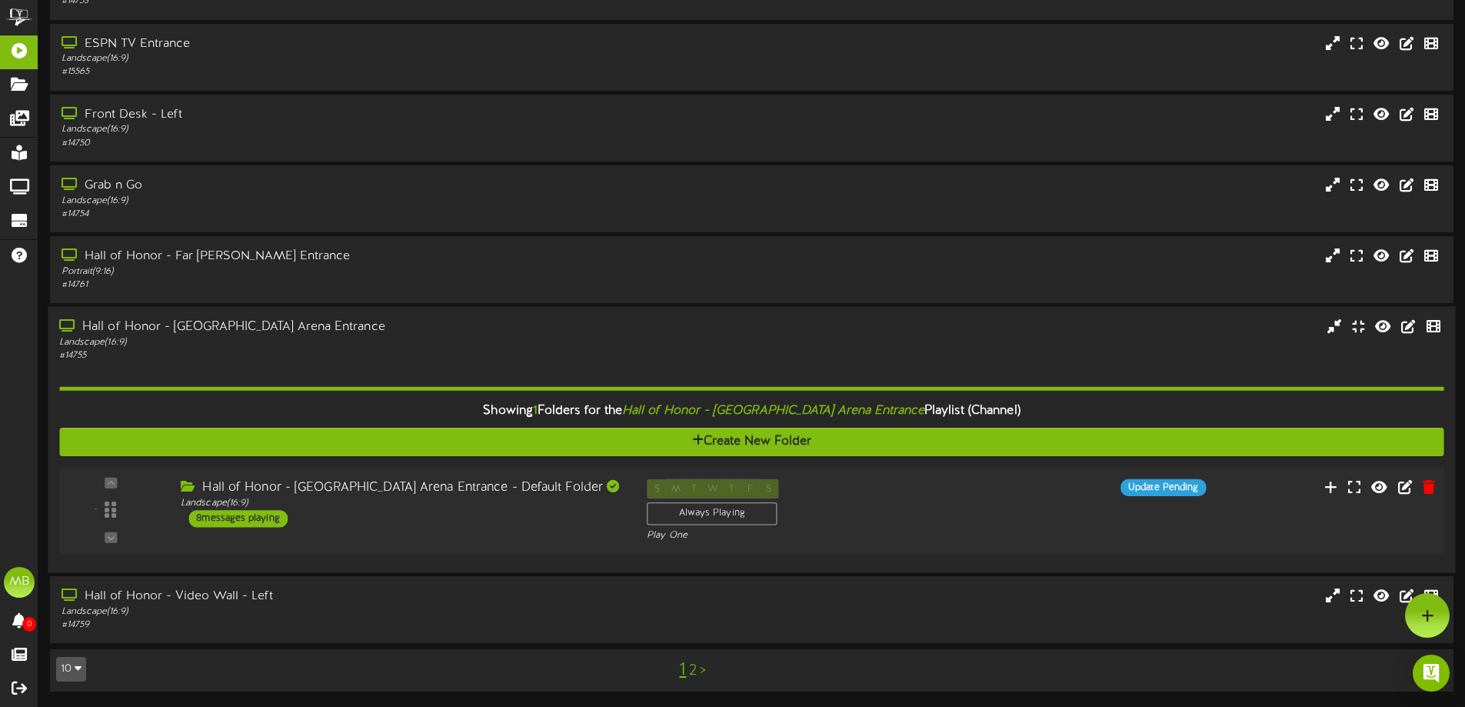
click at [361, 517] on div "Hall of Honor - USA Arena Entrance - Default Folder Landscape ( 16:9 ) 8 messag…" at bounding box center [402, 503] width 466 height 48
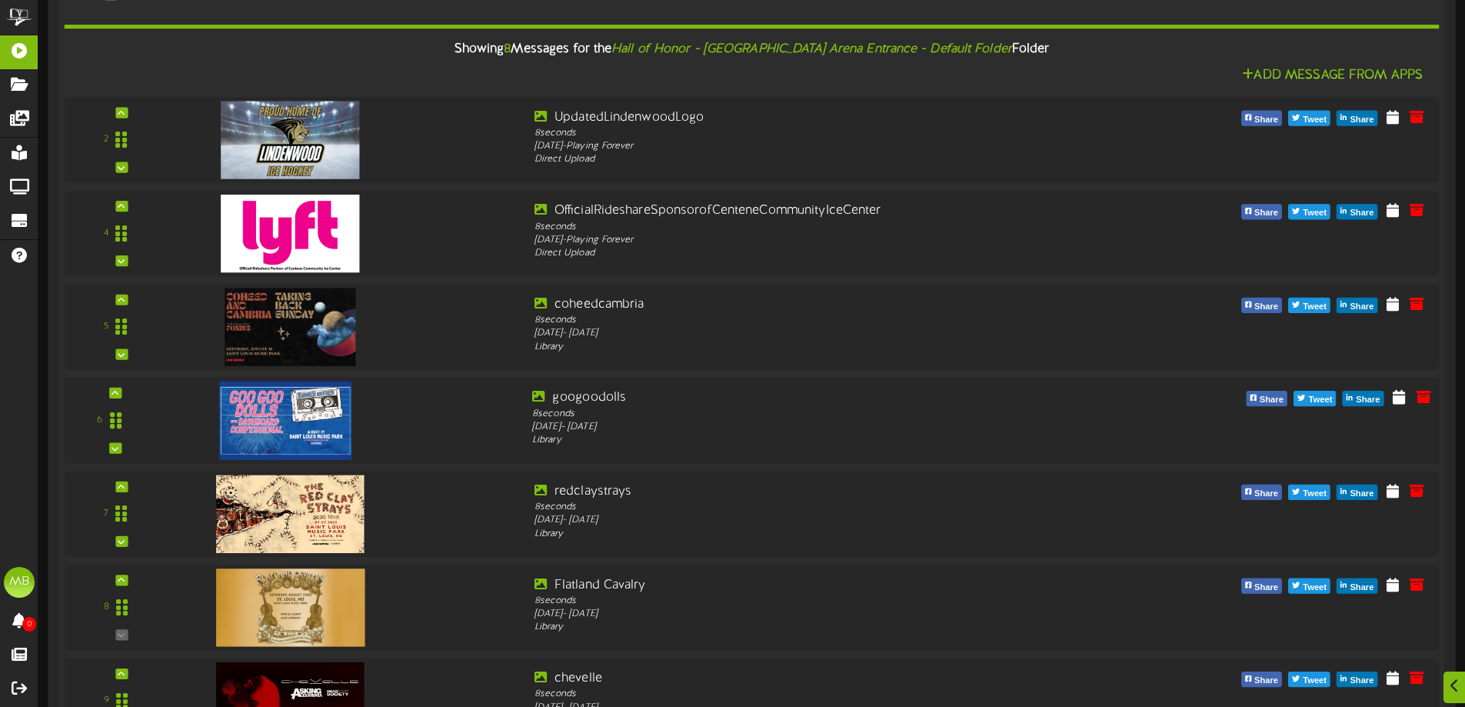
scroll to position [887, 0]
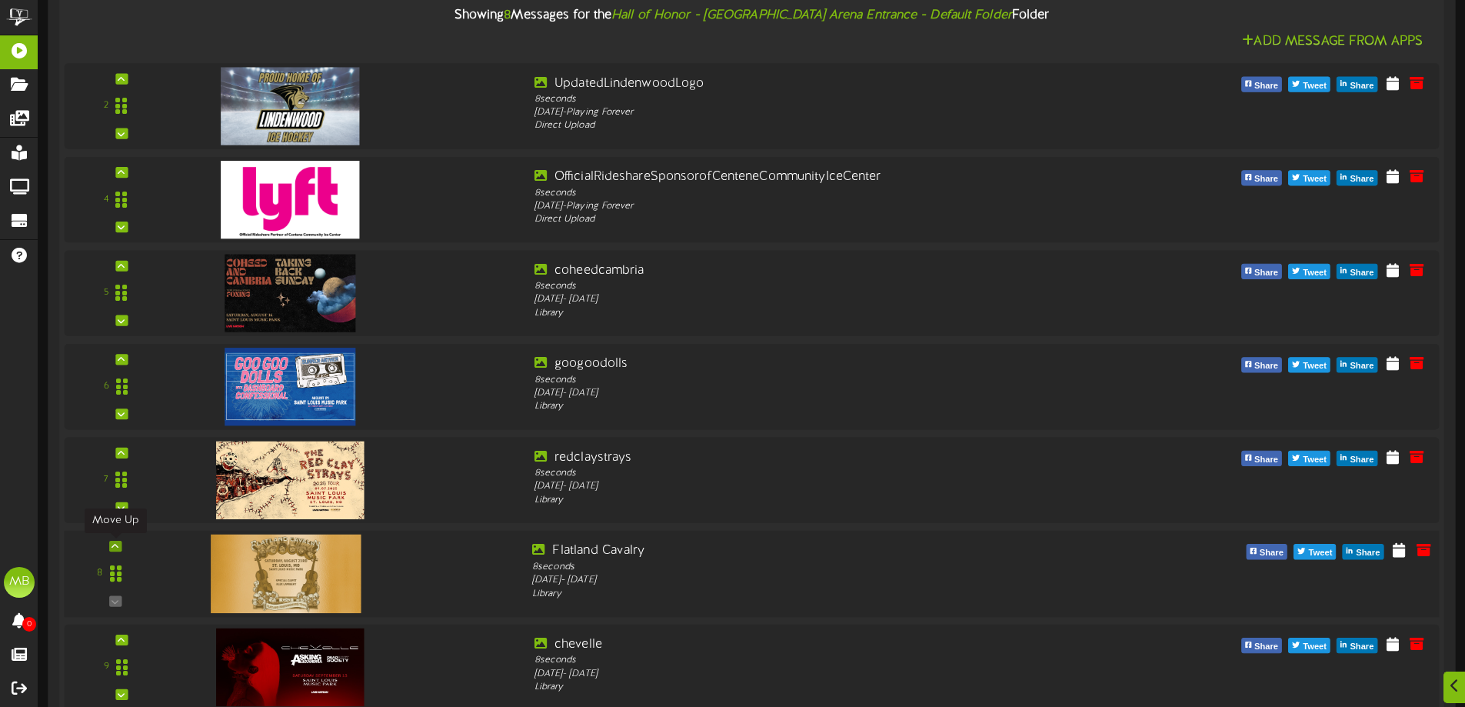
click at [118, 542] on icon at bounding box center [114, 546] width 7 height 8
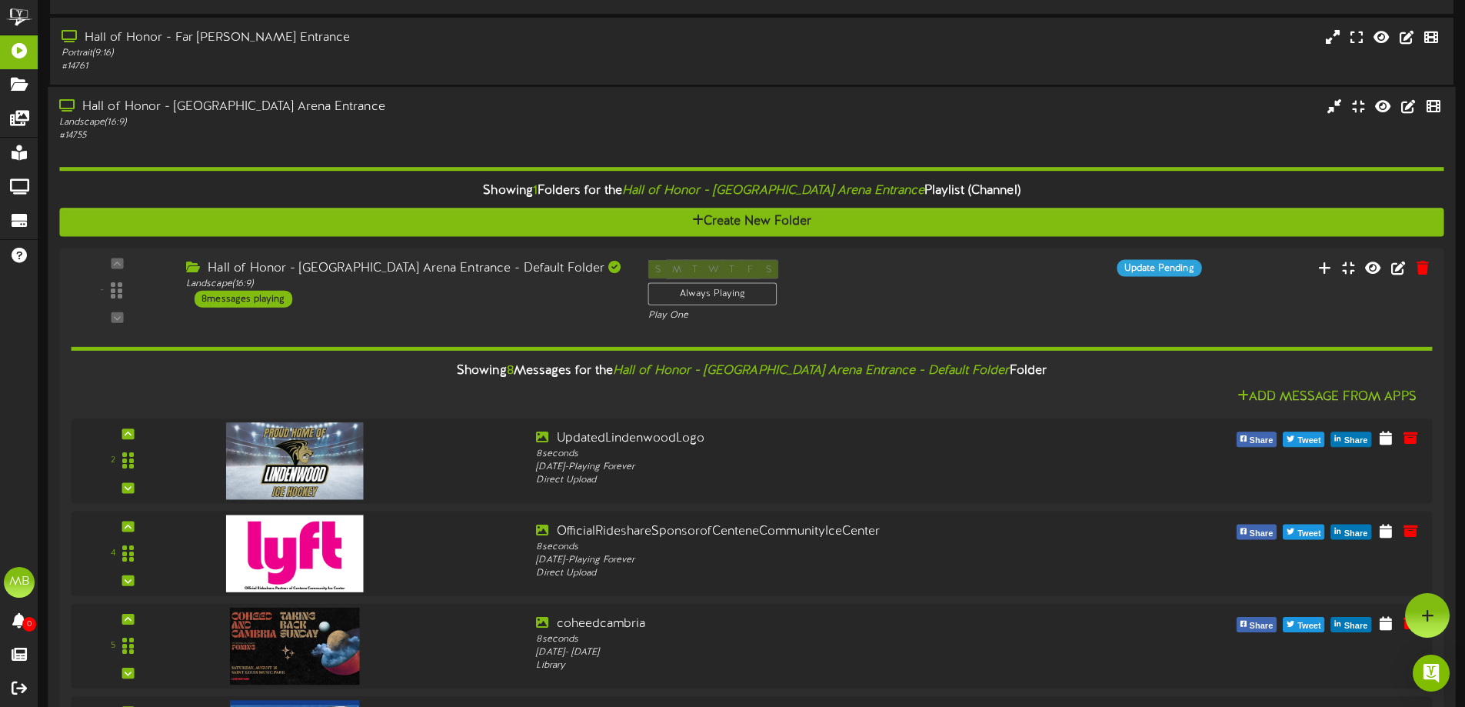
click at [388, 116] on div "Landscape ( 16:9 )" at bounding box center [341, 122] width 564 height 13
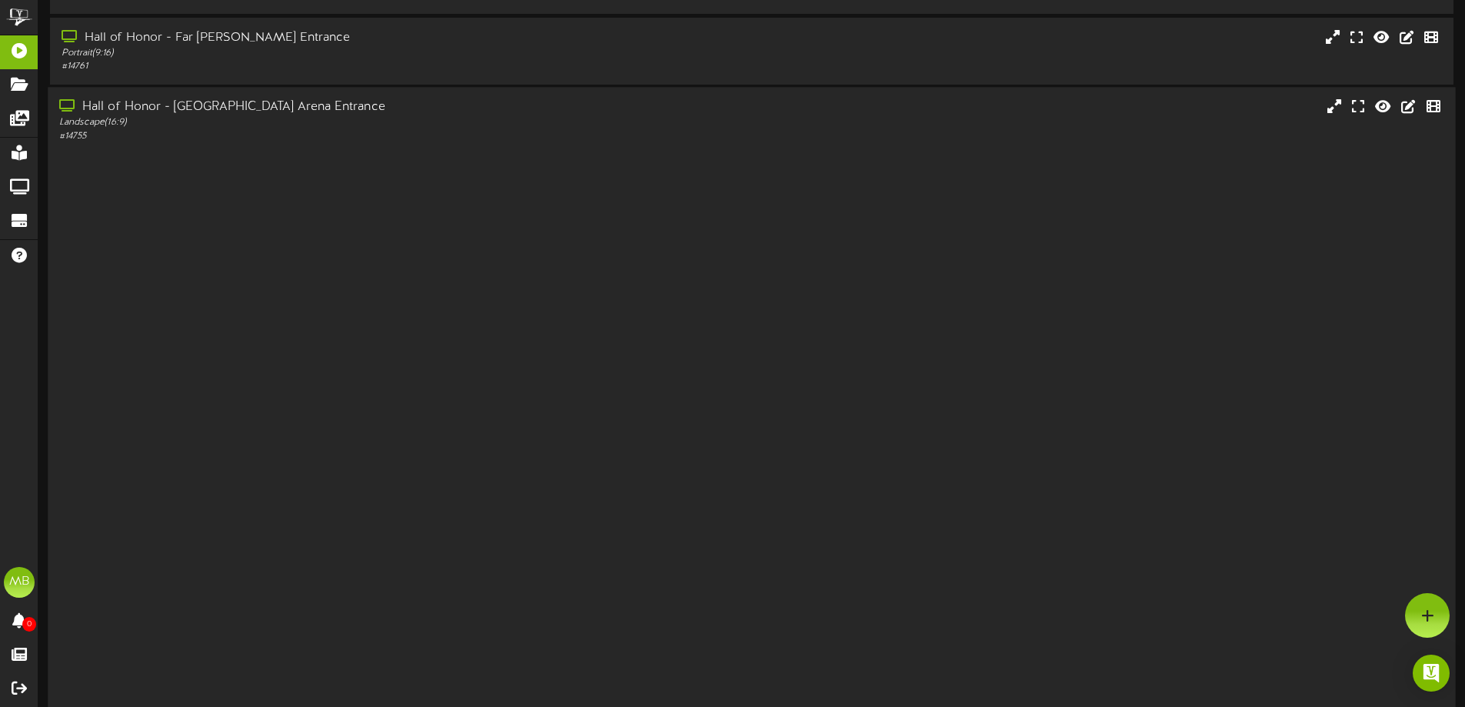
scroll to position [118, 0]
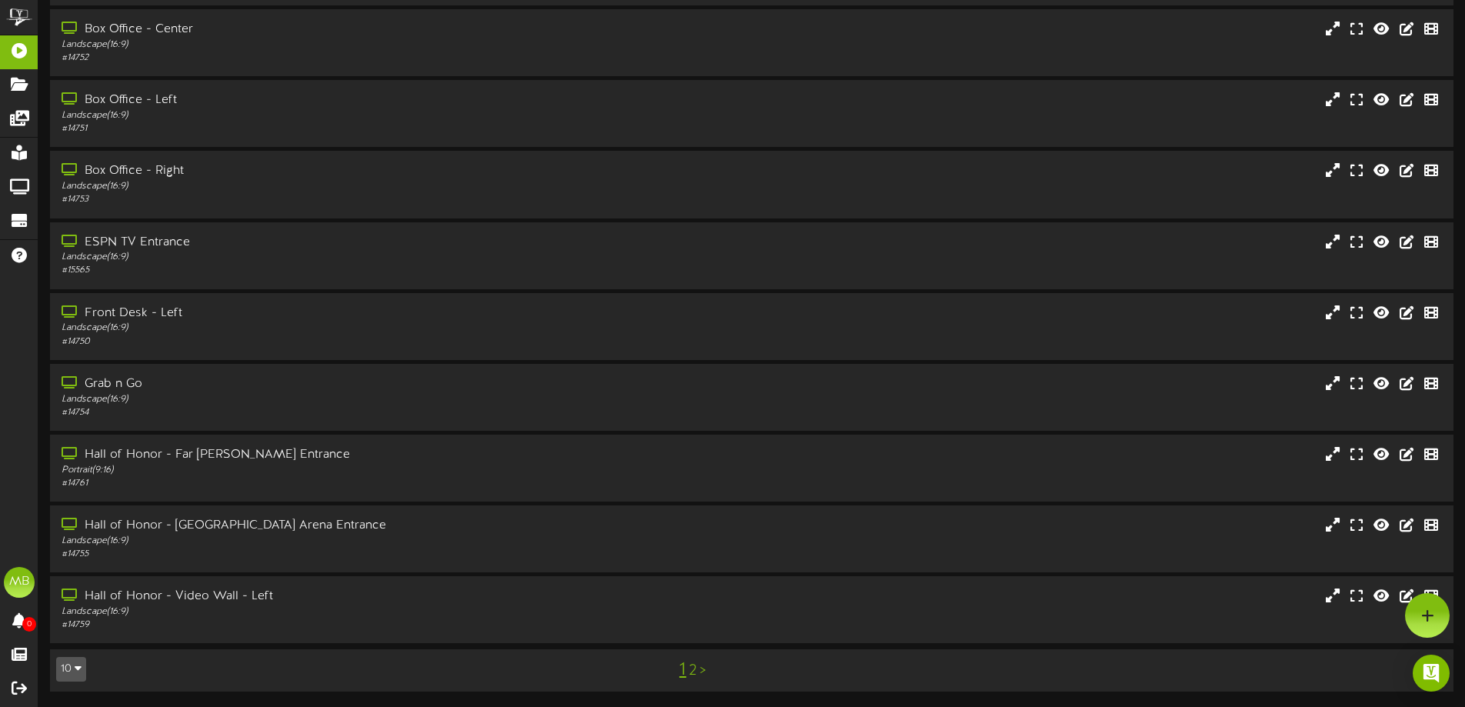
click at [692, 672] on link "2" at bounding box center [693, 670] width 8 height 17
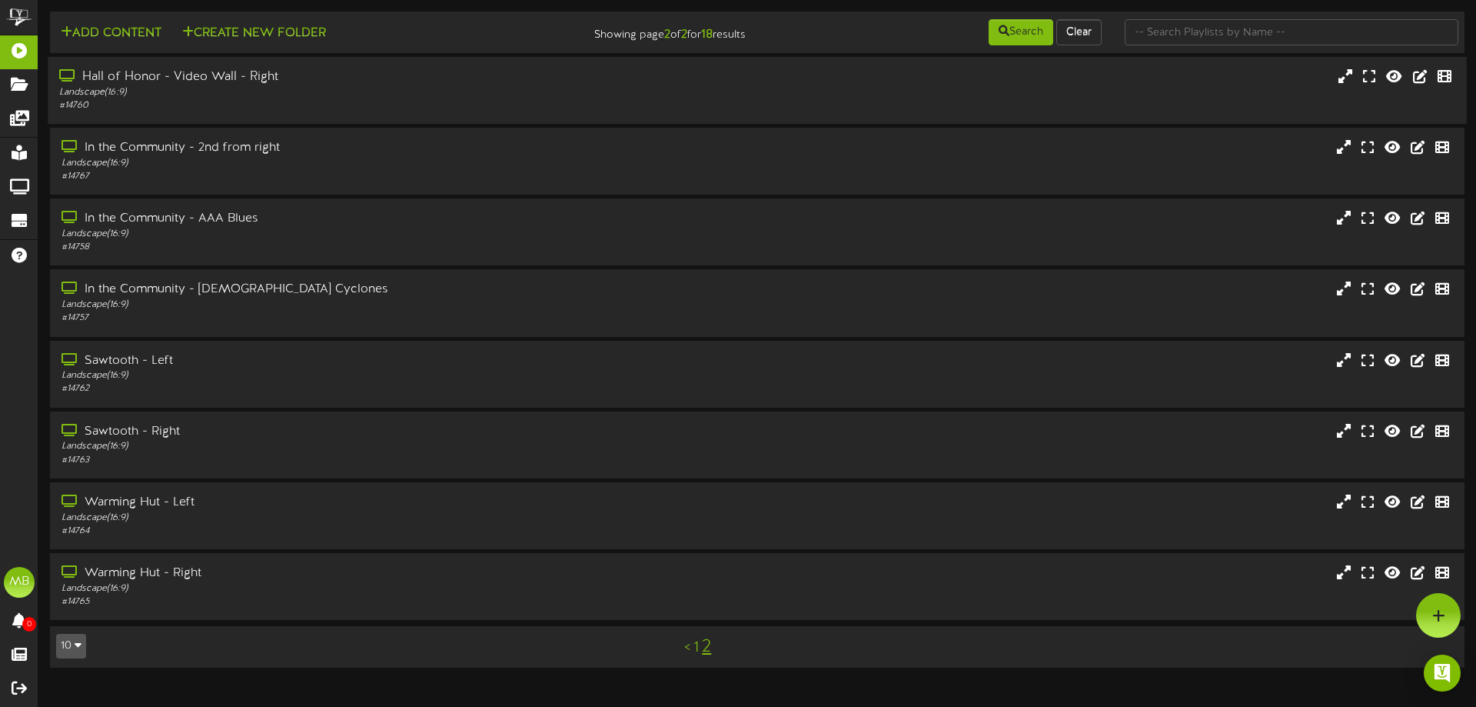
click at [338, 86] on div "Landscape ( 16:9 )" at bounding box center [343, 92] width 568 height 13
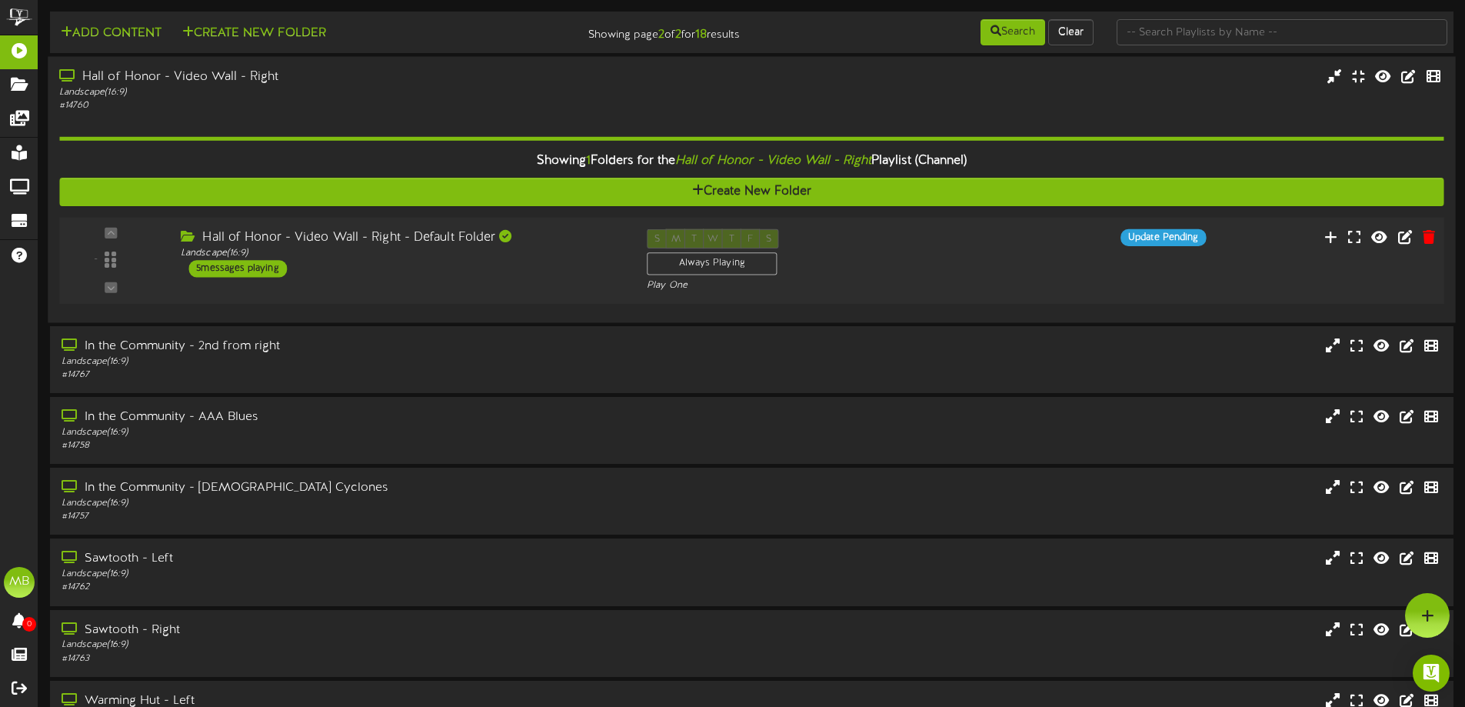
click at [385, 241] on div "Hall of Honor - Video Wall - Right - Default Folder" at bounding box center [402, 238] width 443 height 18
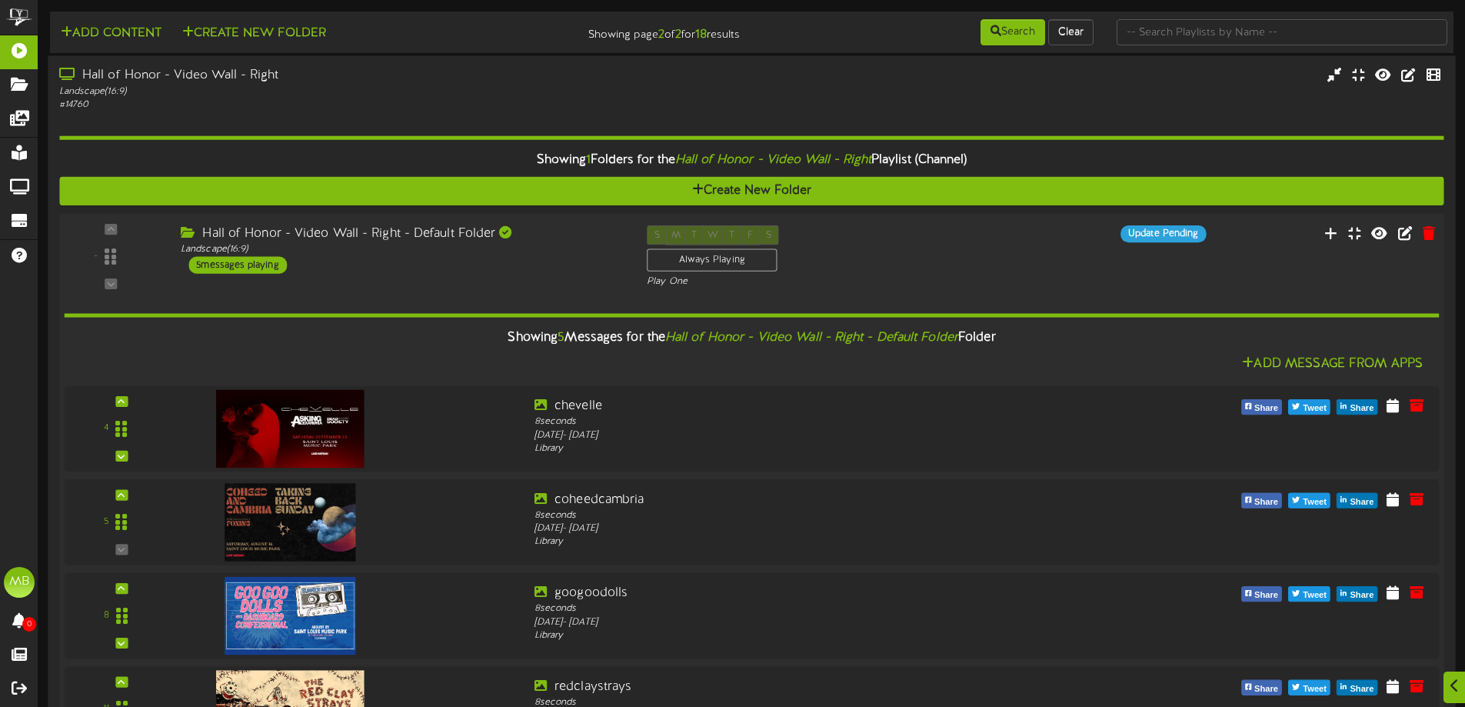
scroll to position [154, 0]
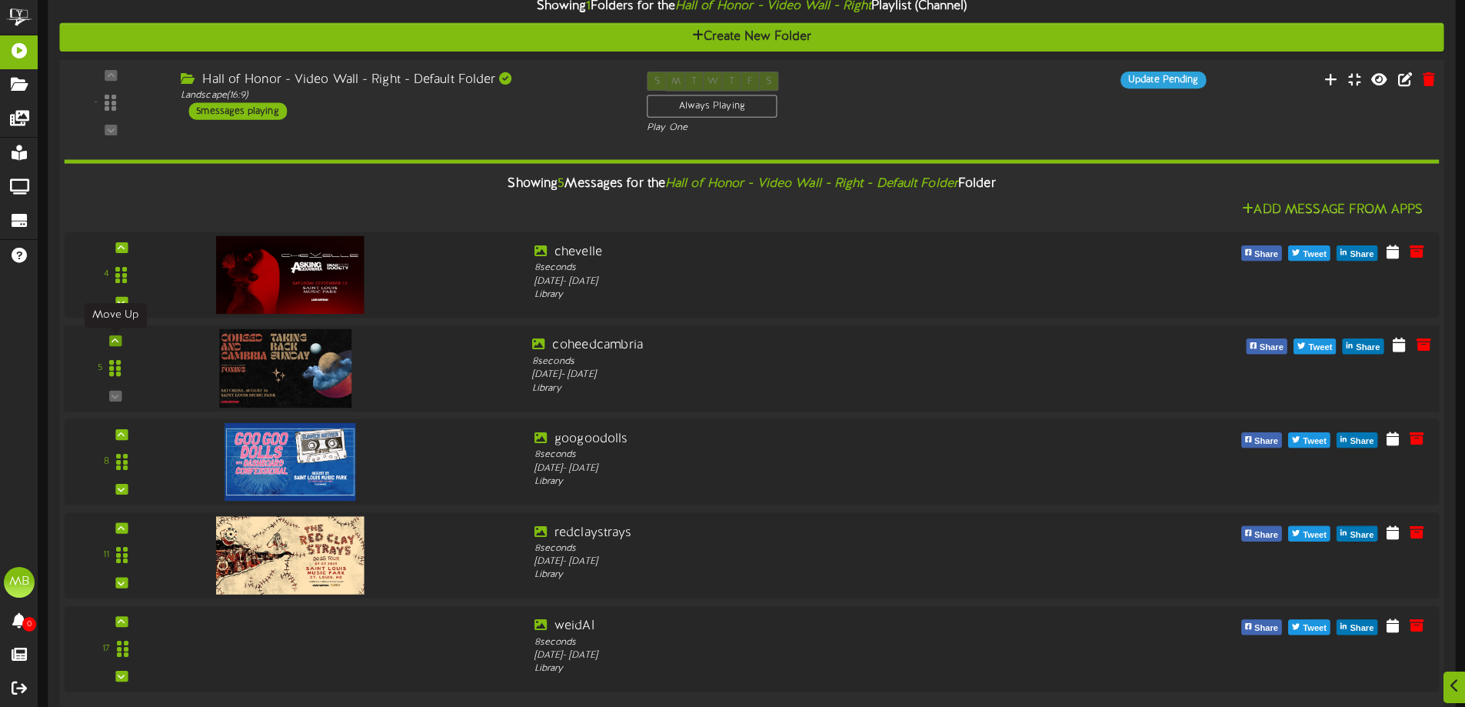
click at [110, 341] on div at bounding box center [115, 340] width 12 height 11
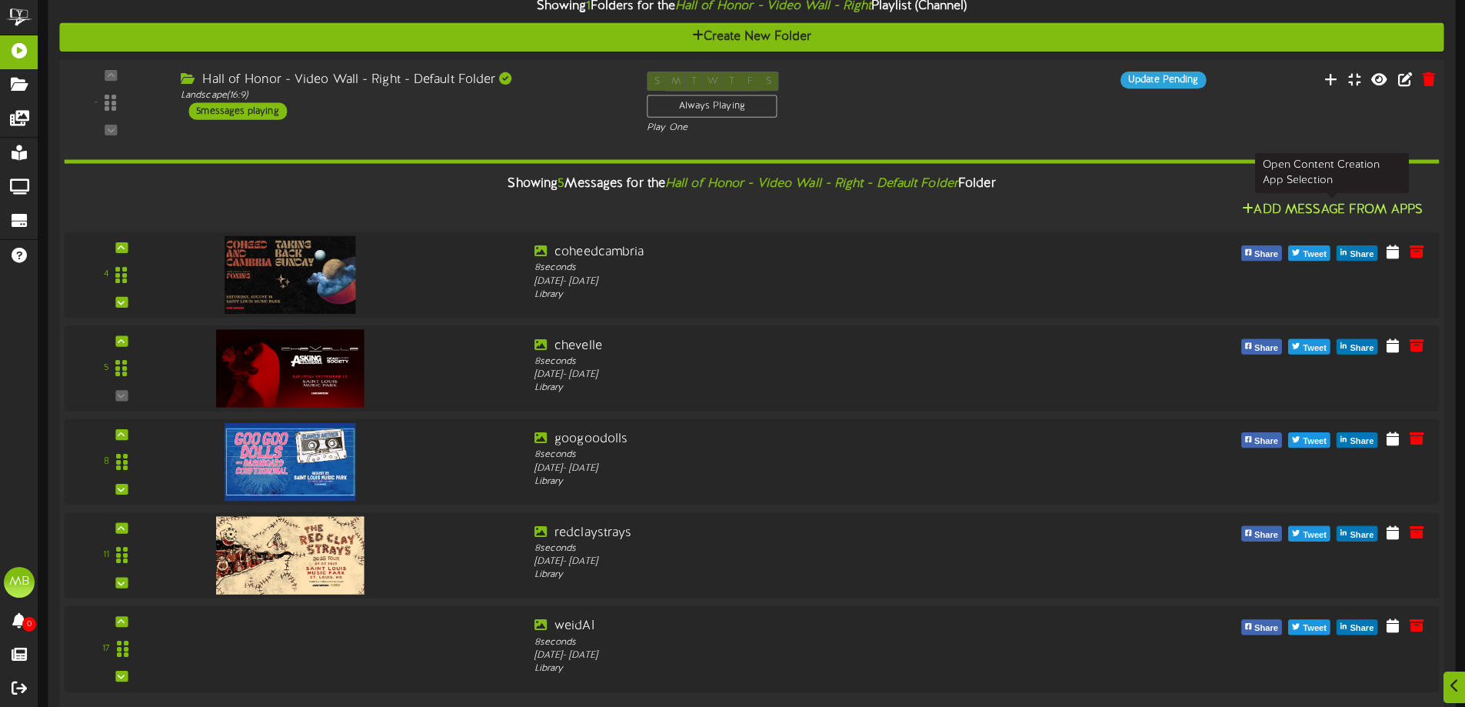
click at [1300, 215] on button "Add Message From Apps" at bounding box center [1332, 210] width 190 height 19
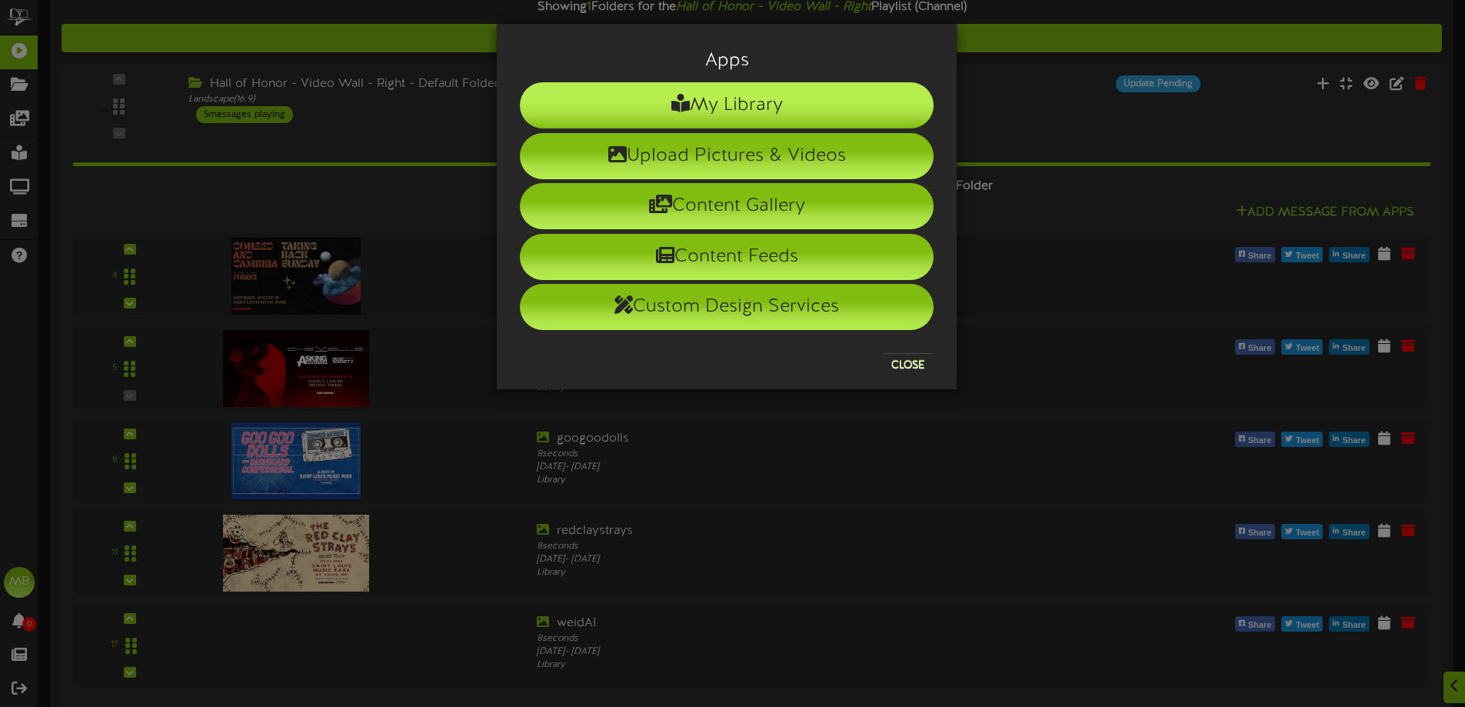
click at [850, 118] on li "My Library" at bounding box center [727, 105] width 414 height 46
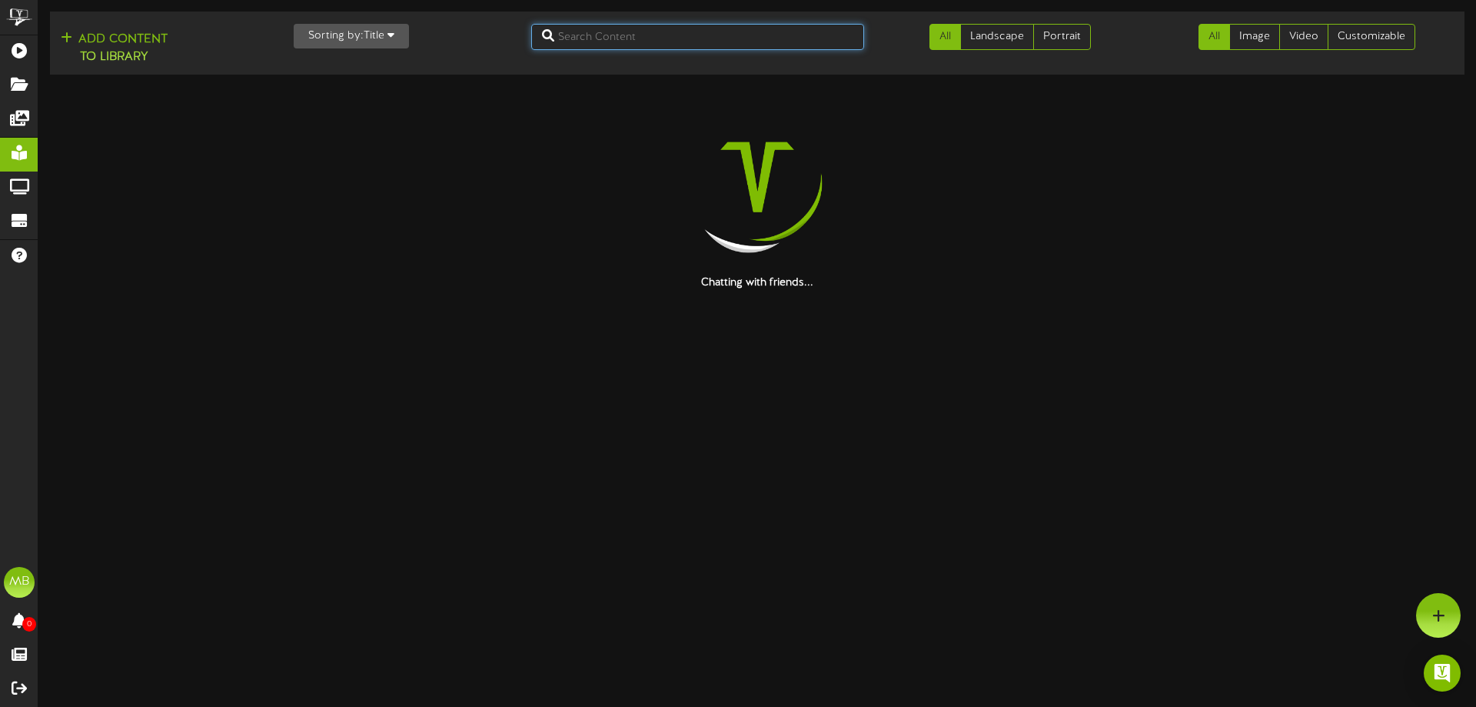
click at [612, 40] on input "text" at bounding box center [698, 37] width 334 height 26
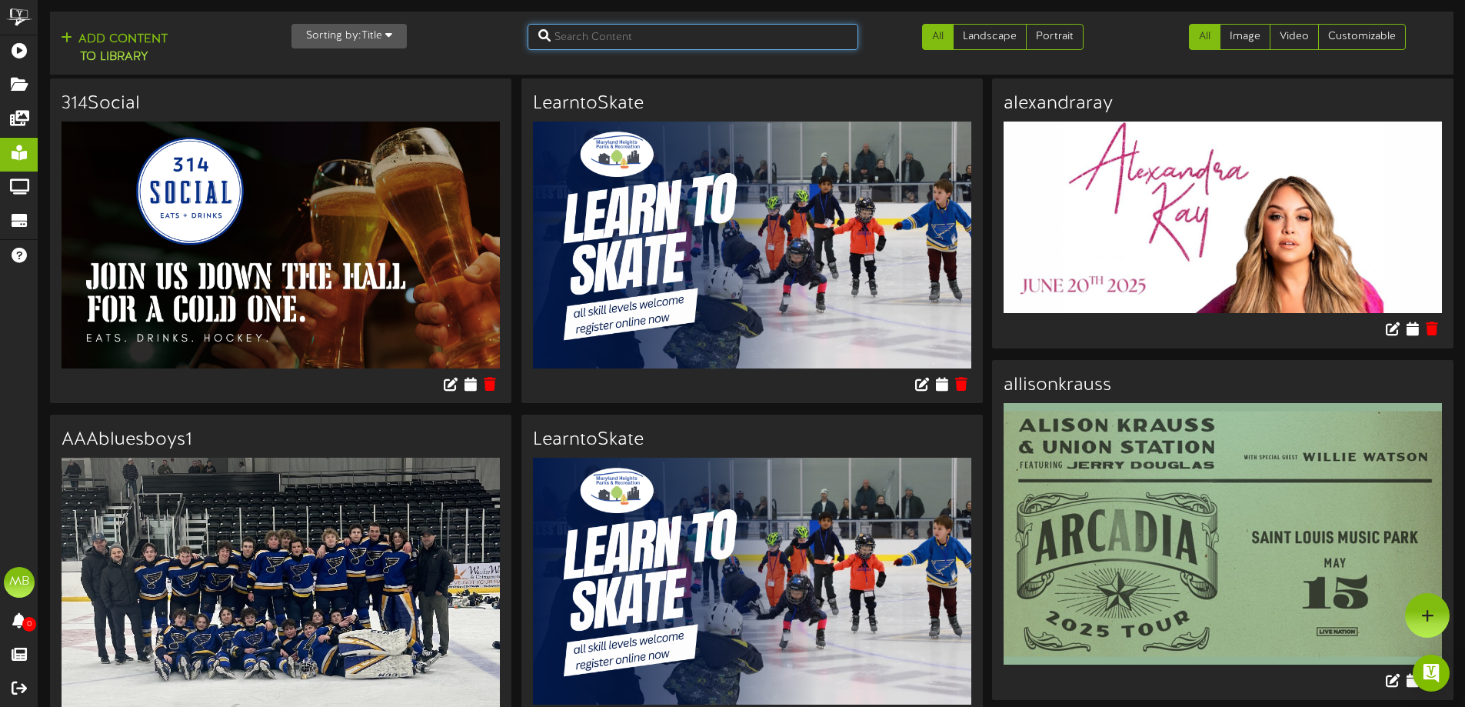
click at [612, 40] on input "text" at bounding box center [692, 37] width 331 height 26
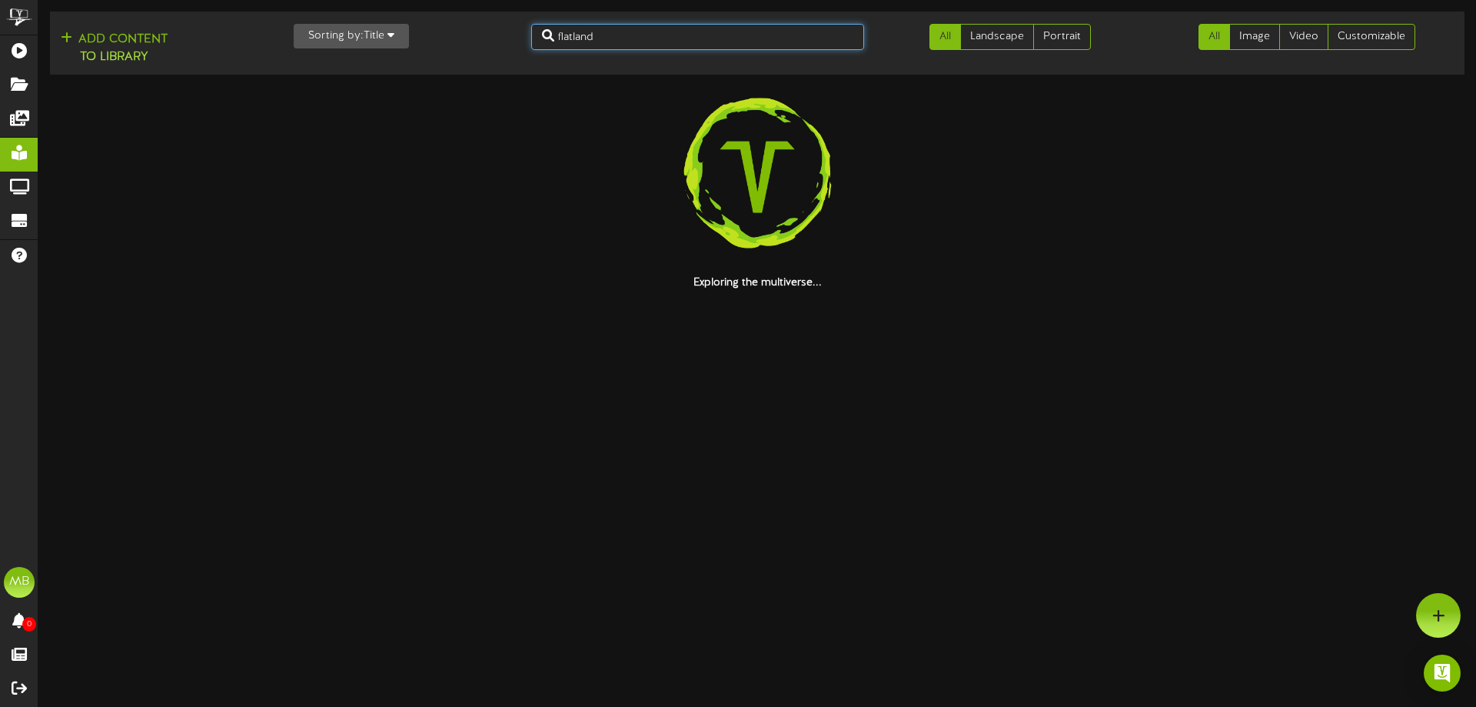
type input "flatland"
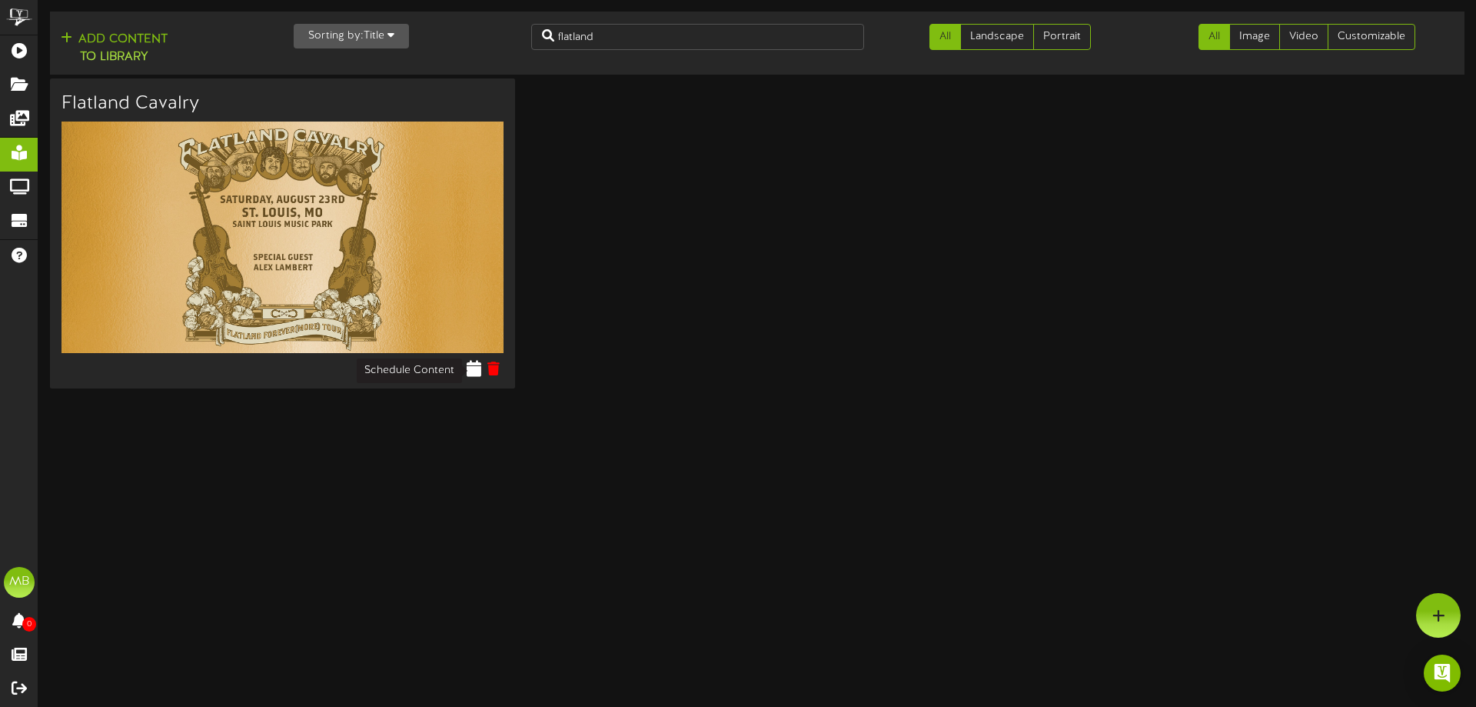
click at [480, 371] on icon at bounding box center [474, 368] width 15 height 17
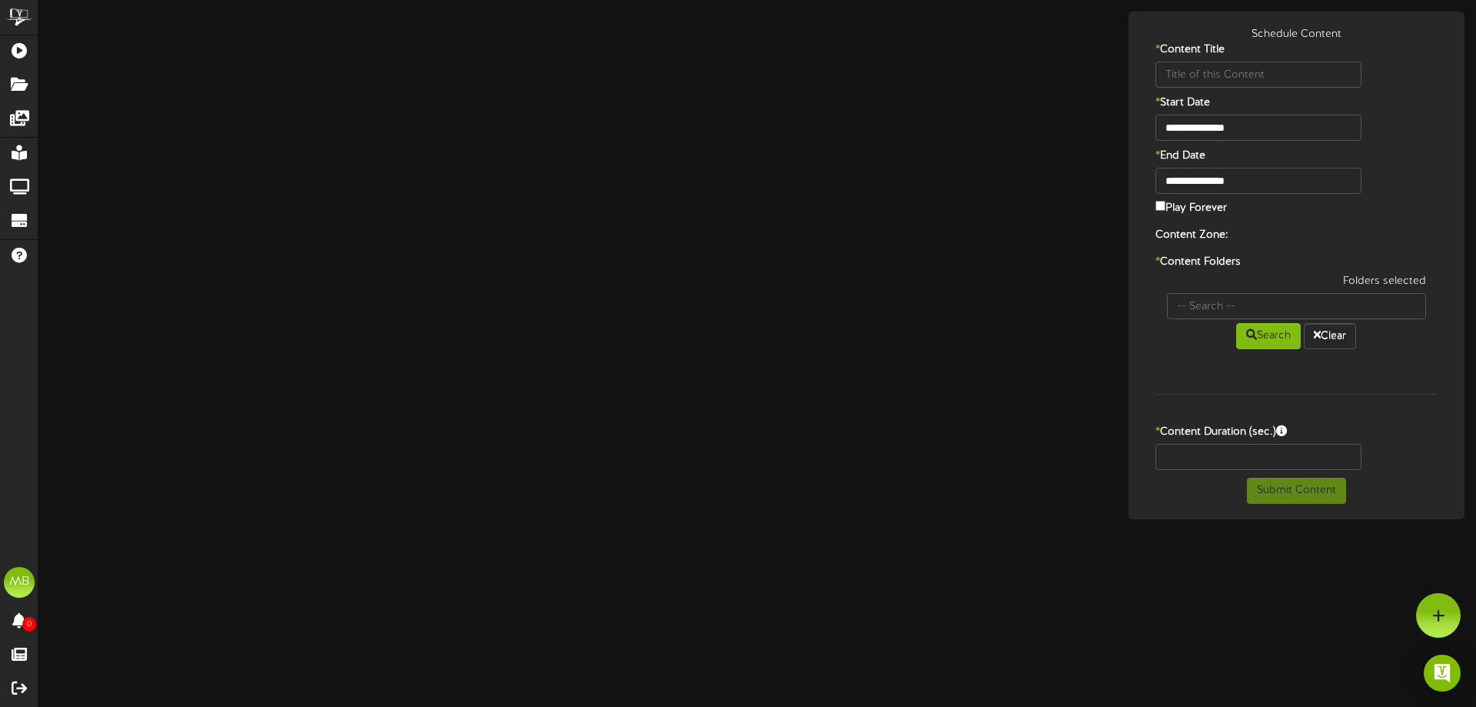
type input "Flatland Cavalry"
type input "8"
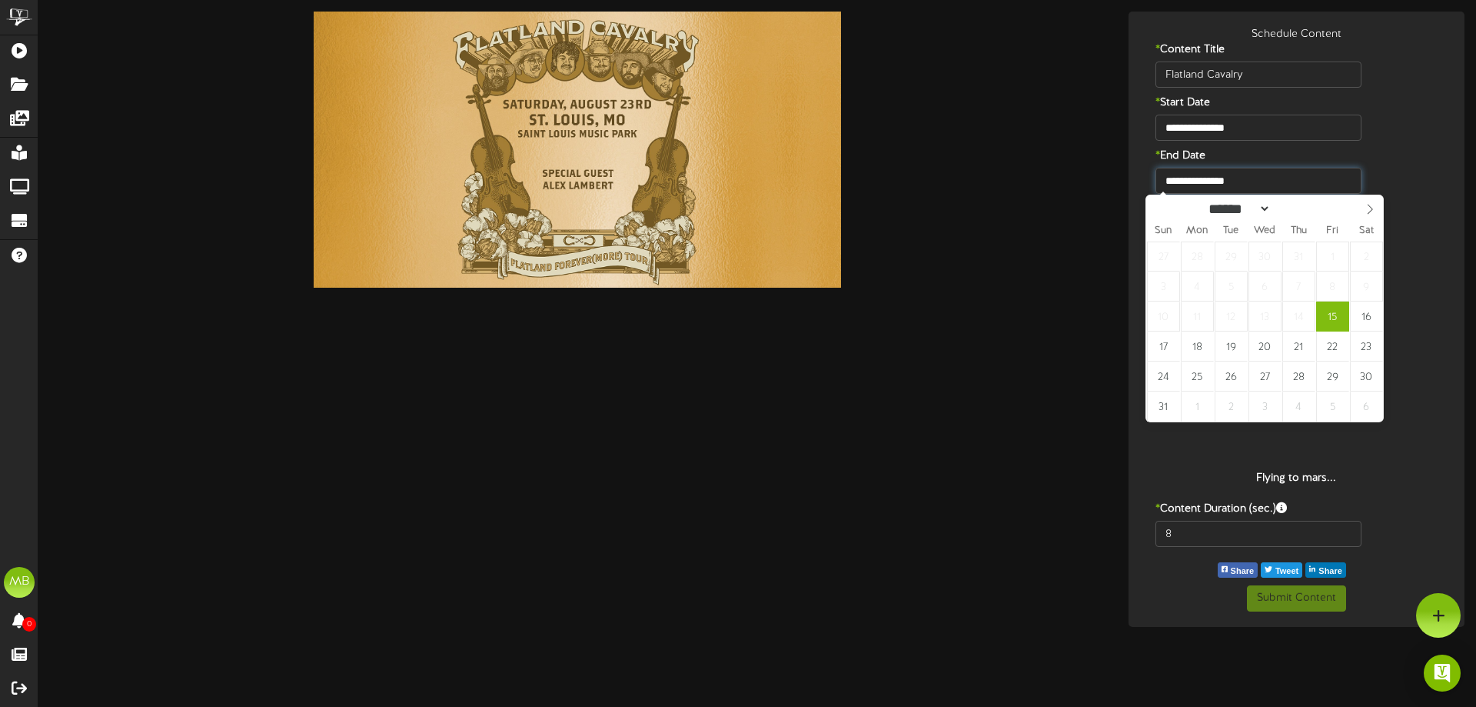
click at [1262, 192] on body "ChannelValet Playlists Folders Messages My Library Groups Devices Help MB Morga…" at bounding box center [738, 313] width 1476 height 627
type input "**********"
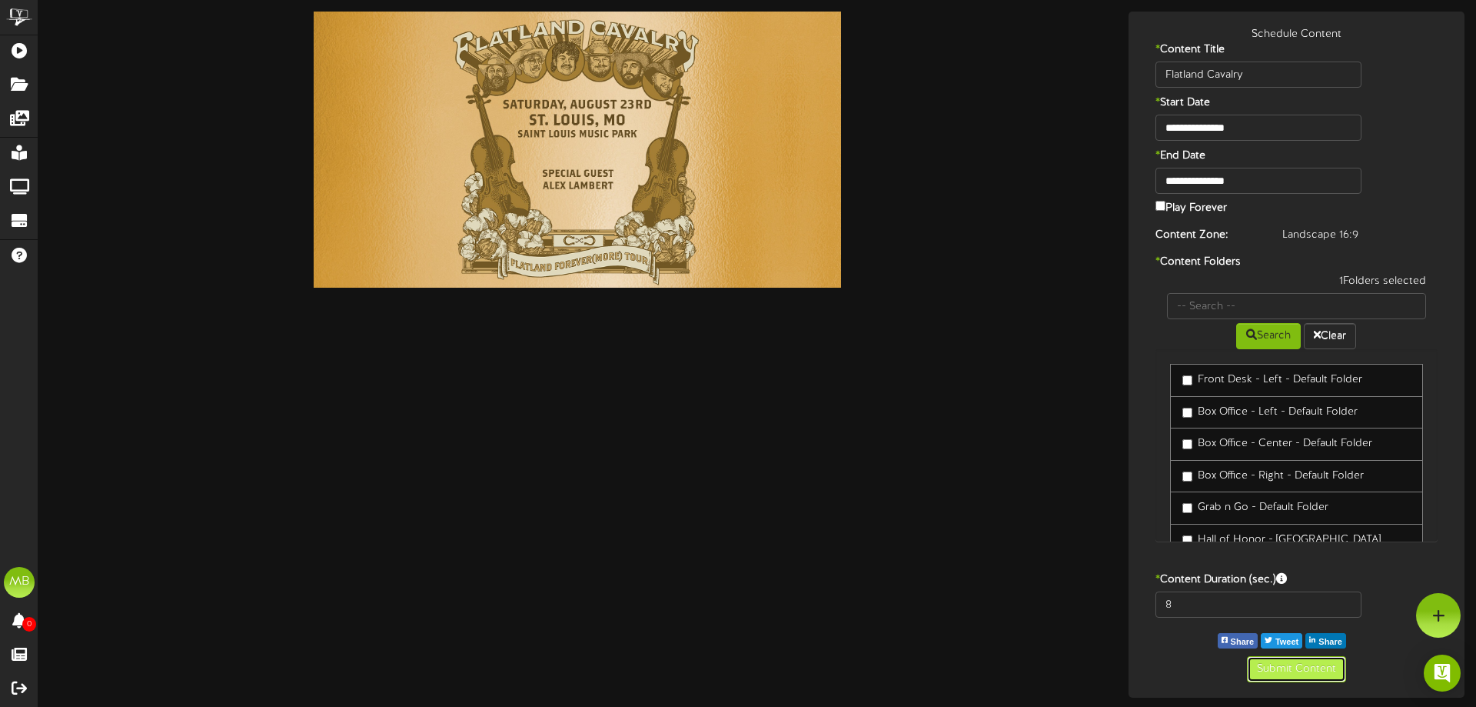
click at [1286, 672] on button "Submit Content" at bounding box center [1296, 669] width 99 height 26
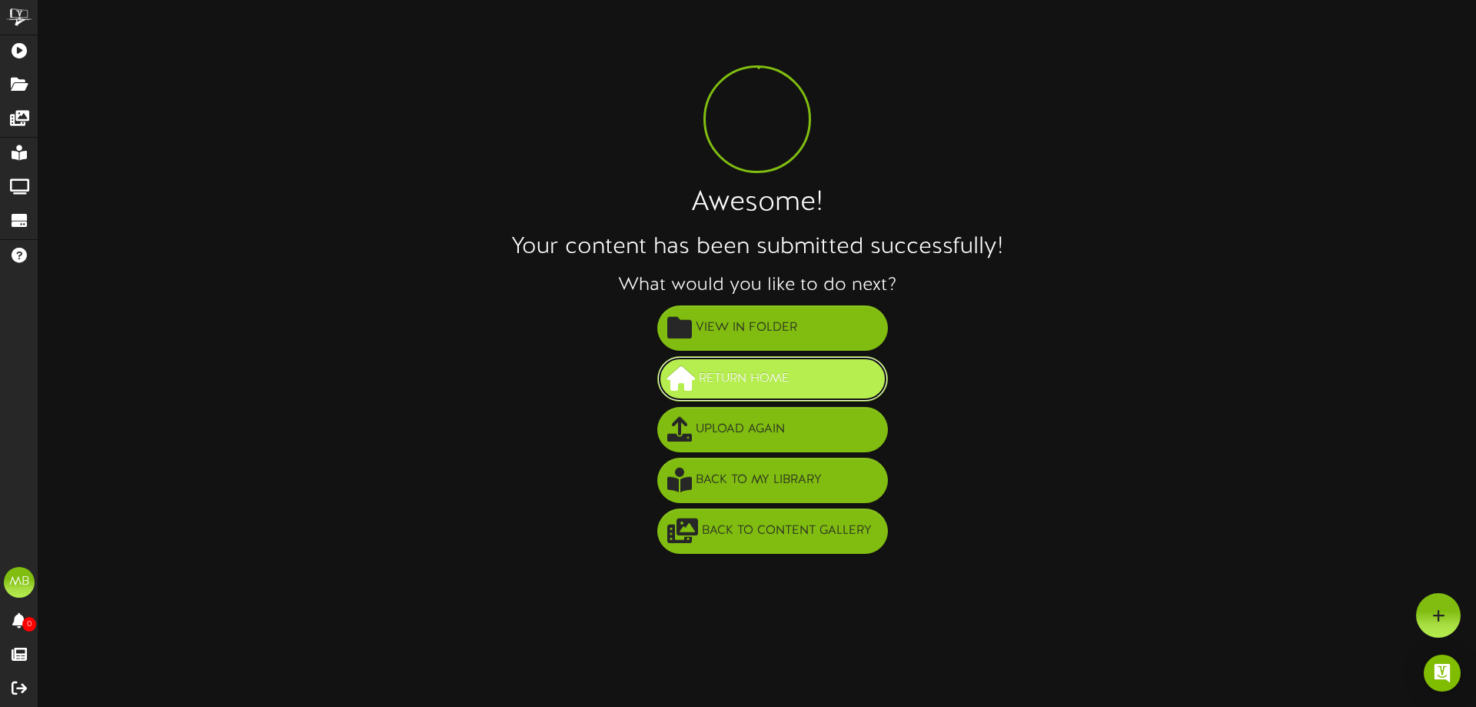
click at [813, 378] on button "Return Home" at bounding box center [772, 378] width 231 height 45
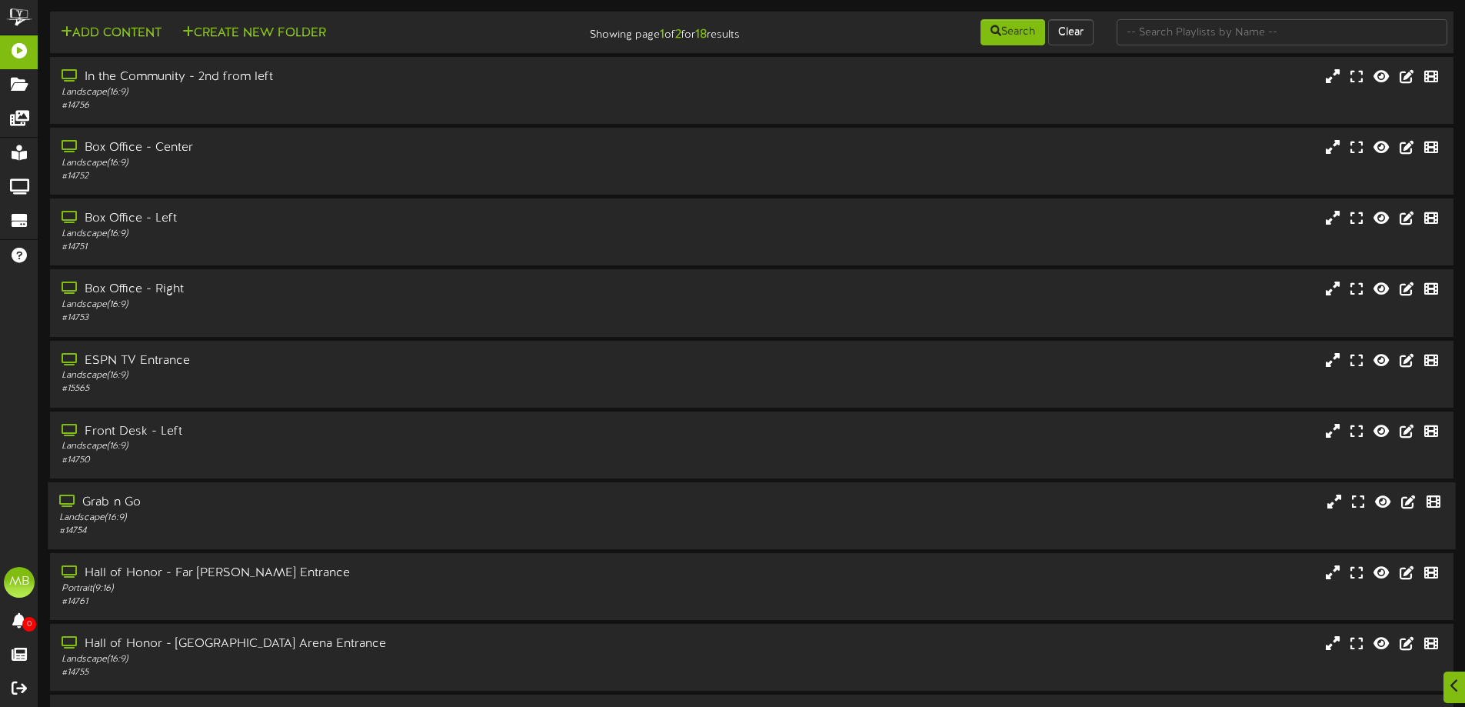
scroll to position [118, 0]
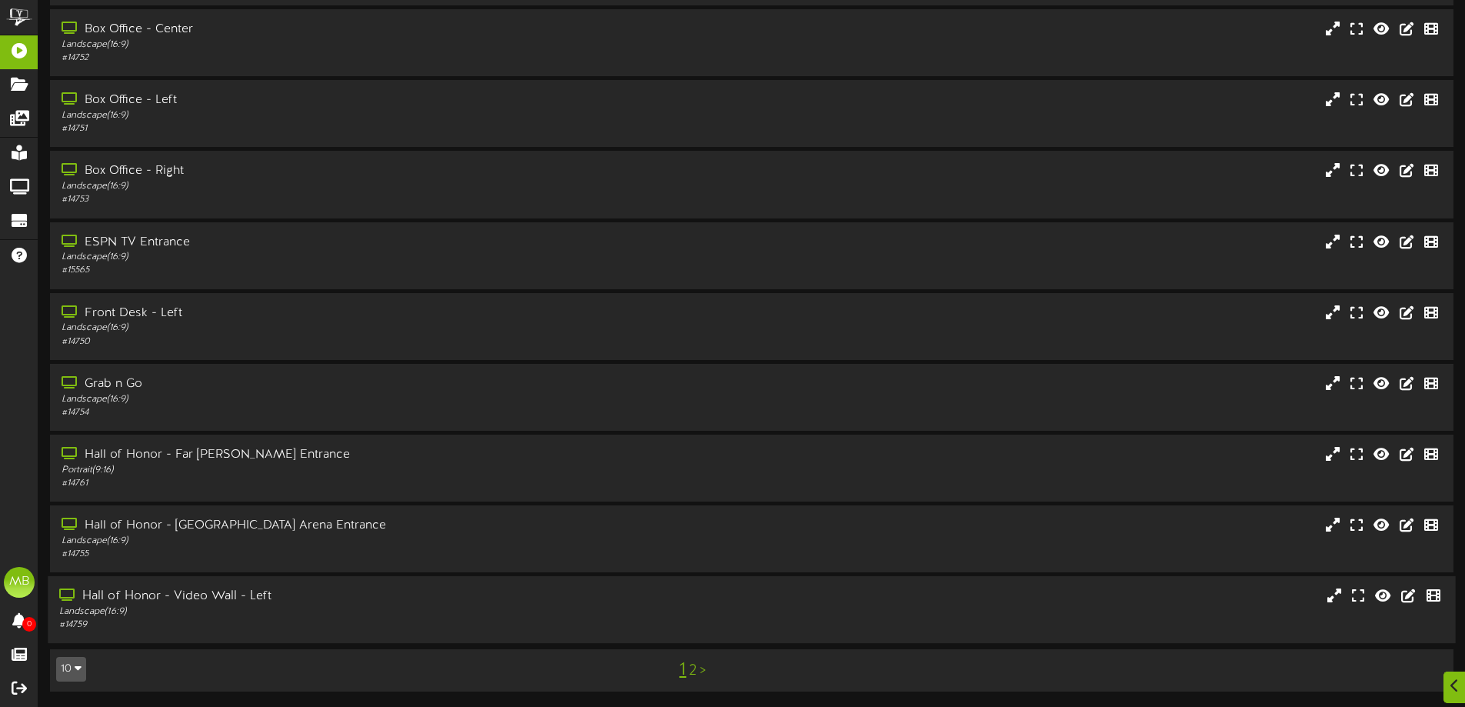
click at [363, 589] on div "Hall of Honor - Video Wall - Left" at bounding box center [341, 596] width 564 height 18
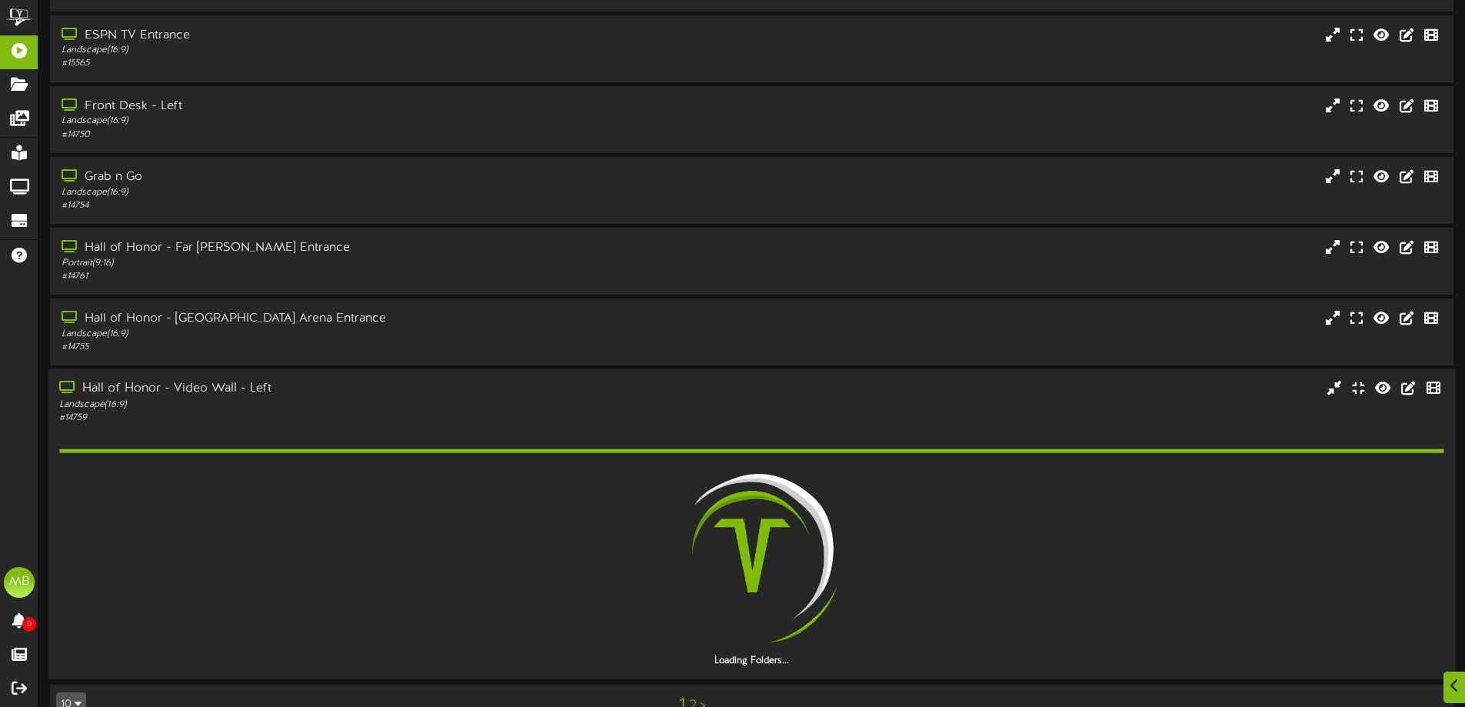
scroll to position [361, 0]
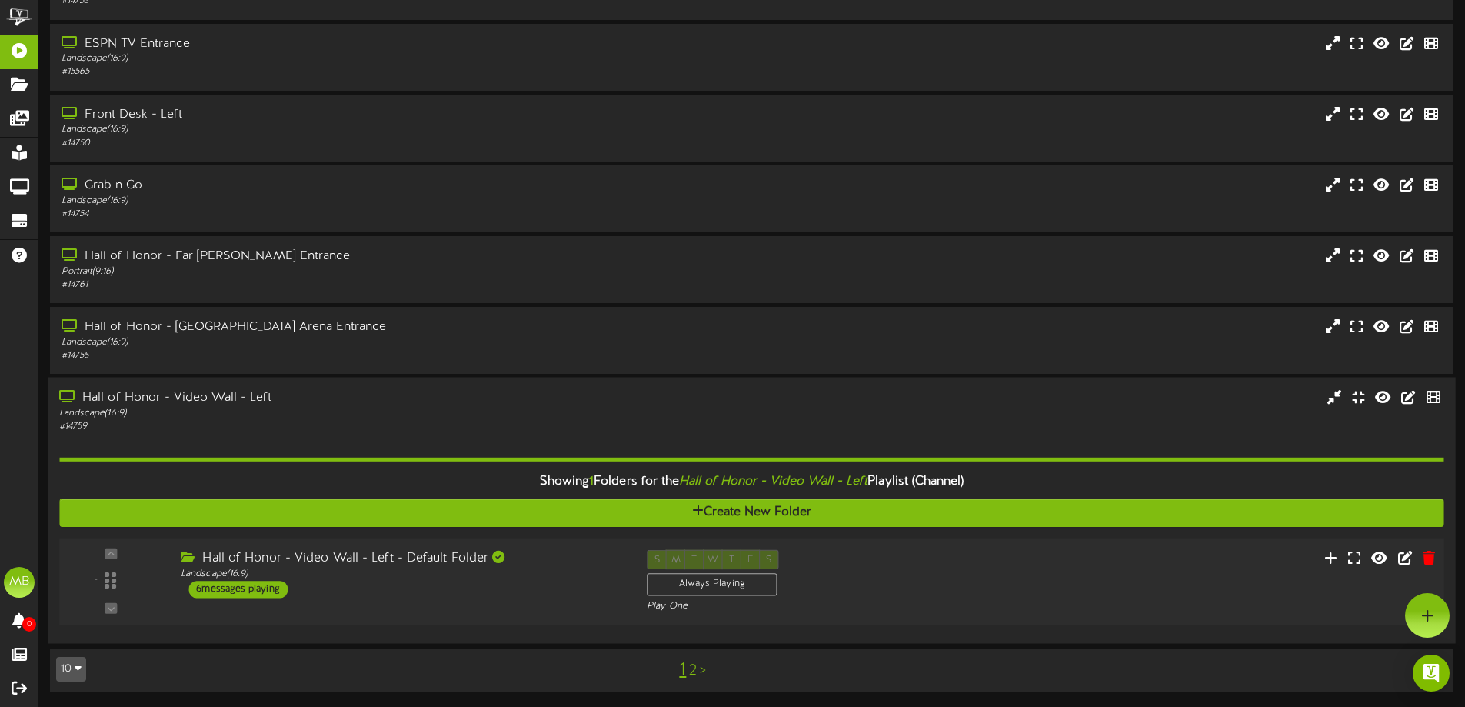
click at [341, 564] on div "Hall of Honor - Video Wall - Left - Default Folder" at bounding box center [402, 559] width 443 height 18
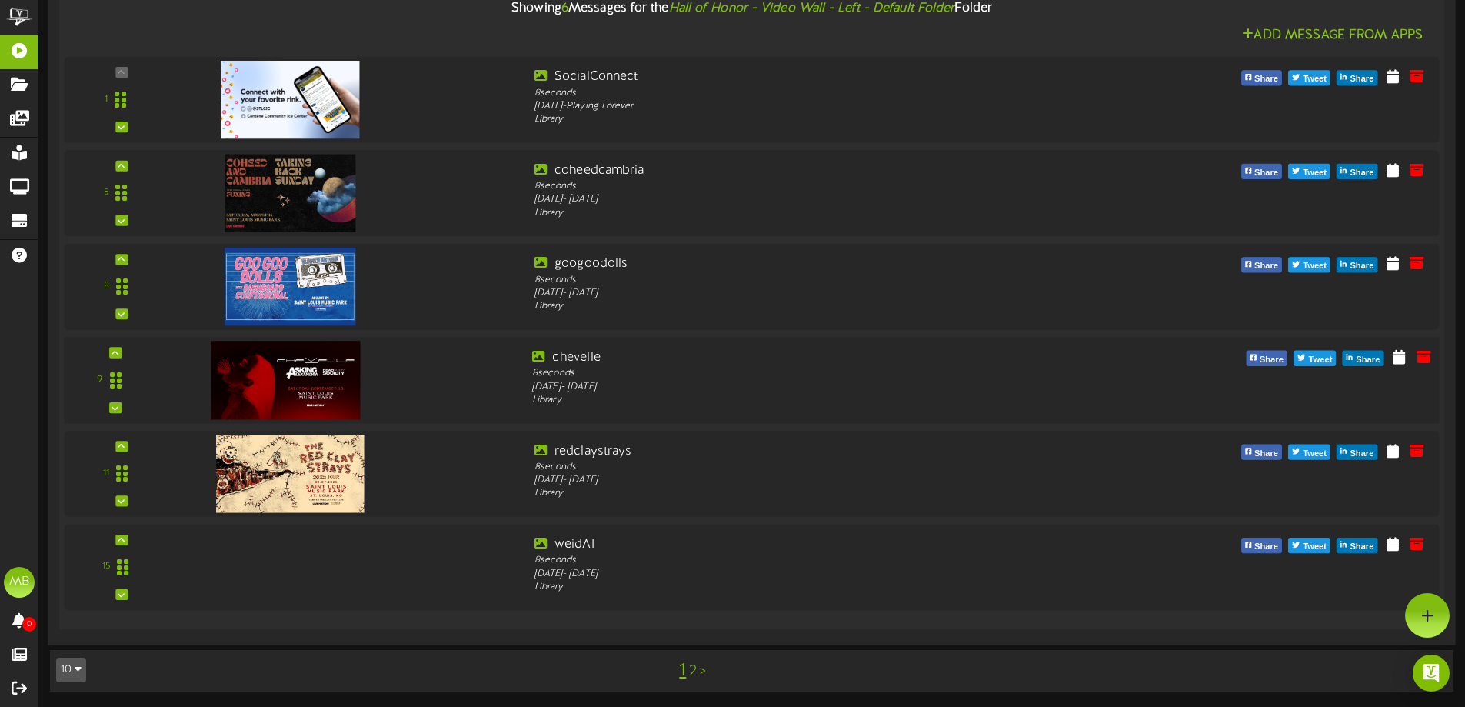
scroll to position [812, 0]
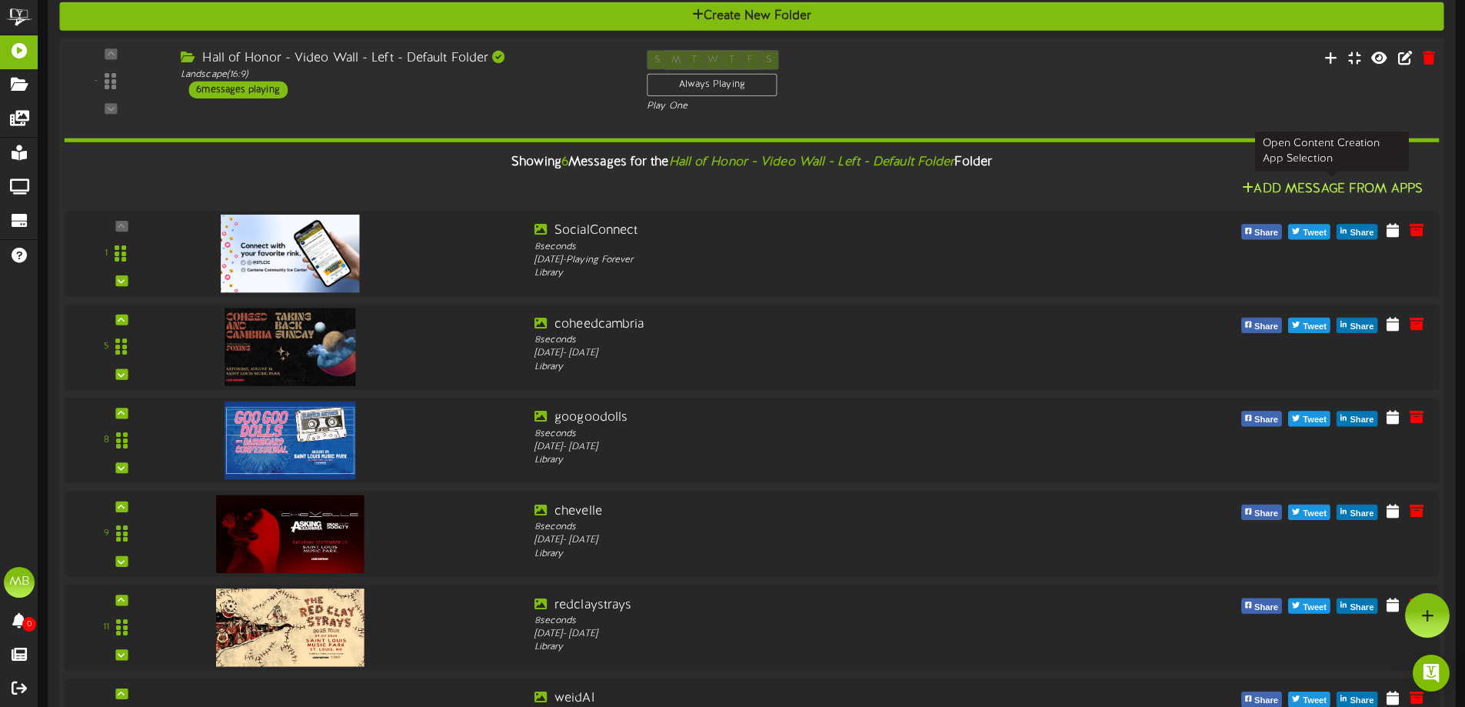
click at [1276, 188] on button "Add Message From Apps" at bounding box center [1332, 188] width 190 height 19
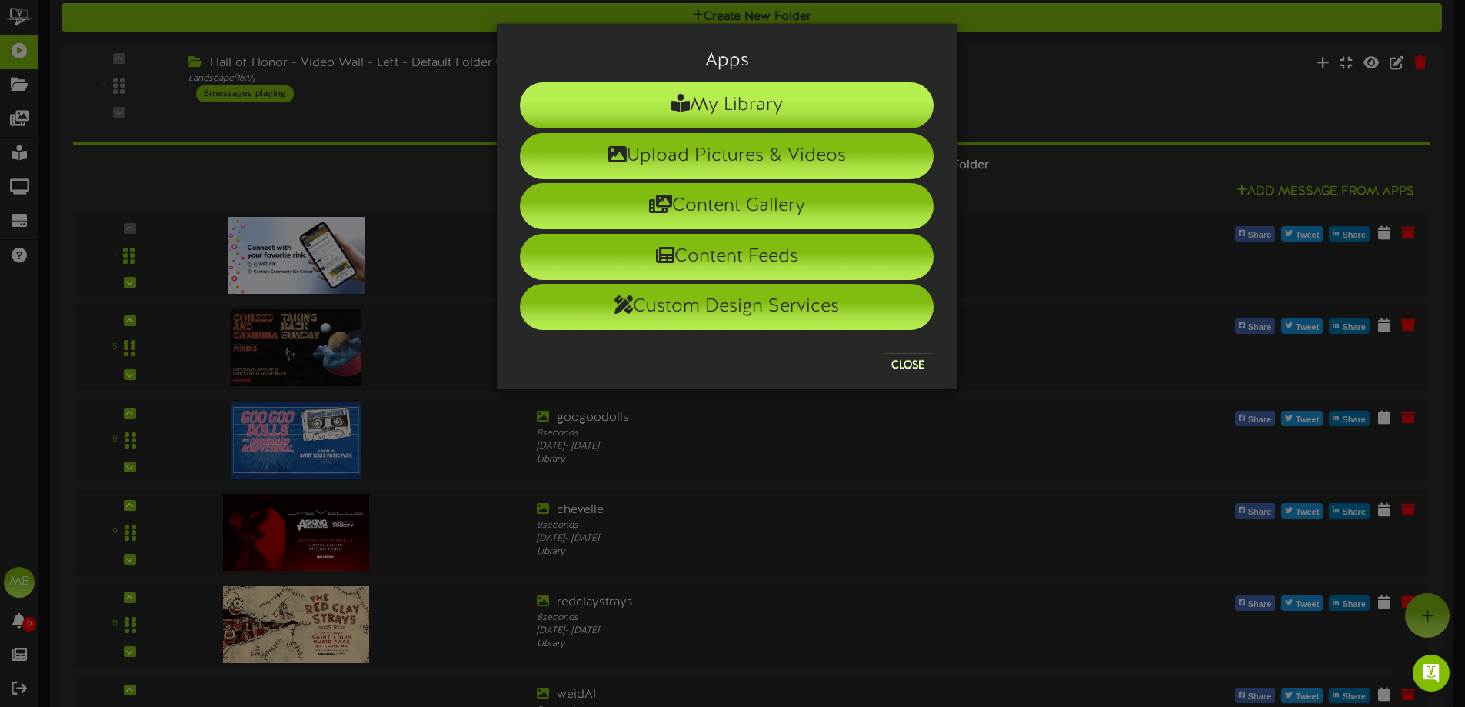
click at [781, 103] on li "My Library" at bounding box center [727, 105] width 414 height 46
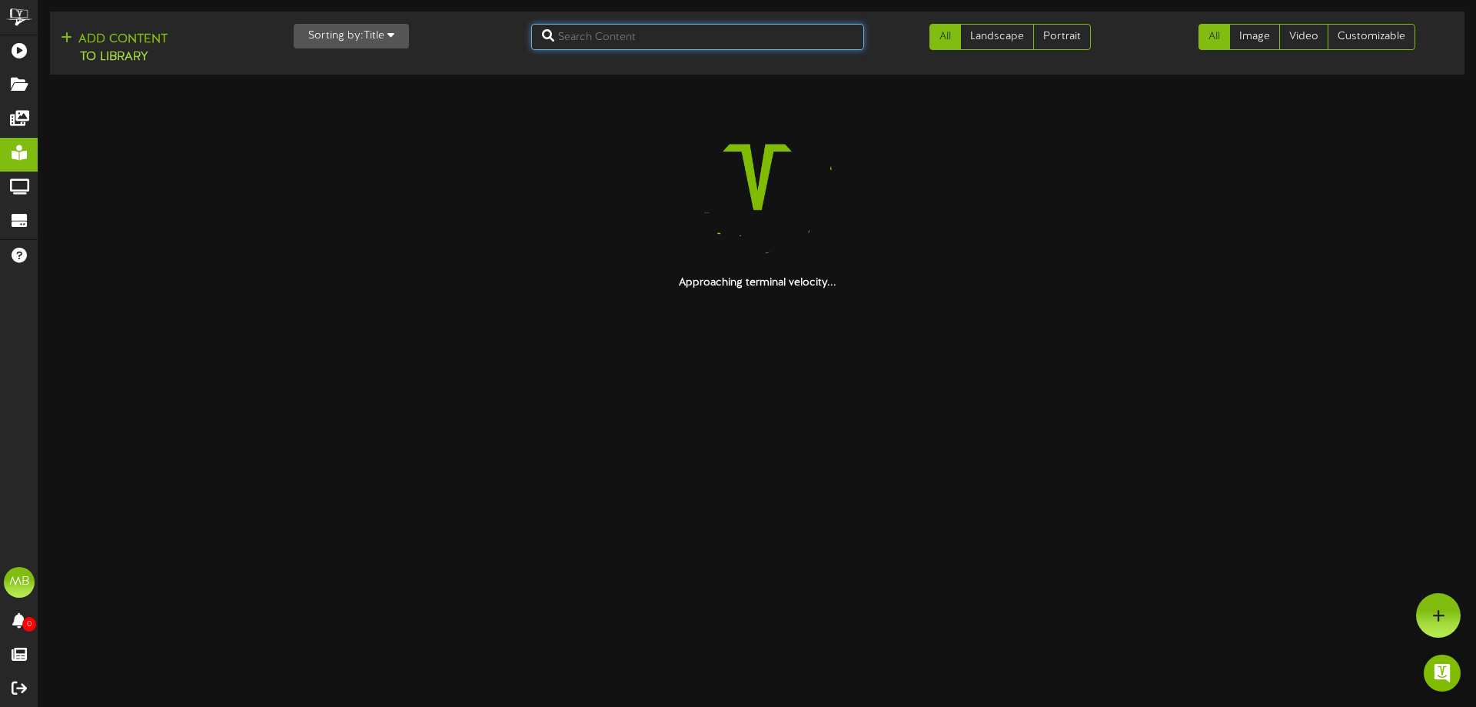
click at [606, 29] on input "text" at bounding box center [698, 37] width 334 height 26
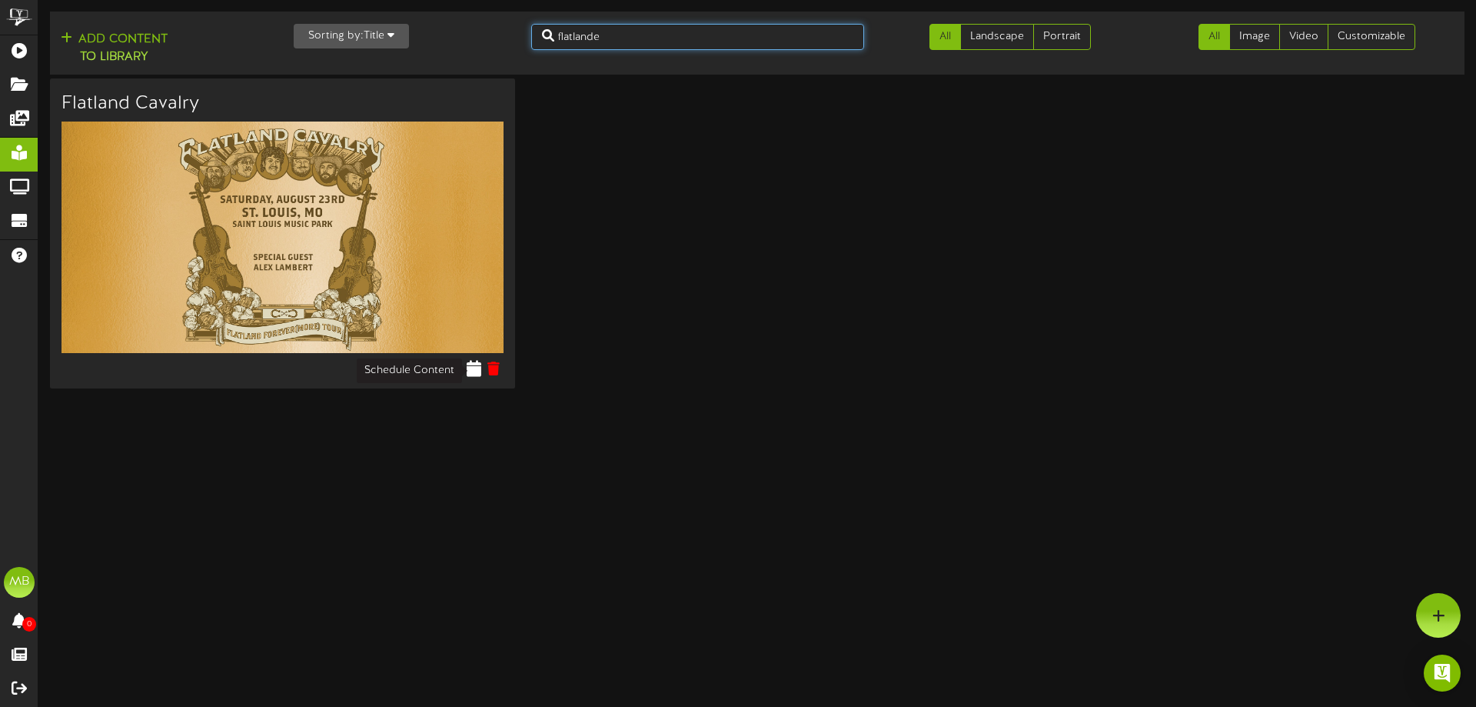
type input "flatlande"
click at [470, 368] on icon at bounding box center [474, 368] width 15 height 17
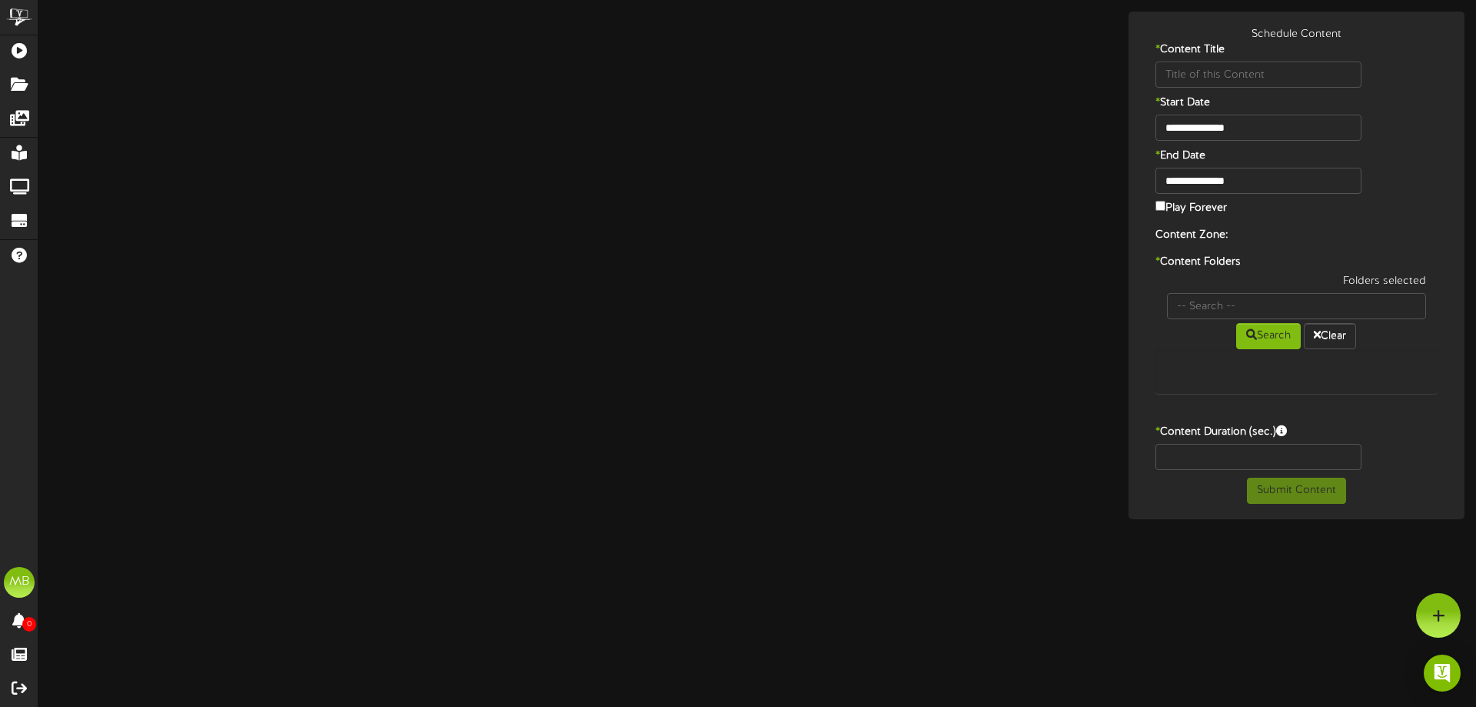
type input "Flatland Cavalry"
type input "8"
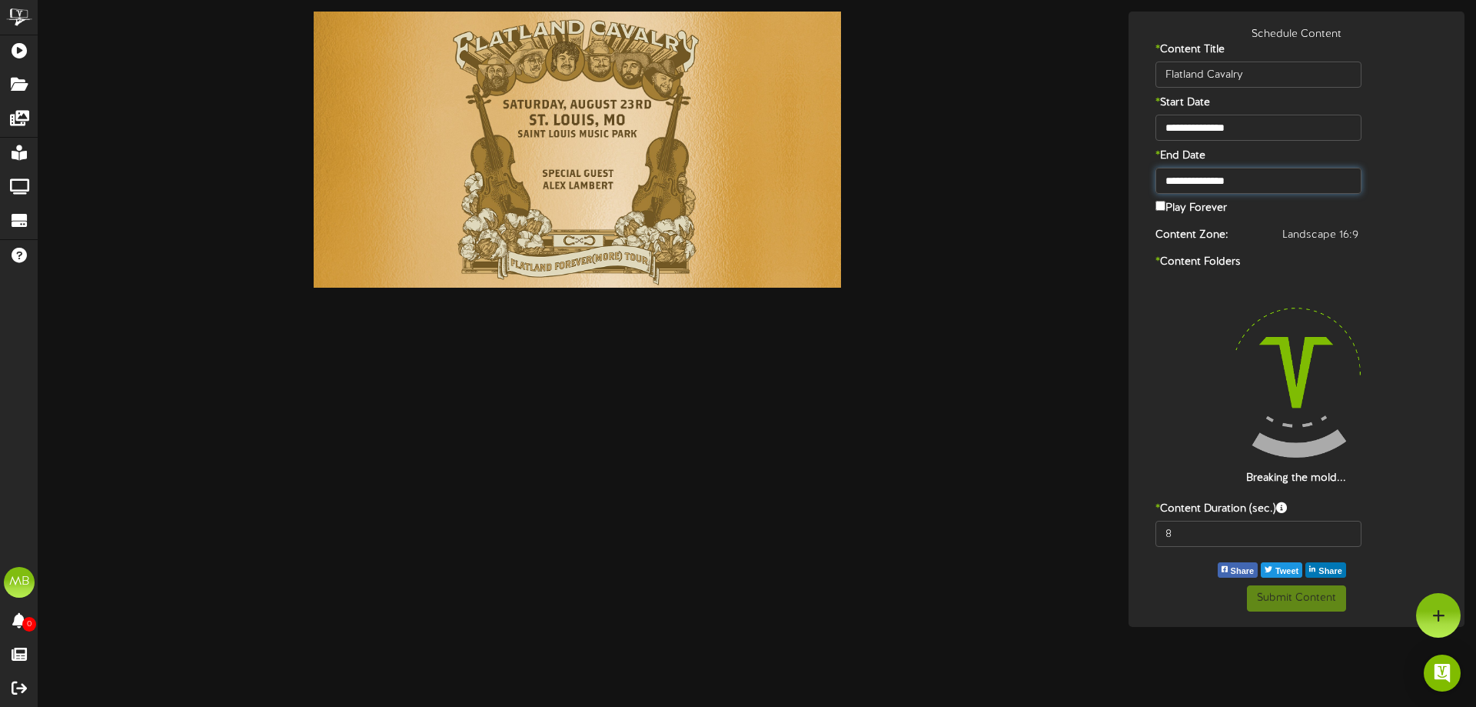
click at [1251, 183] on input "**********" at bounding box center [1259, 181] width 206 height 26
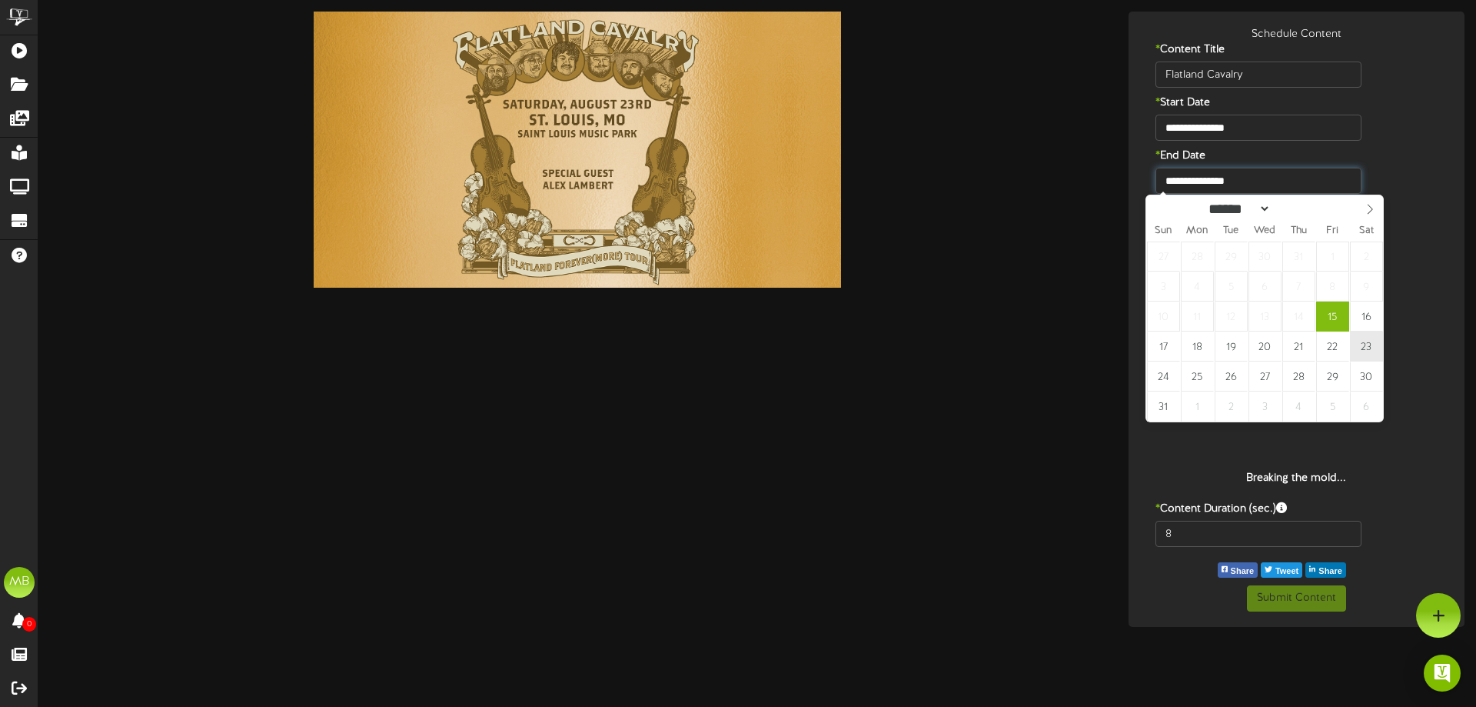
type input "**********"
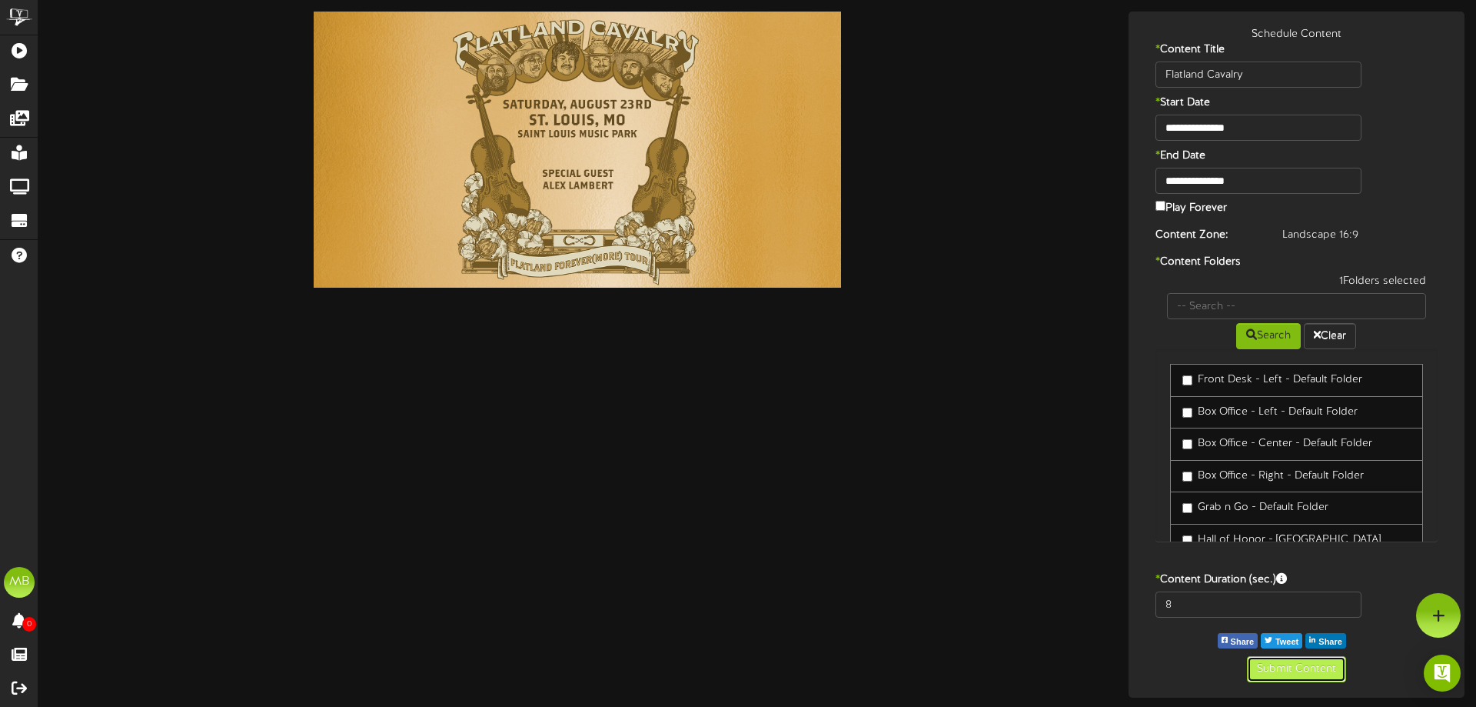
click at [1288, 667] on button "Submit Content" at bounding box center [1296, 669] width 99 height 26
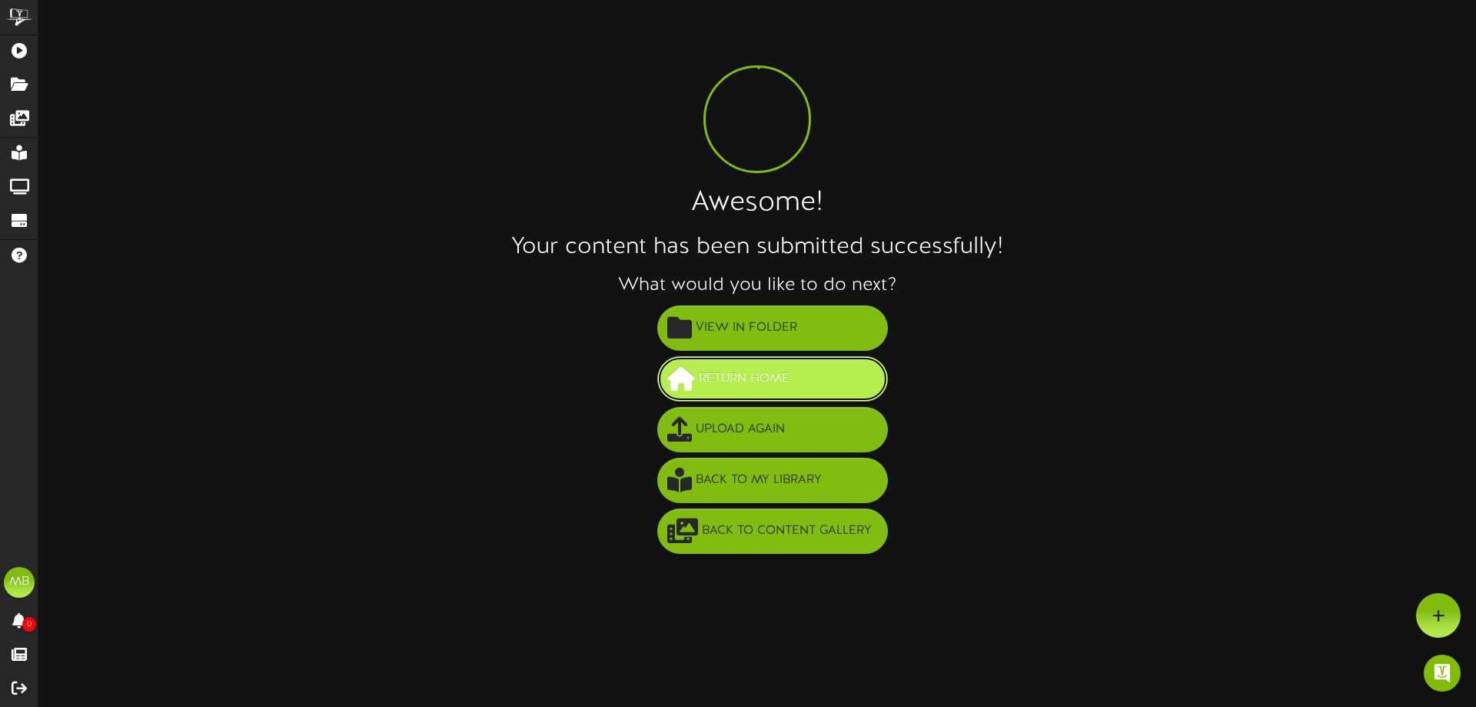
click at [722, 374] on span "Return Home" at bounding box center [744, 378] width 98 height 25
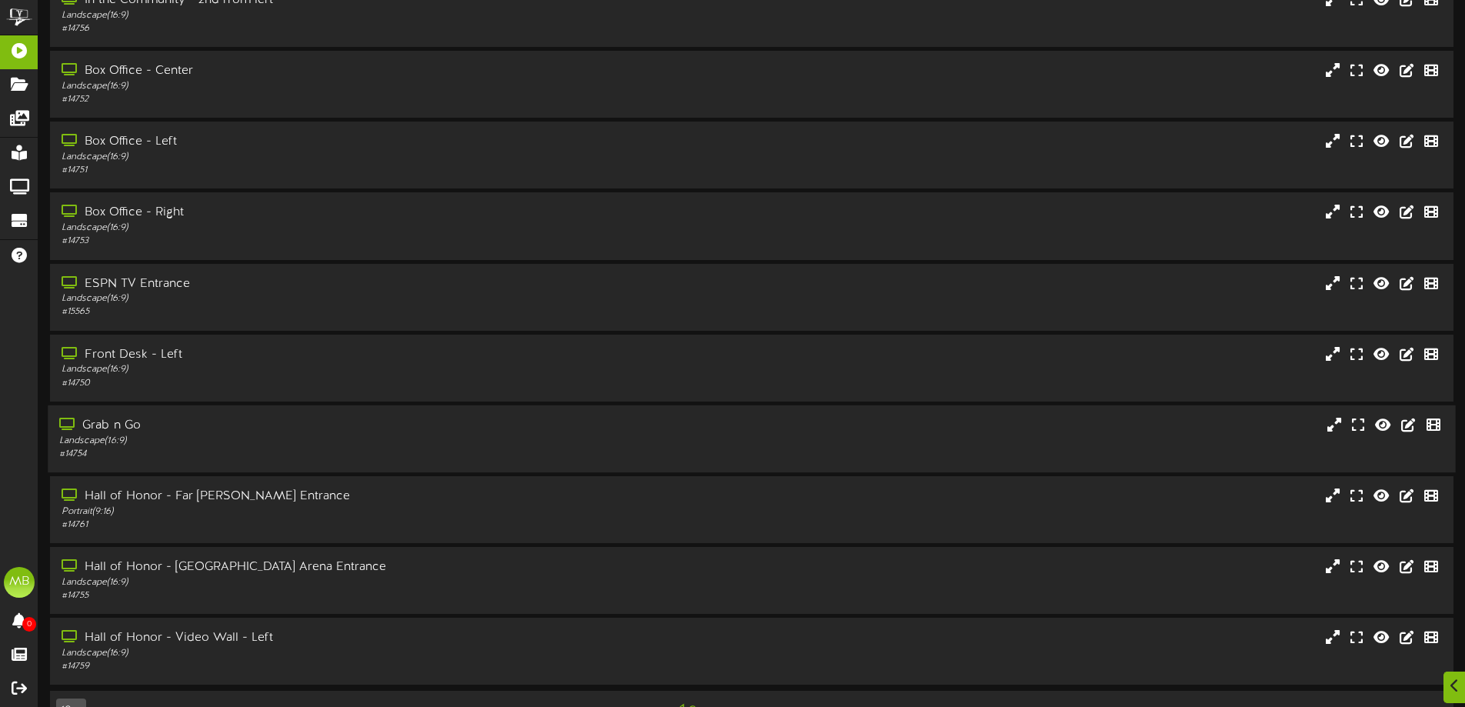
scroll to position [118, 0]
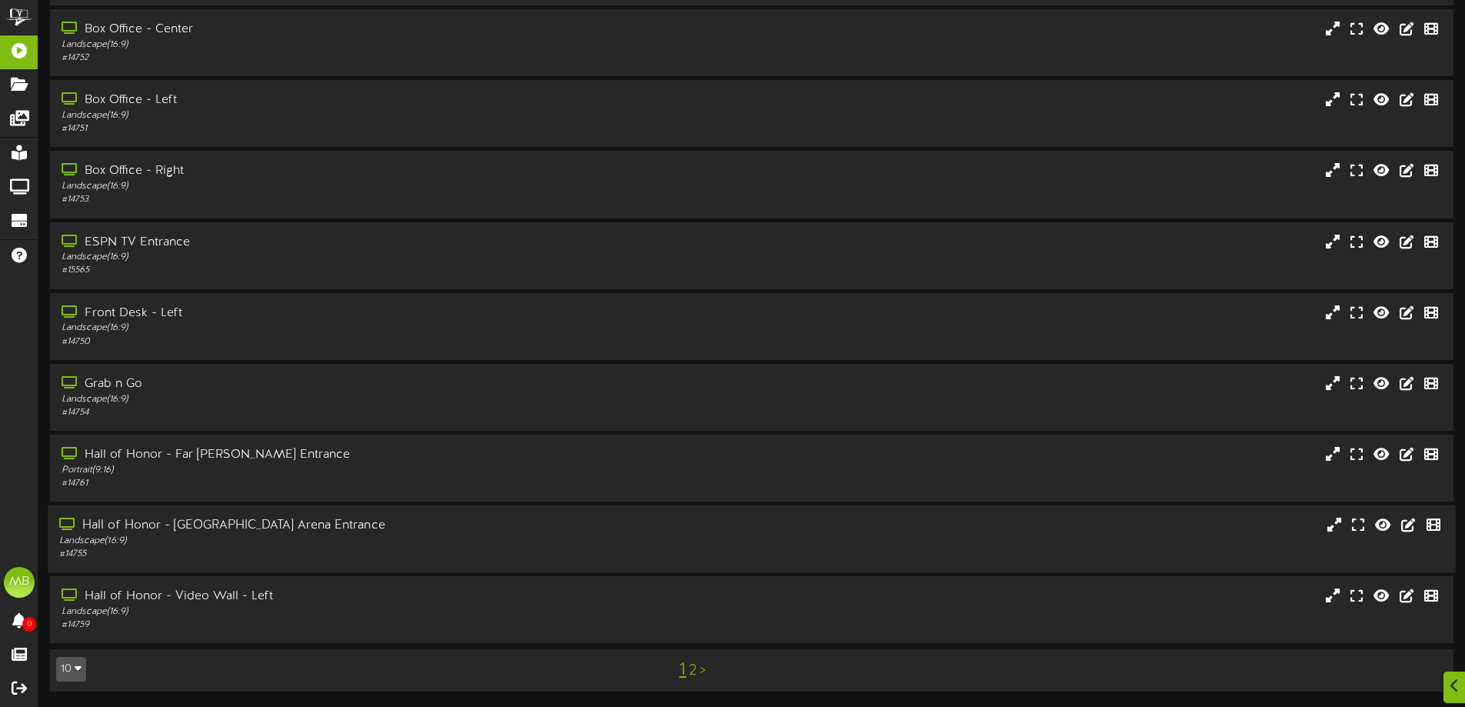
click at [487, 537] on div "Landscape ( 16:9 )" at bounding box center [341, 540] width 564 height 13
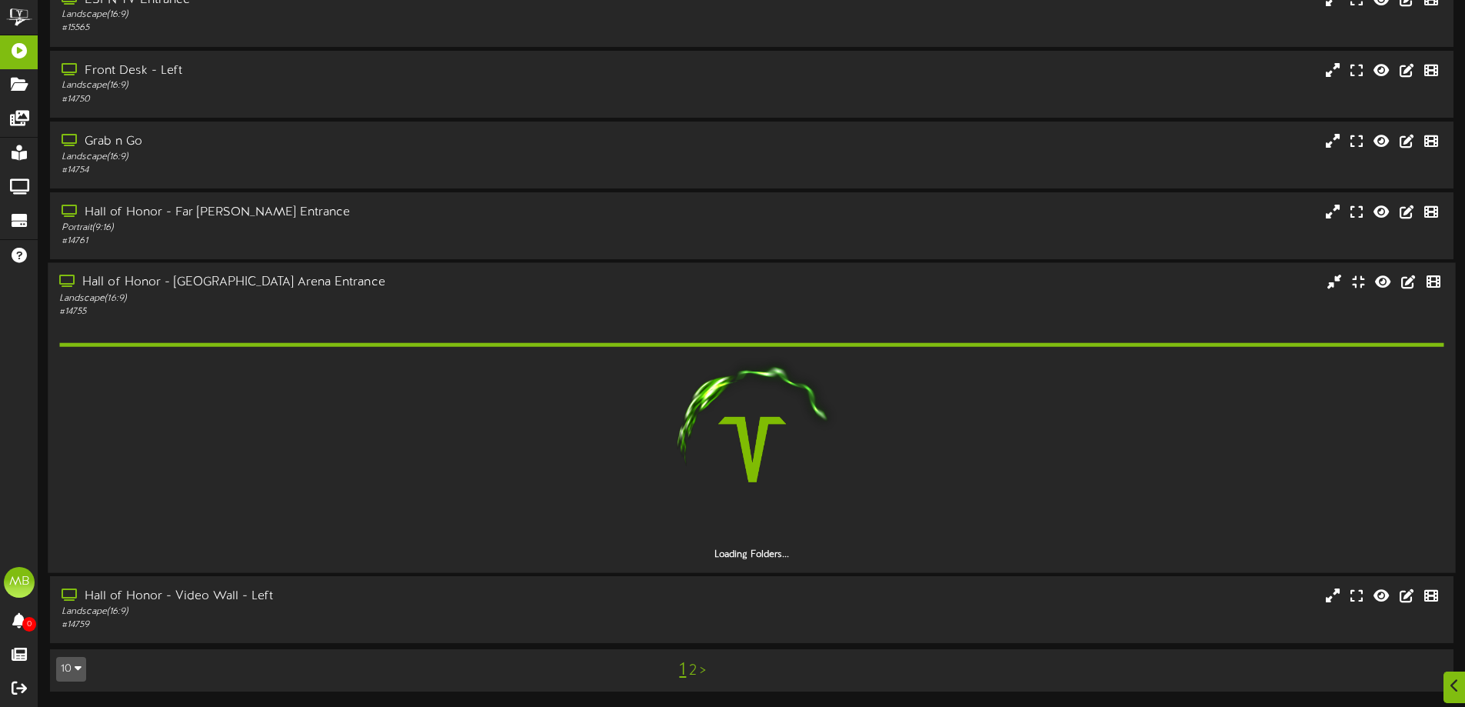
scroll to position [317, 0]
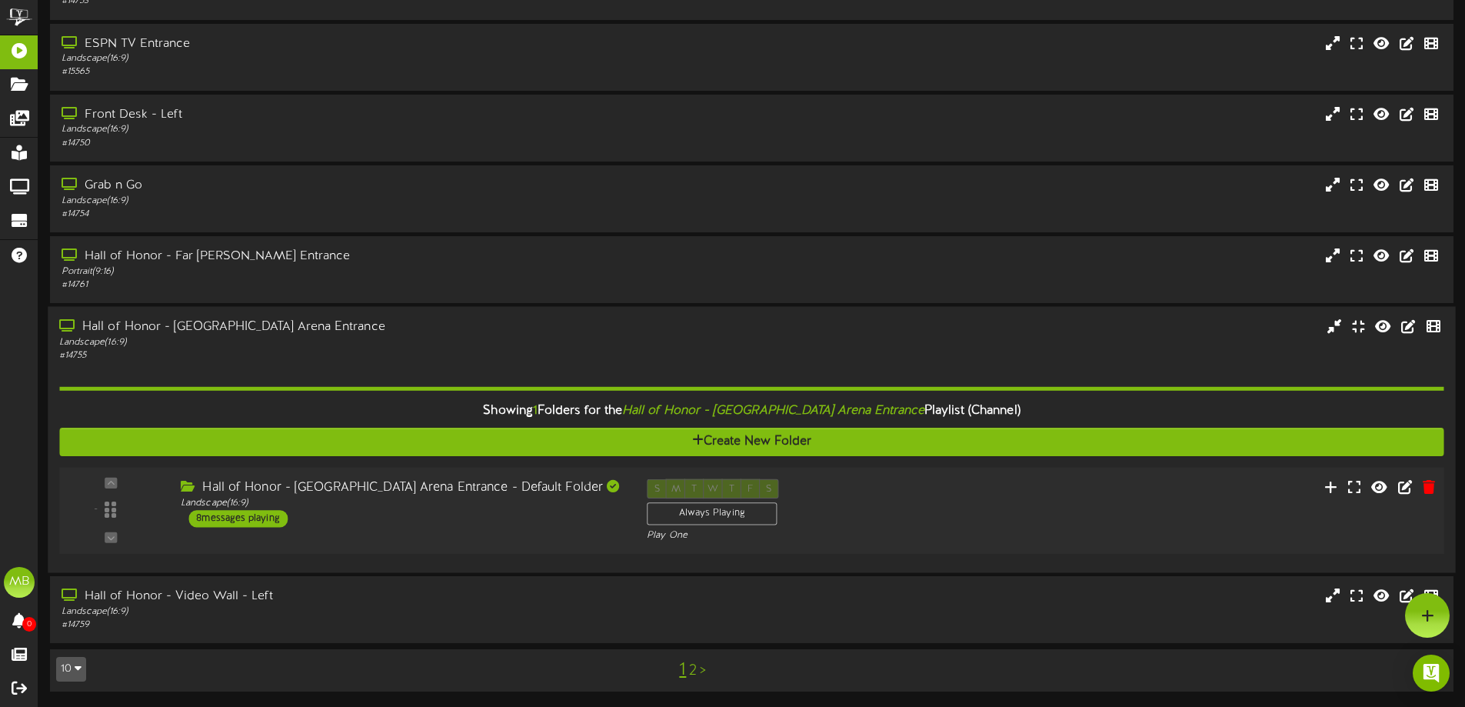
click at [428, 482] on div "Hall of Honor - [GEOGRAPHIC_DATA] Arena Entrance - Default Folder" at bounding box center [402, 488] width 443 height 18
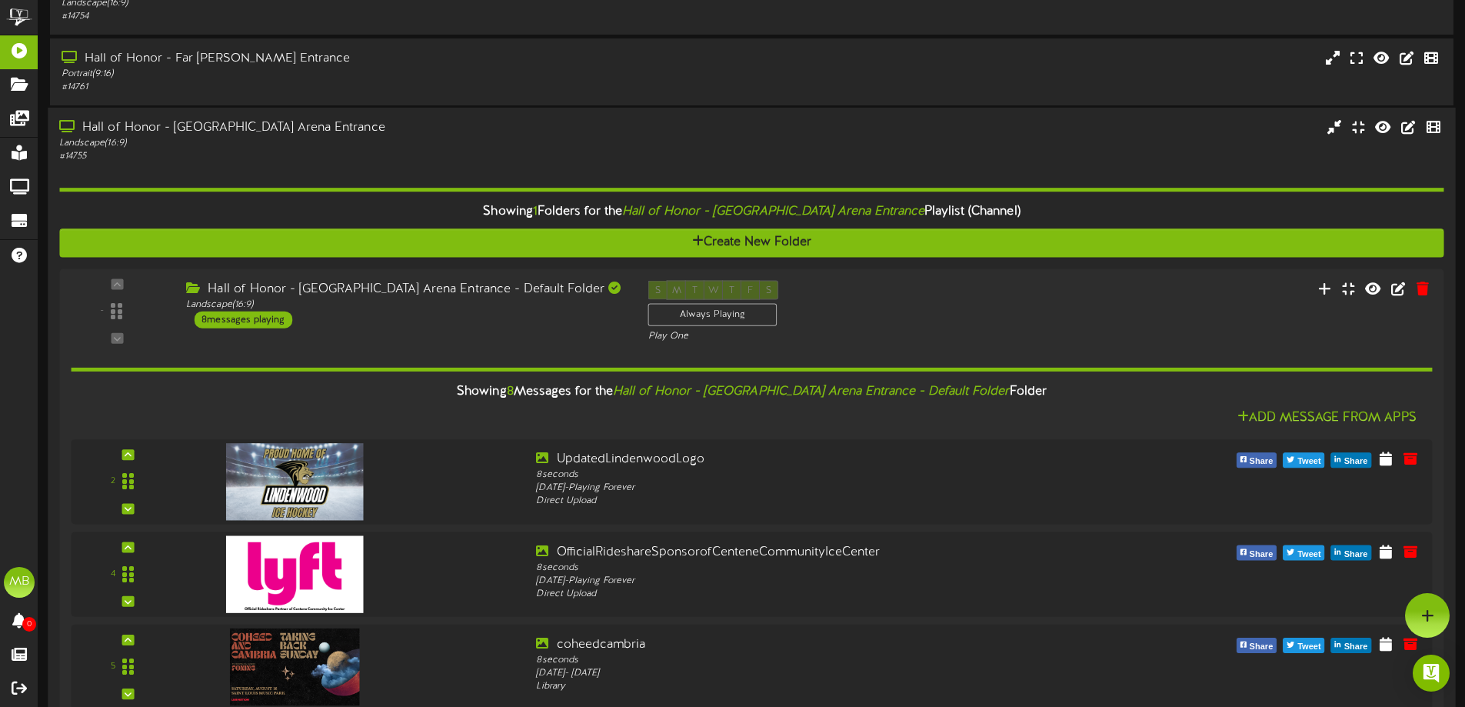
click at [329, 121] on div "Hall of Honor - [GEOGRAPHIC_DATA] Arena Entrance" at bounding box center [341, 128] width 564 height 18
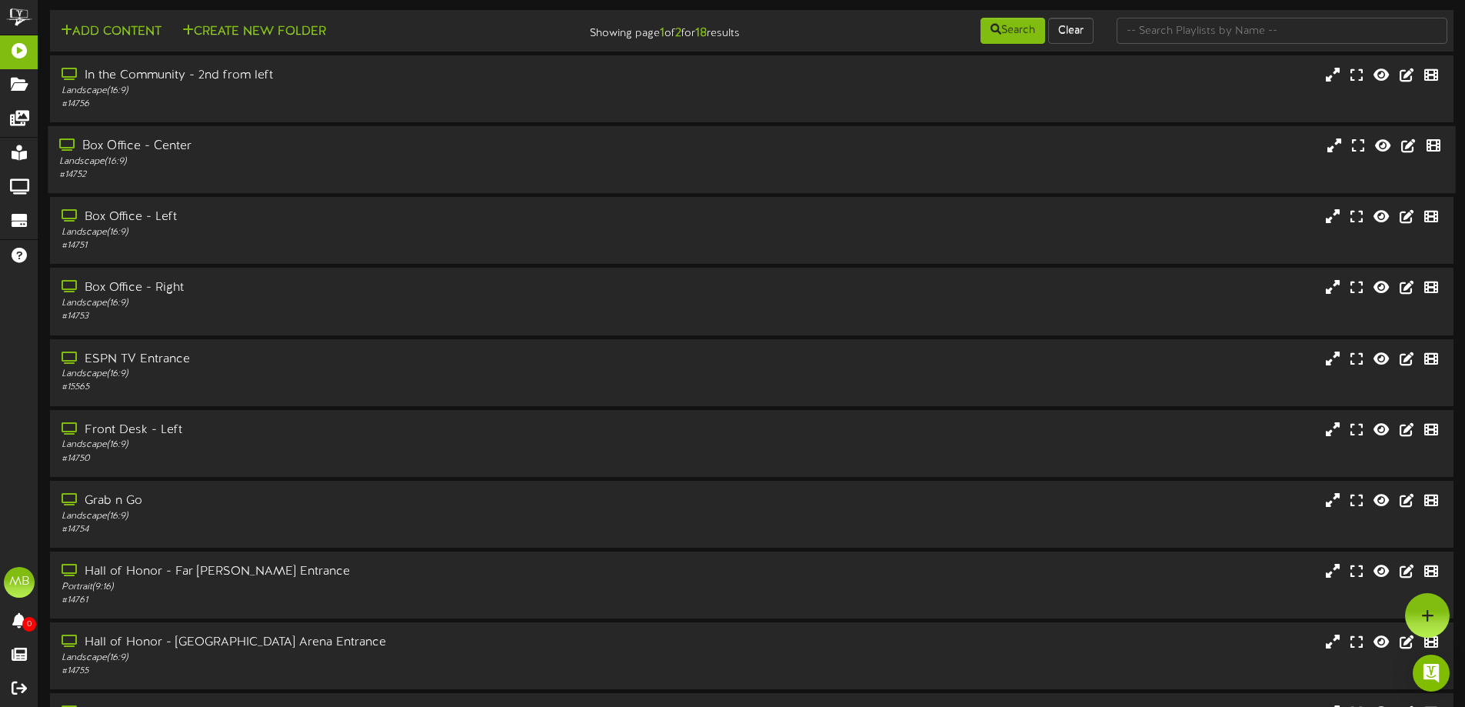
scroll to position [0, 0]
click at [315, 296] on div "Box Office - Right" at bounding box center [341, 290] width 564 height 18
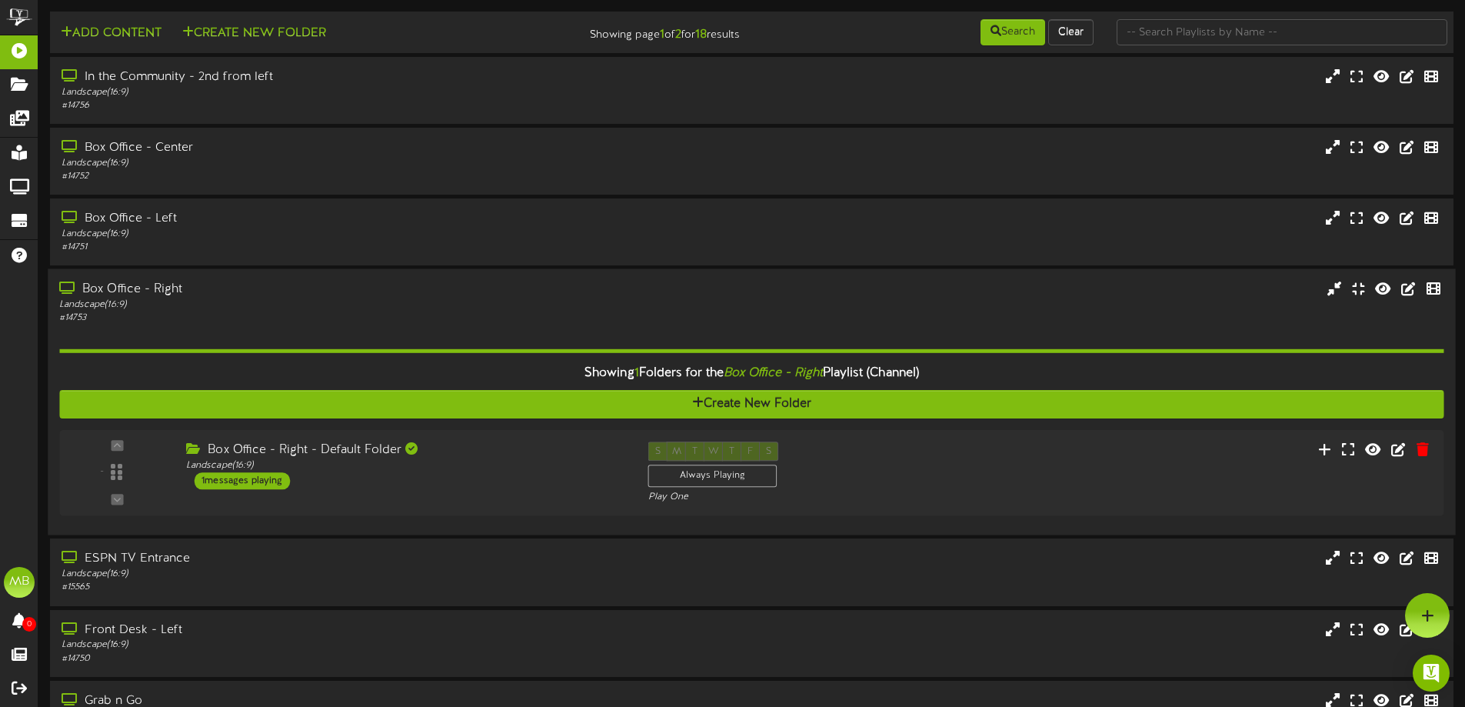
click at [308, 296] on div "Box Office - Right" at bounding box center [341, 290] width 564 height 18
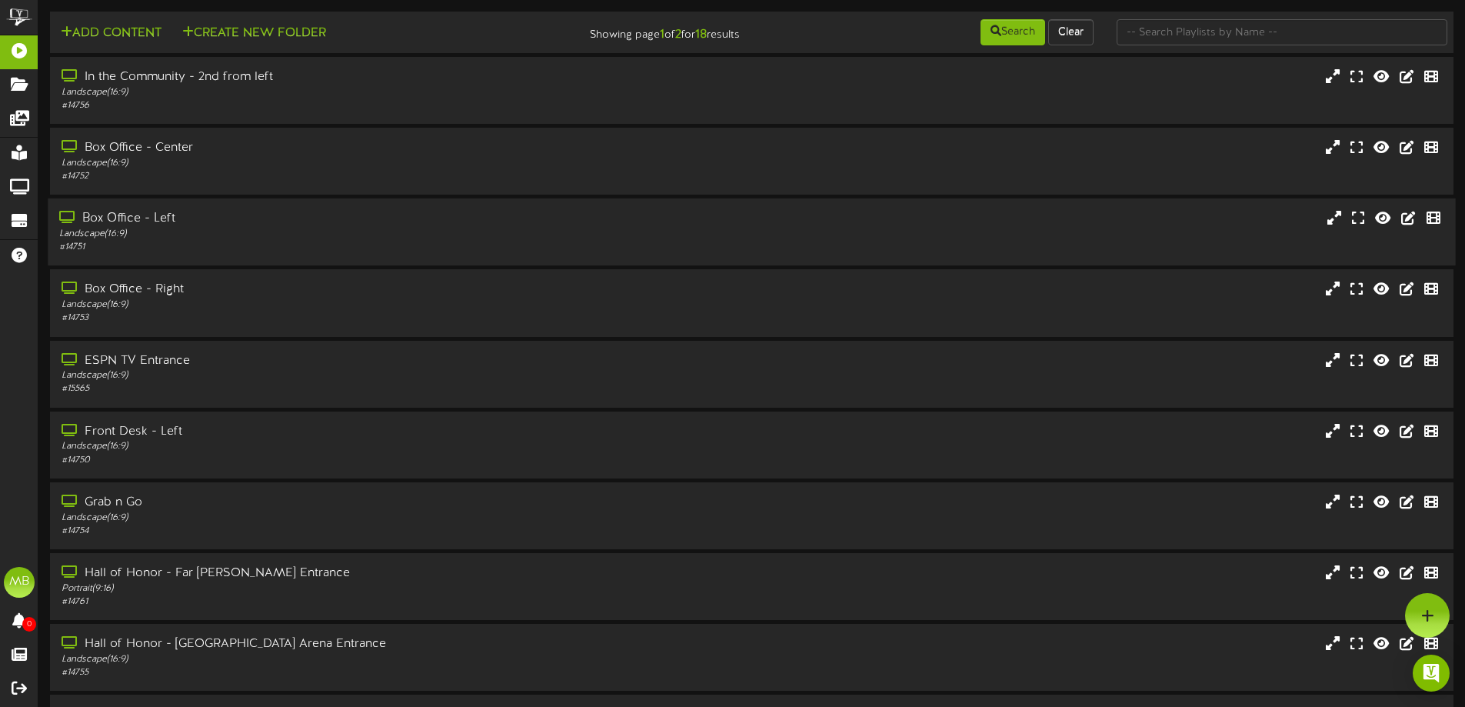
click at [268, 248] on div "# 14751" at bounding box center [341, 247] width 564 height 13
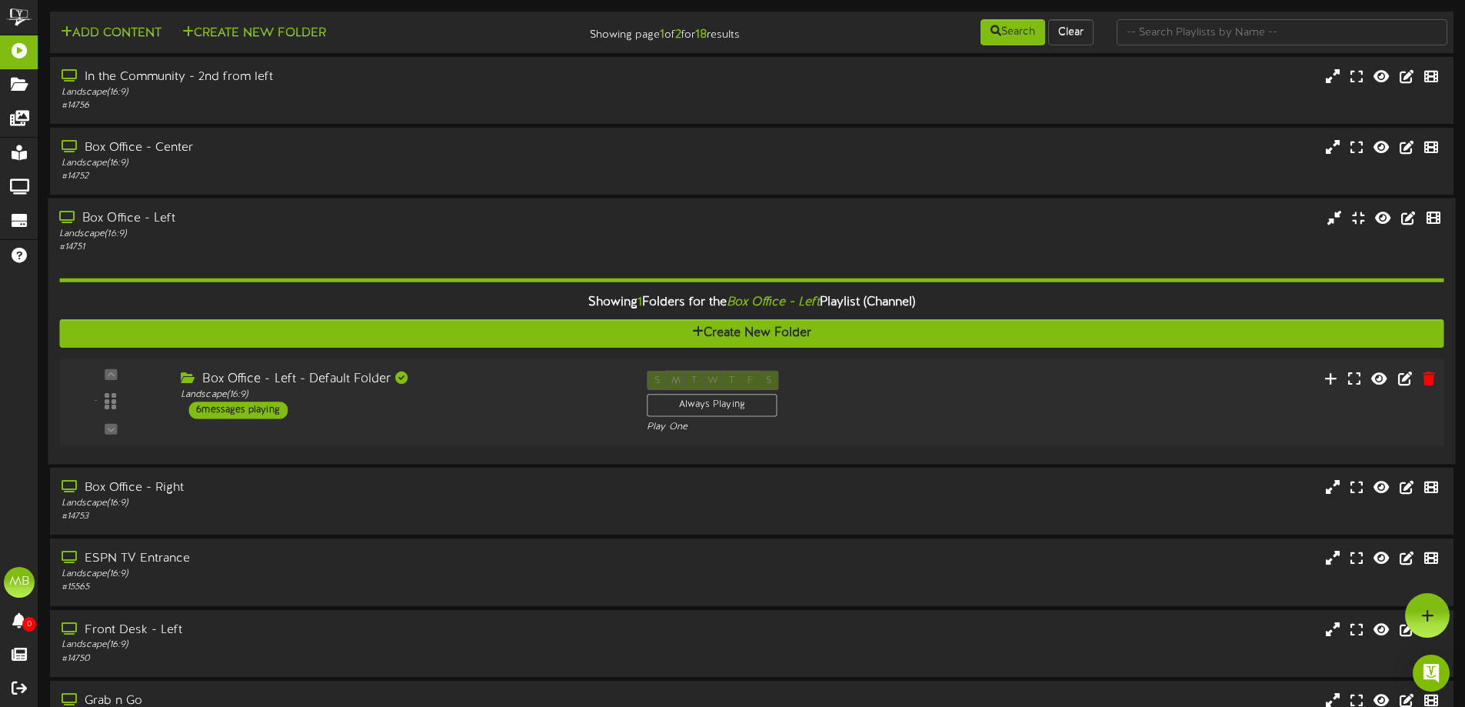
click at [363, 382] on div "Box Office - Left - Default Folder" at bounding box center [402, 380] width 443 height 18
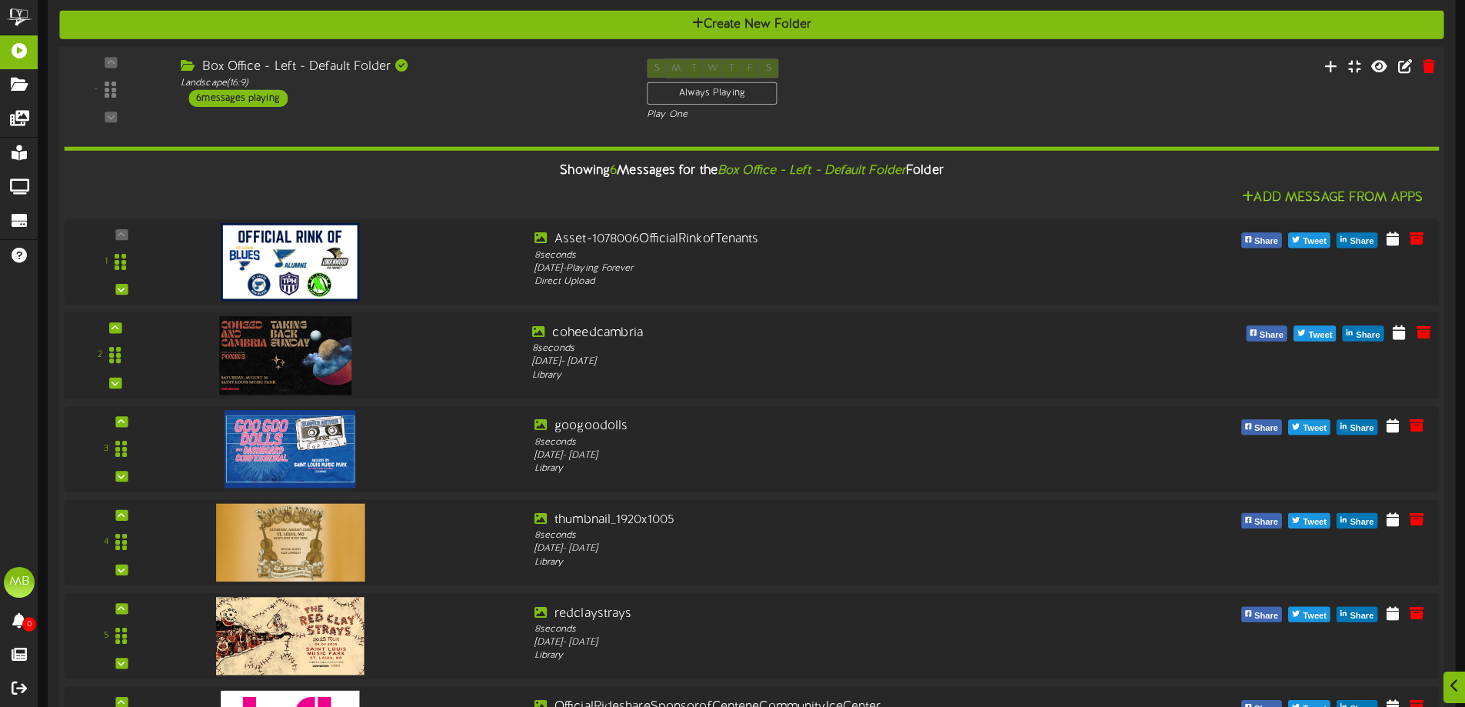
scroll to position [461, 0]
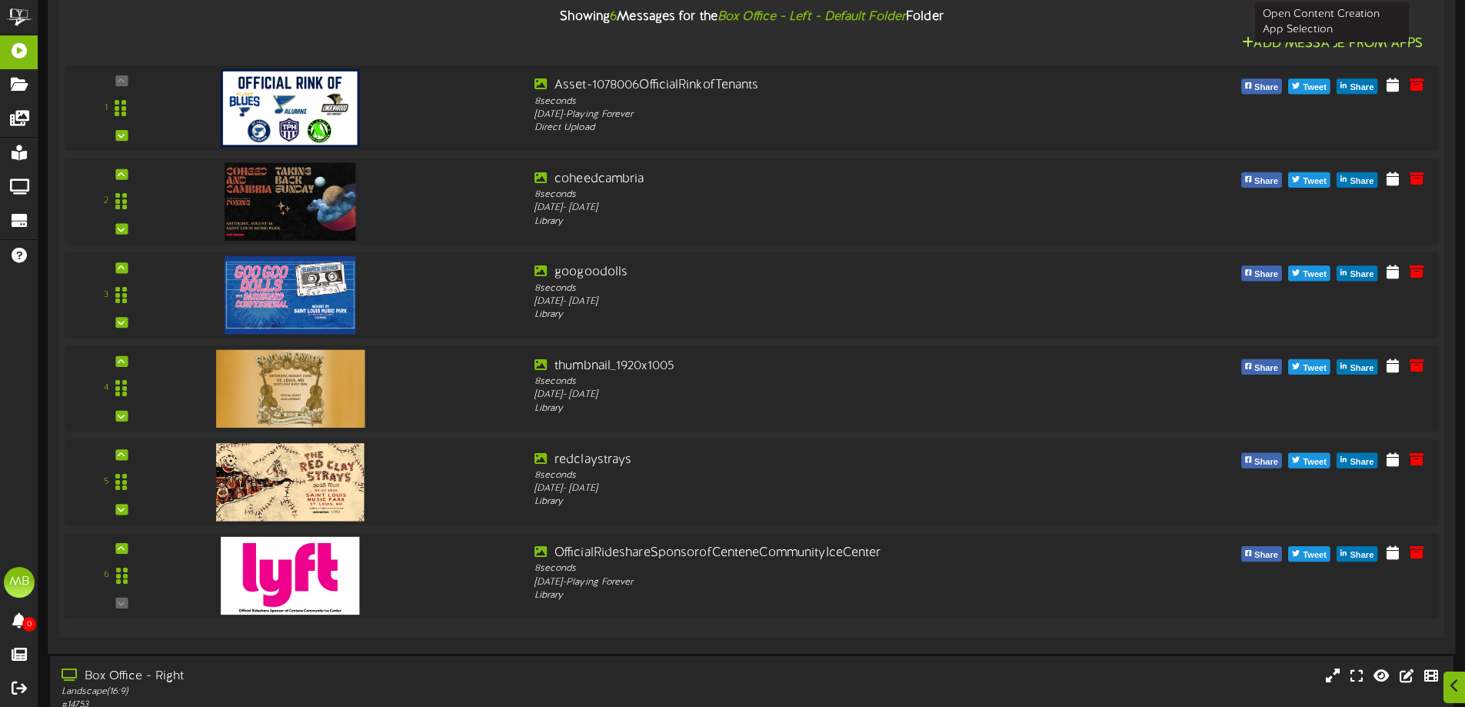
click at [1309, 38] on button "Add Message From Apps" at bounding box center [1332, 44] width 190 height 19
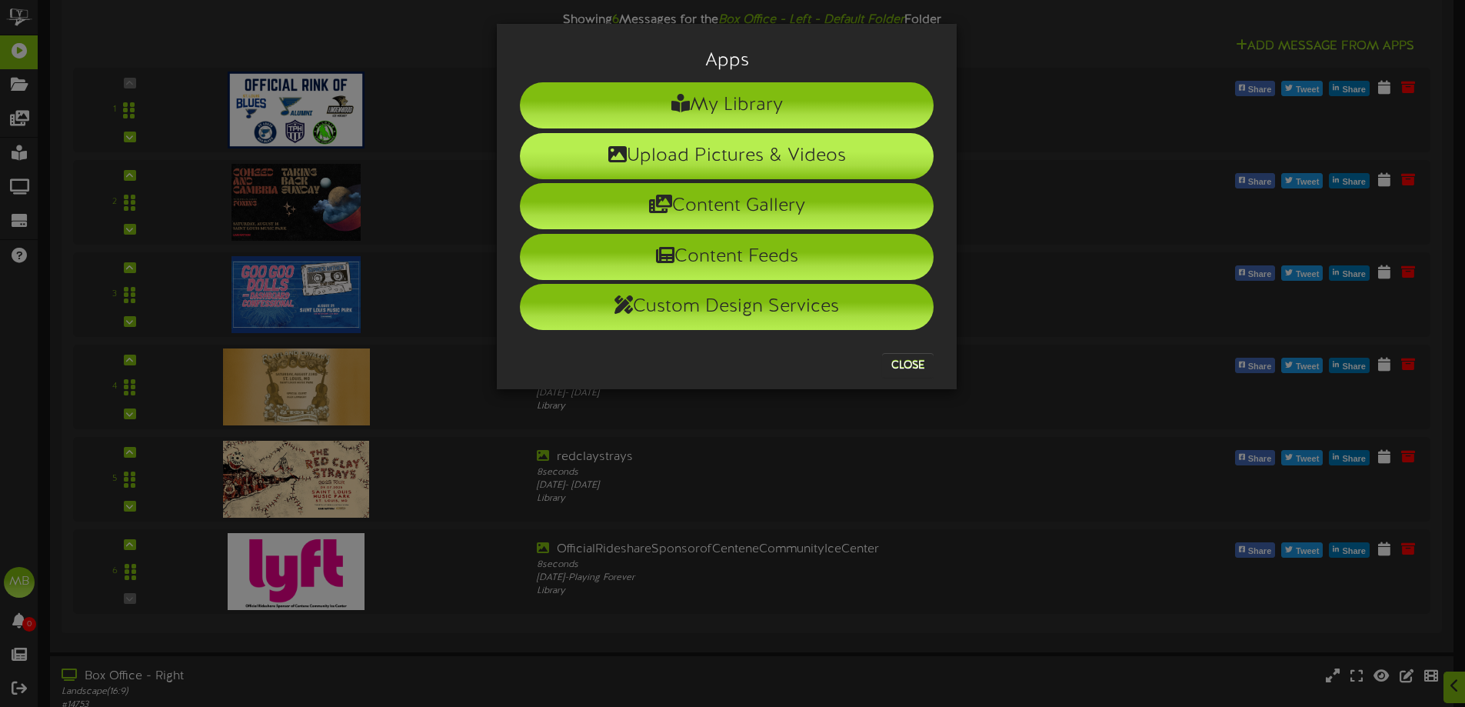
click at [771, 148] on li "Upload Pictures & Videos" at bounding box center [727, 156] width 414 height 46
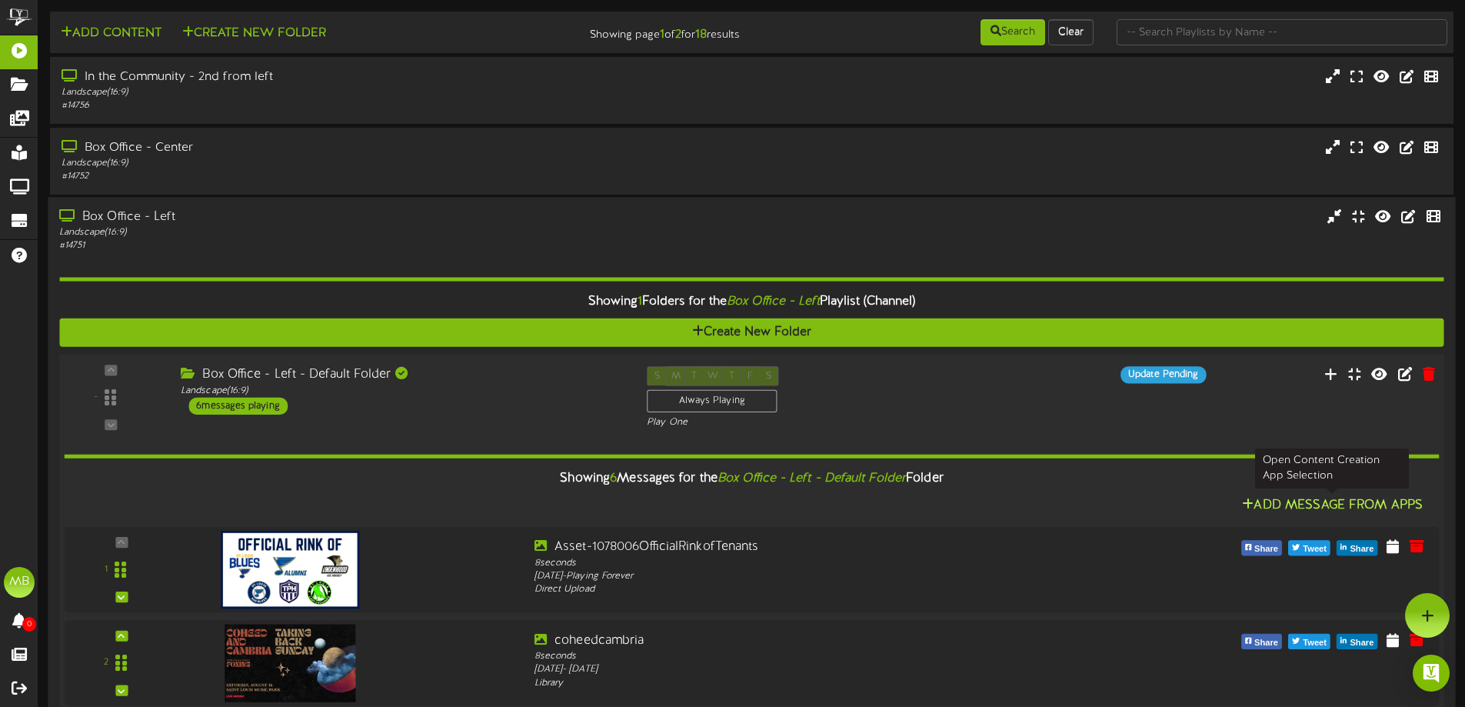
click at [1259, 503] on button "Add Message From Apps" at bounding box center [1332, 505] width 190 height 19
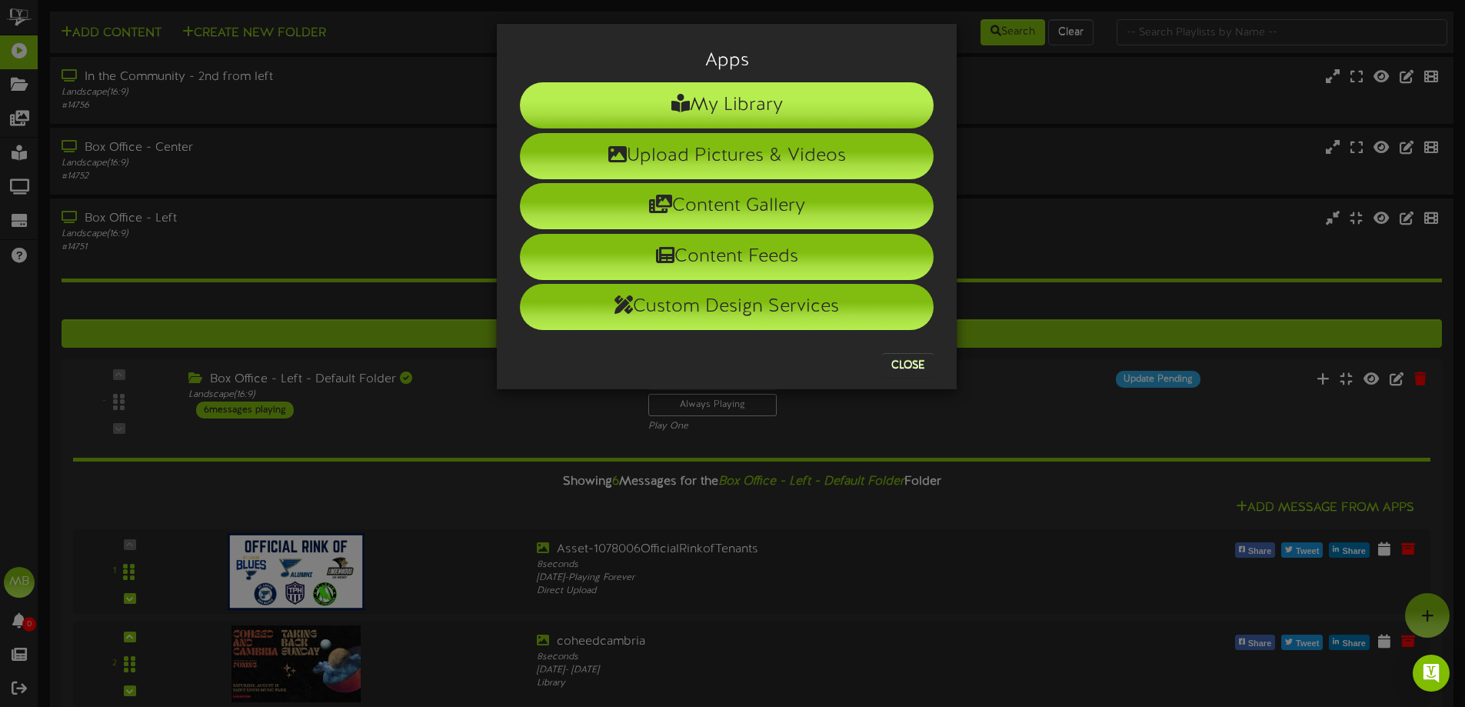
click at [747, 108] on li "My Library" at bounding box center [727, 105] width 414 height 46
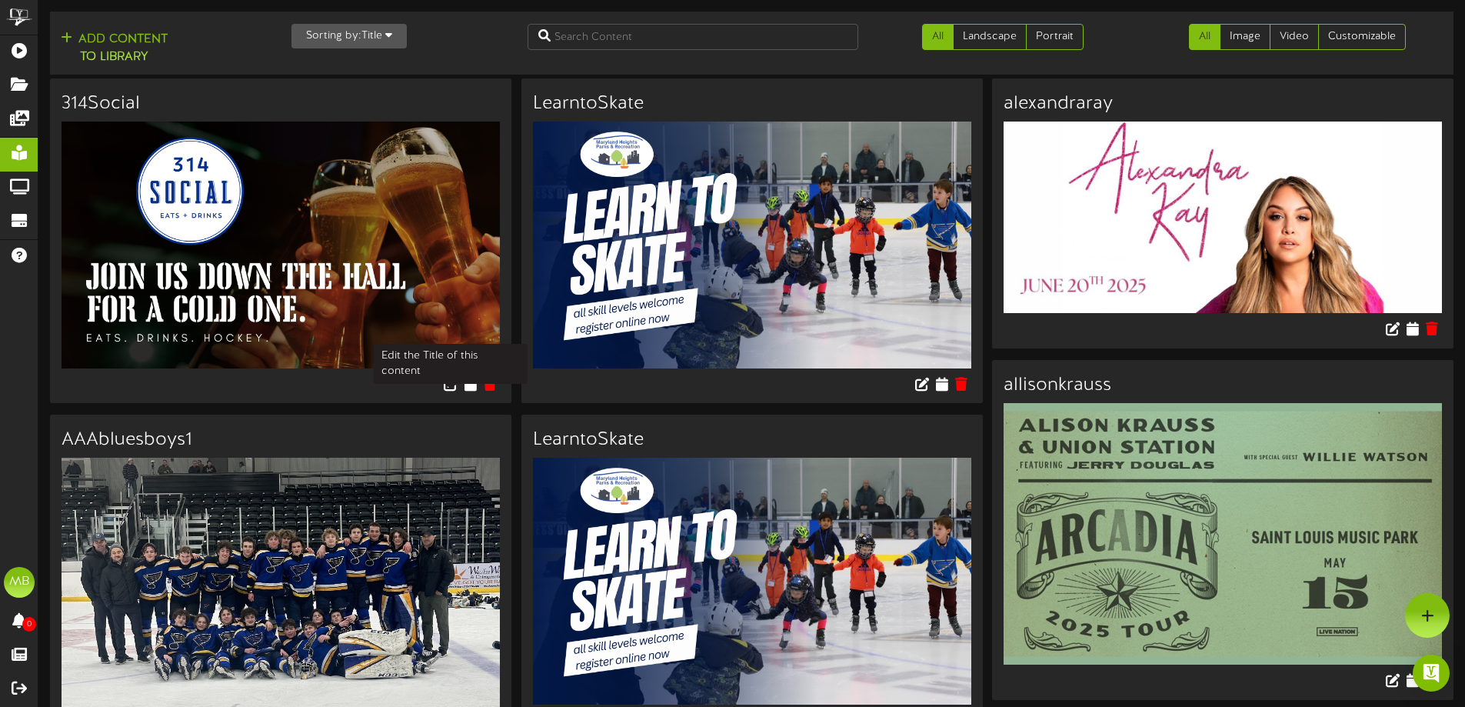
click at [464, 385] on div at bounding box center [280, 385] width 461 height 35
click at [467, 385] on icon at bounding box center [470, 382] width 15 height 17
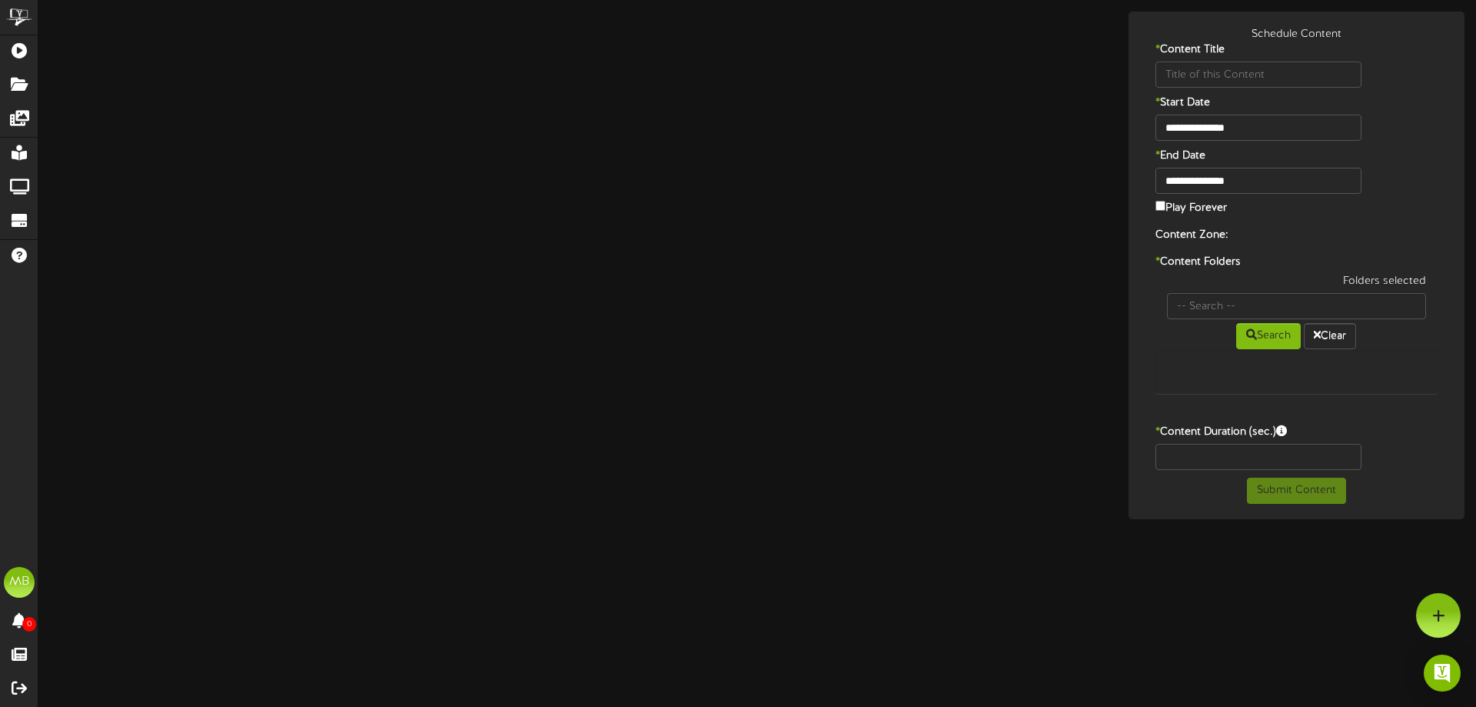
type input "314Social"
type input "8"
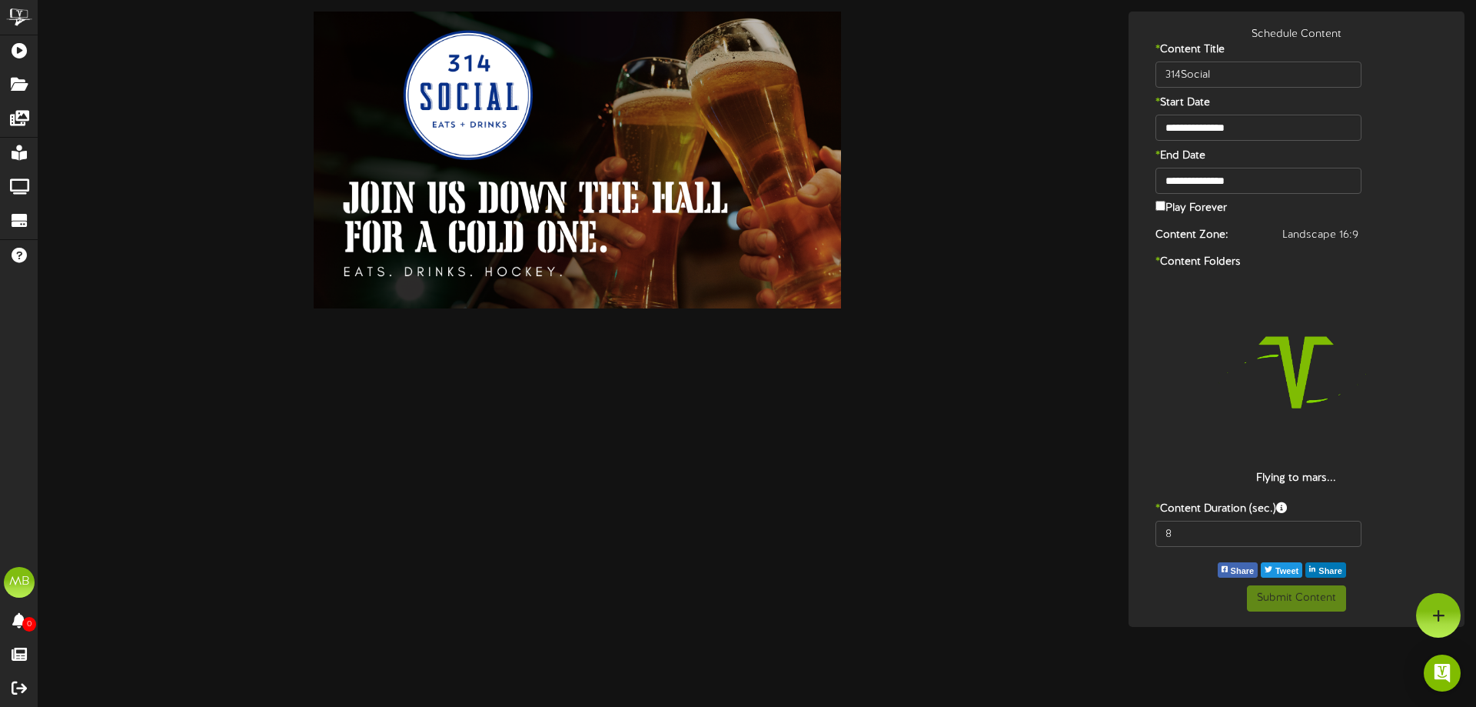
drag, startPoint x: 467, startPoint y: 385, endPoint x: 1042, endPoint y: 175, distance: 612.5
click at [1042, 175] on div at bounding box center [578, 160] width 1056 height 297
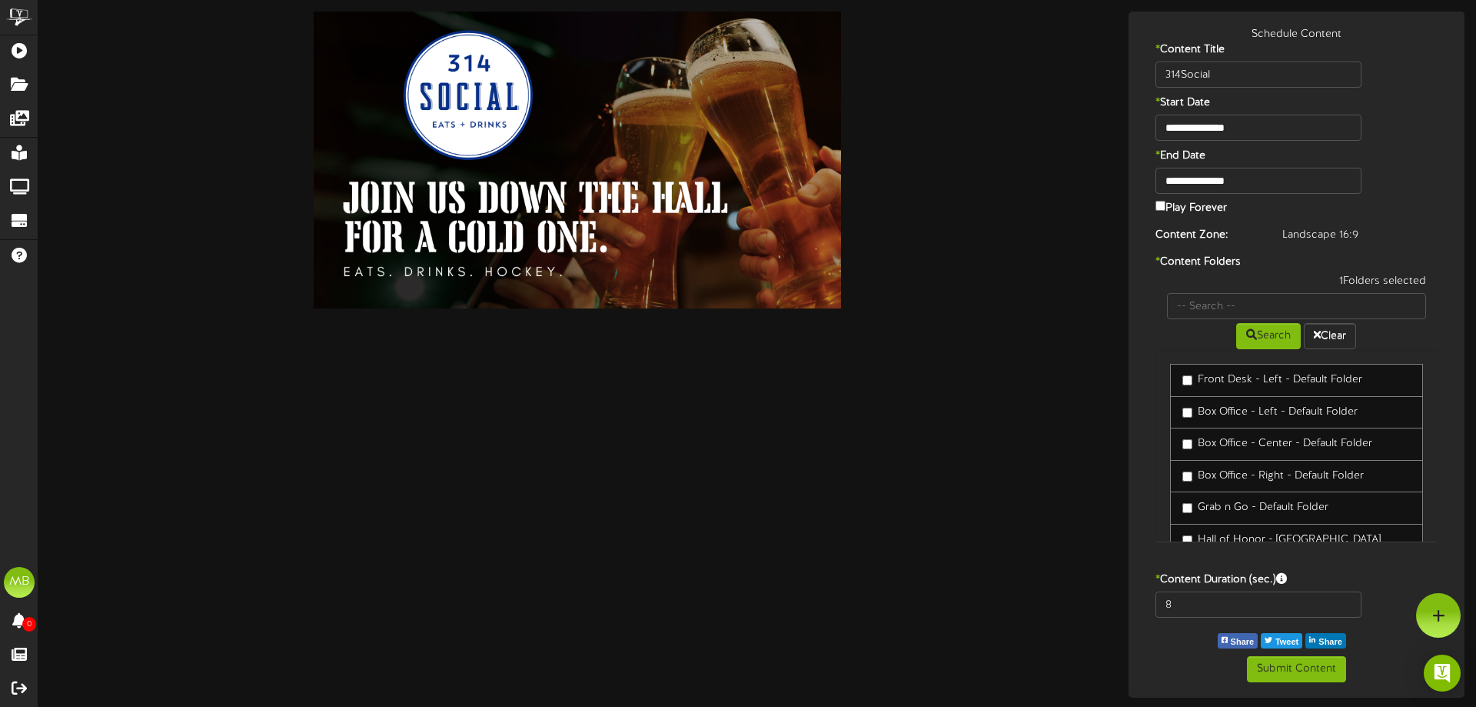
click at [1166, 203] on label "Play Forever" at bounding box center [1192, 207] width 72 height 18
click at [1279, 664] on button "Submit Content" at bounding box center [1296, 669] width 99 height 26
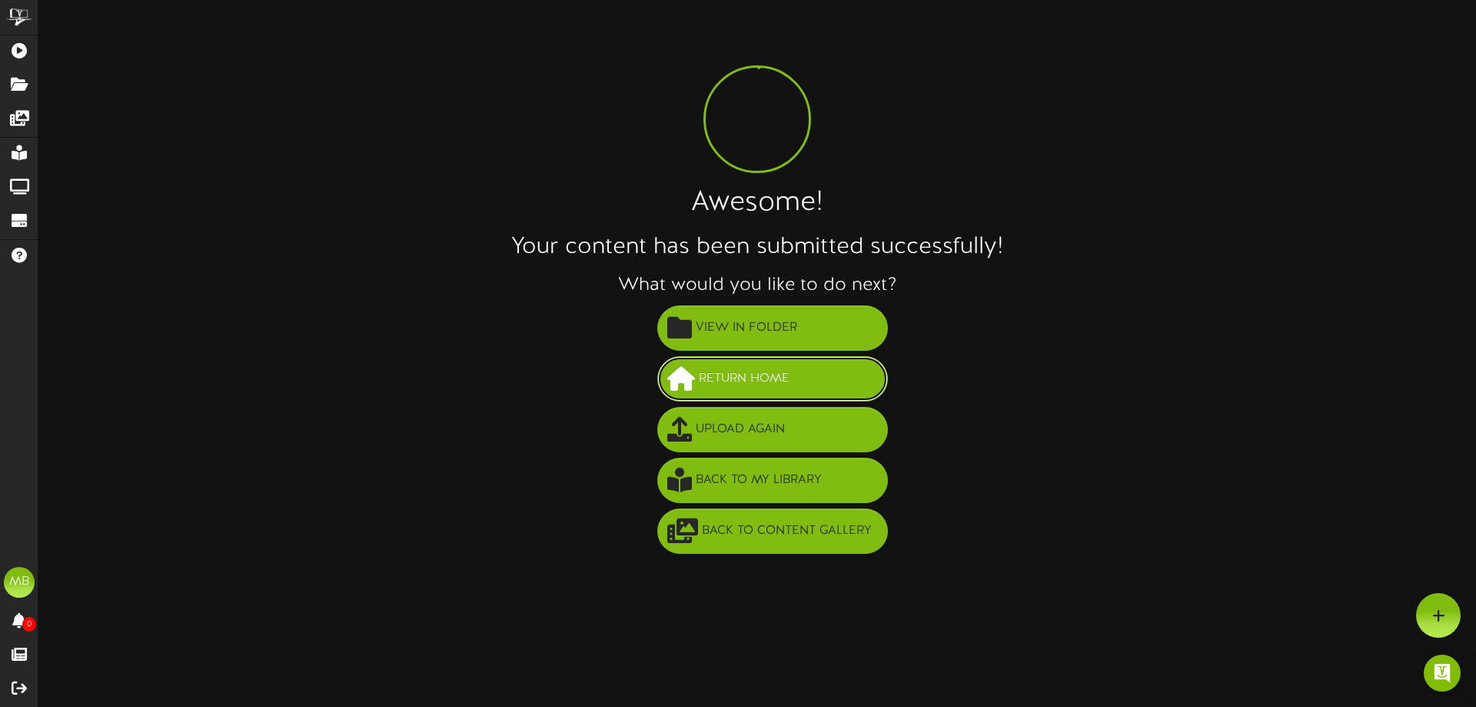
click at [881, 385] on button "Return Home" at bounding box center [772, 378] width 231 height 45
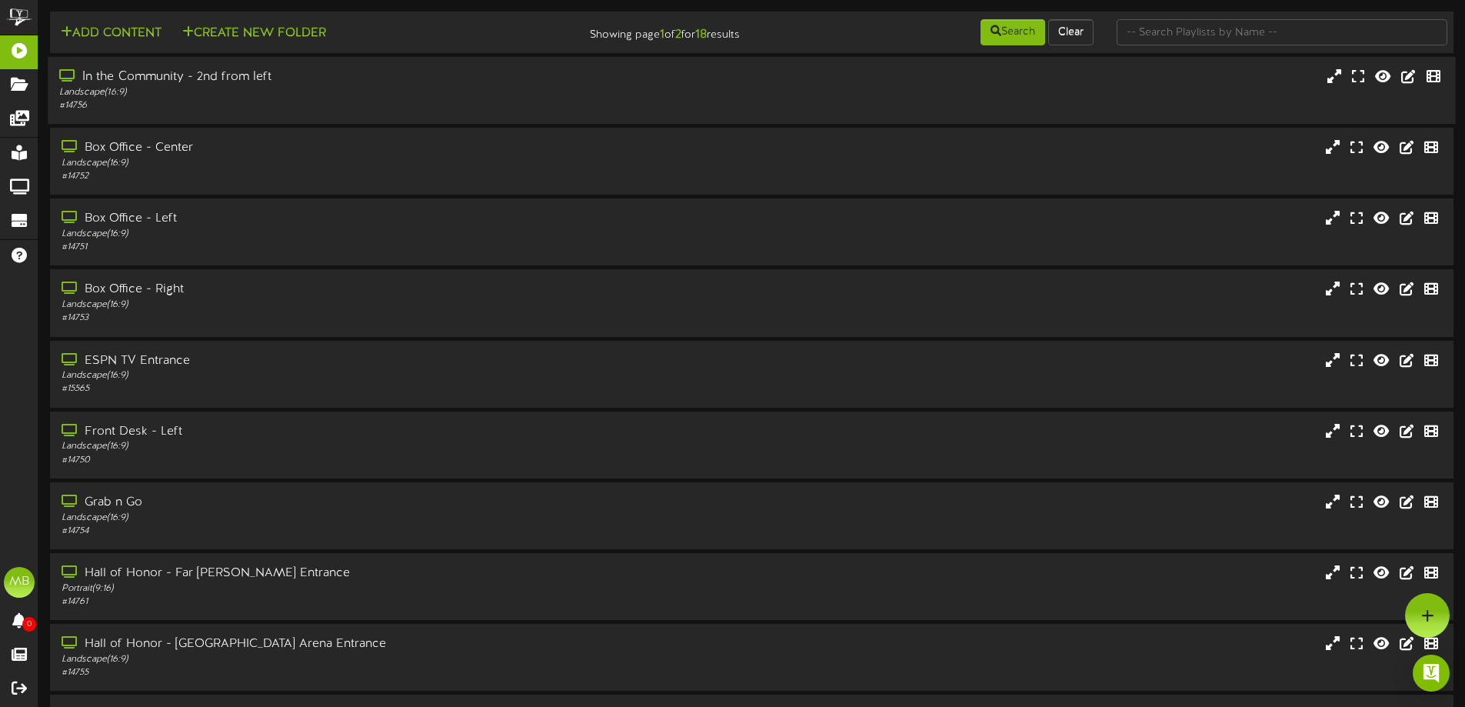
click at [502, 66] on div "In the Community - 2nd from left Landscape ( 16:9 ) # 14756" at bounding box center [751, 90] width 1407 height 67
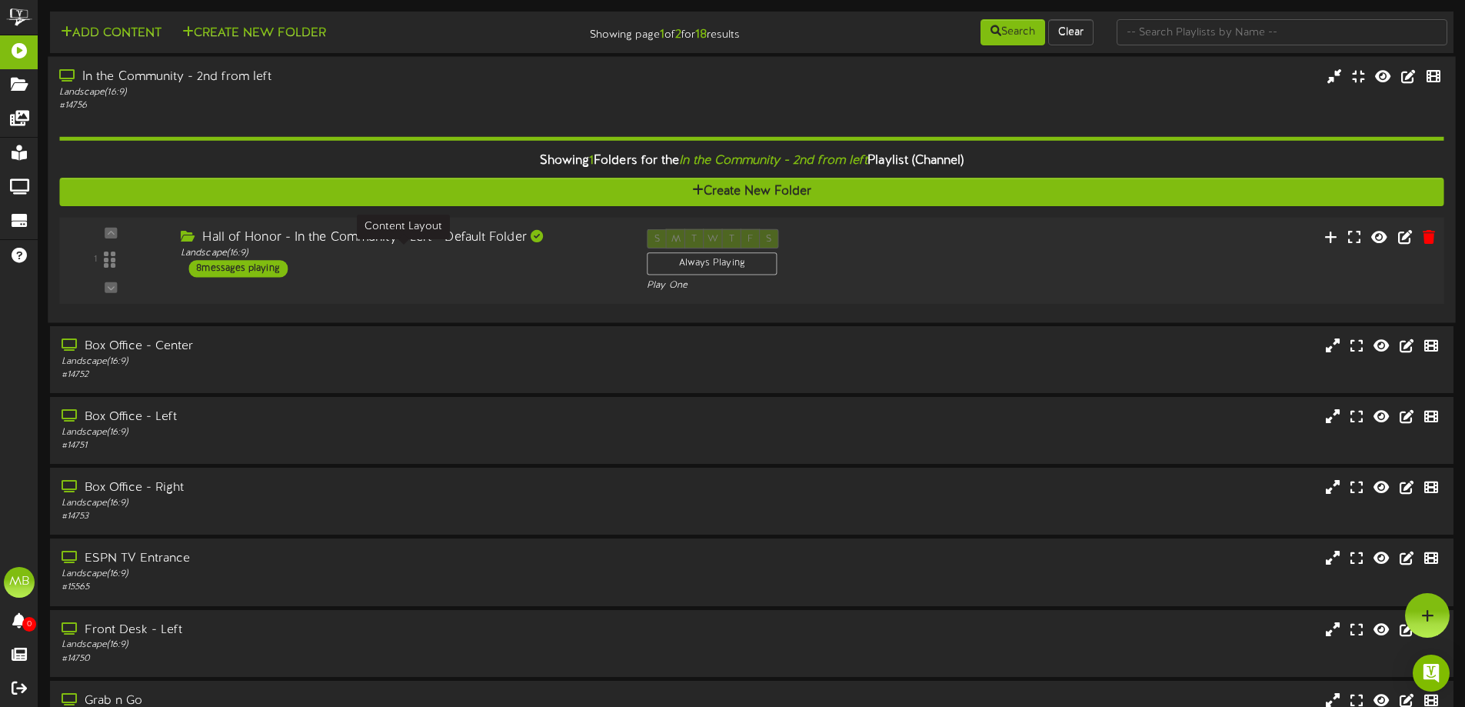
click at [491, 258] on div "Hall of Honor - In the Community - Left - Default Folder Landscape ( 16:9 ) 8 m…" at bounding box center [402, 253] width 466 height 48
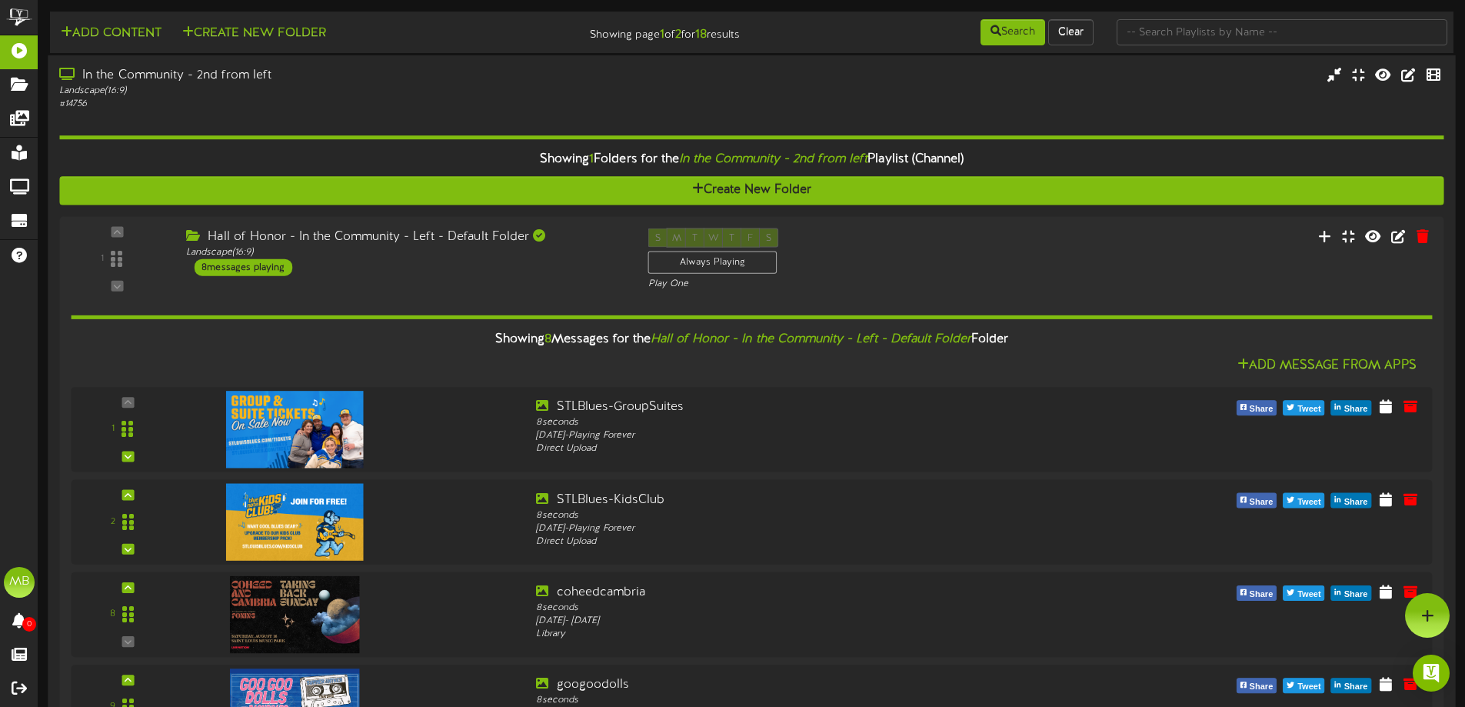
click at [371, 96] on div "Landscape ( 16:9 )" at bounding box center [341, 91] width 564 height 13
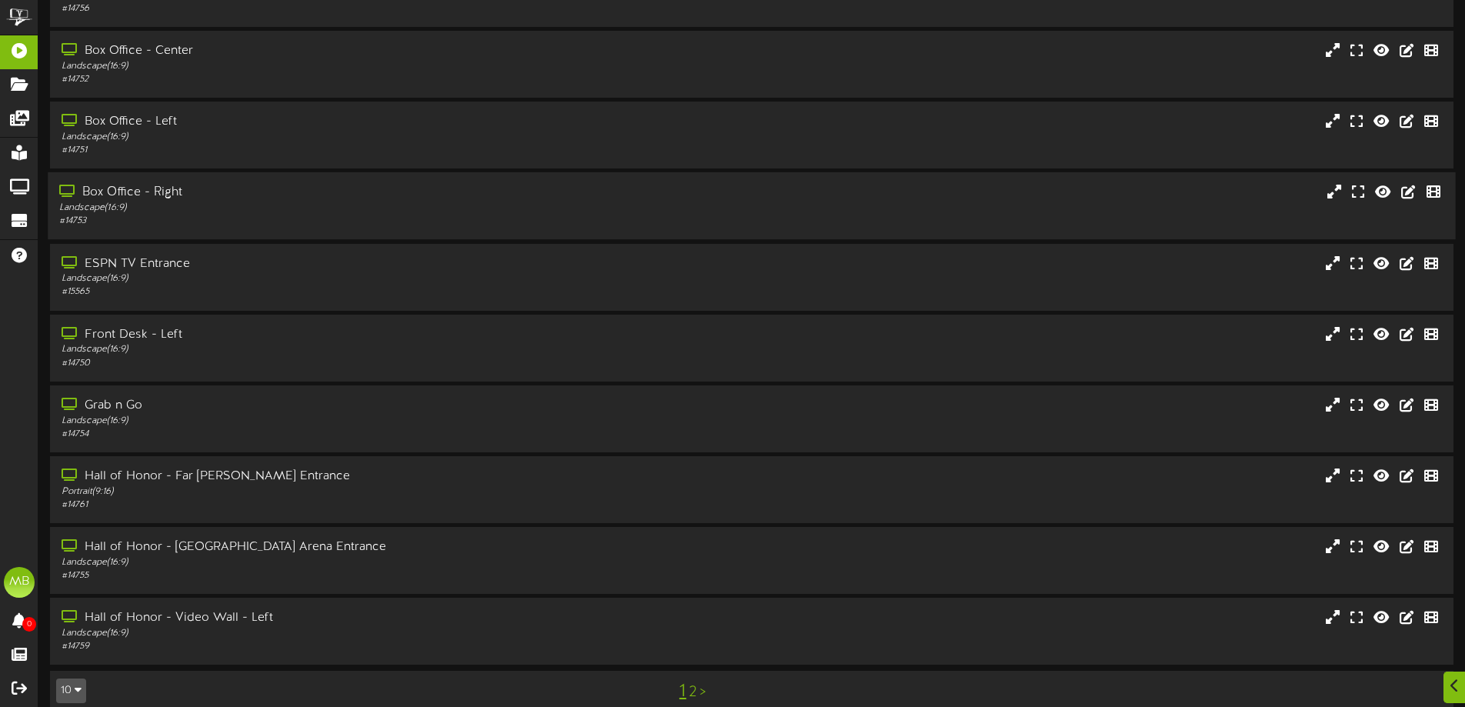
scroll to position [118, 0]
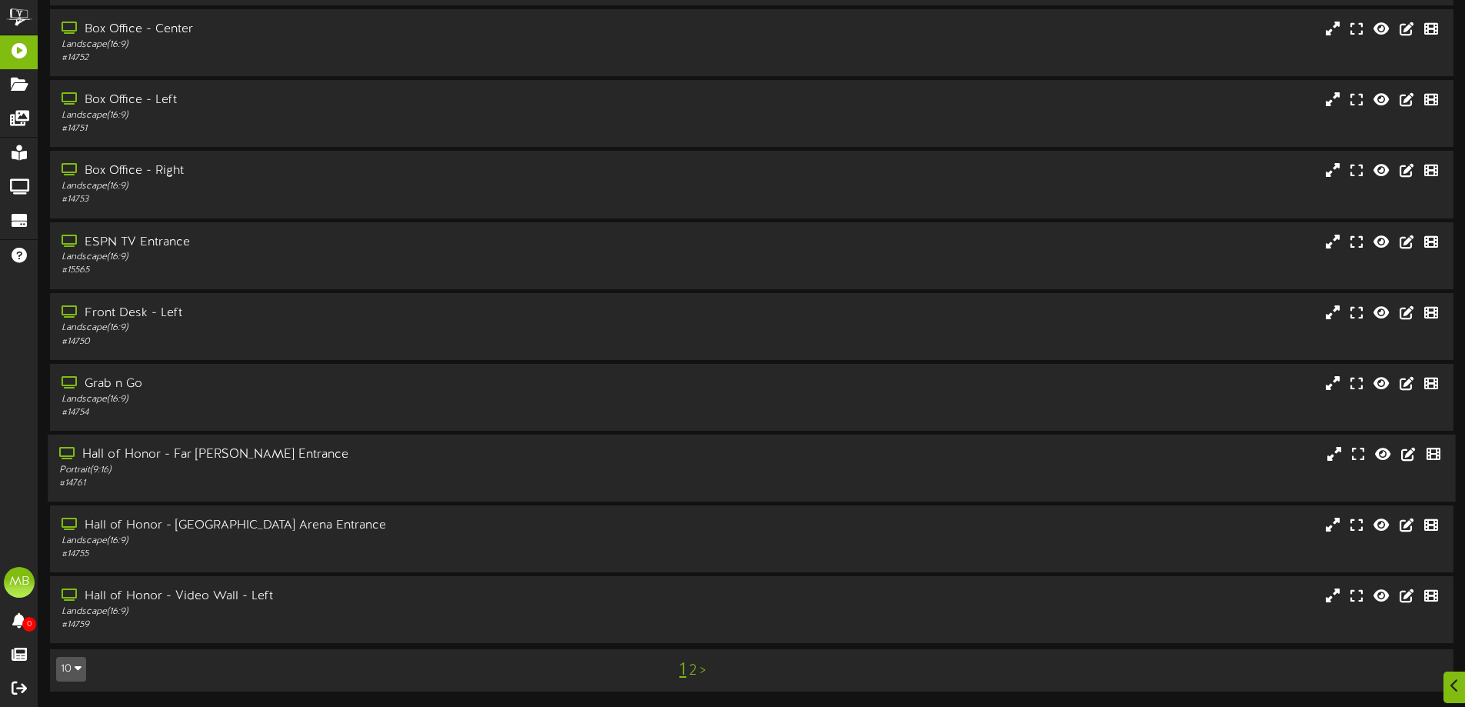
click at [383, 470] on div "Portrait ( 9:16 )" at bounding box center [341, 470] width 564 height 13
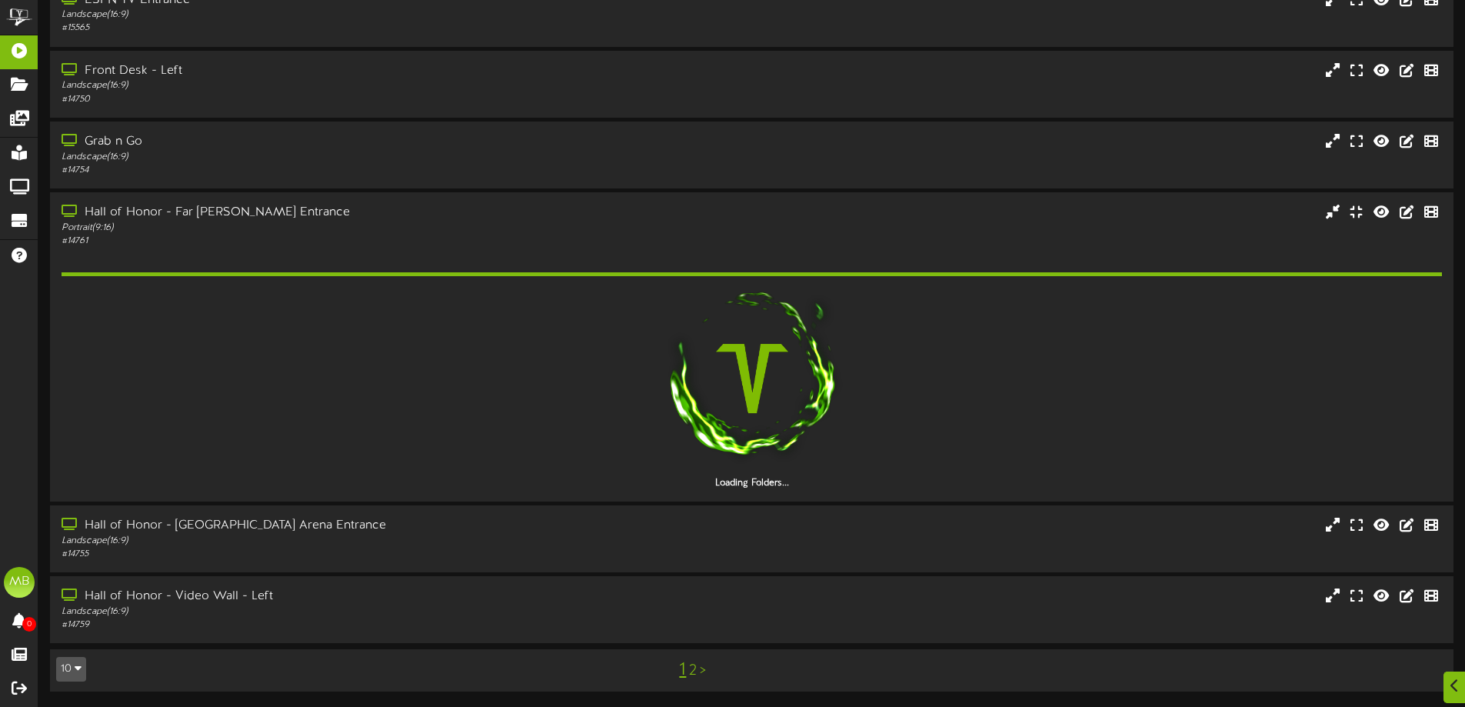
scroll to position [317, 0]
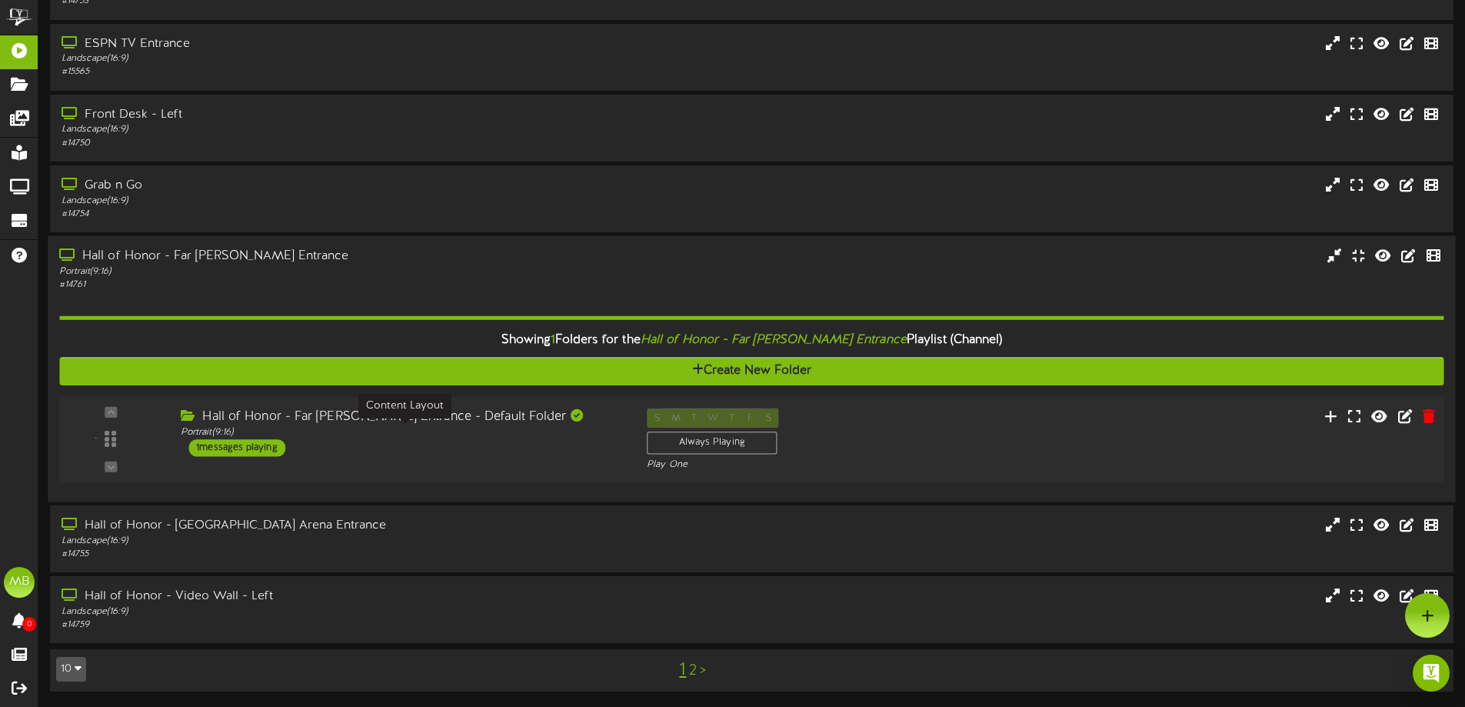
click at [546, 434] on div "Portrait ( 9:16 )" at bounding box center [402, 432] width 443 height 13
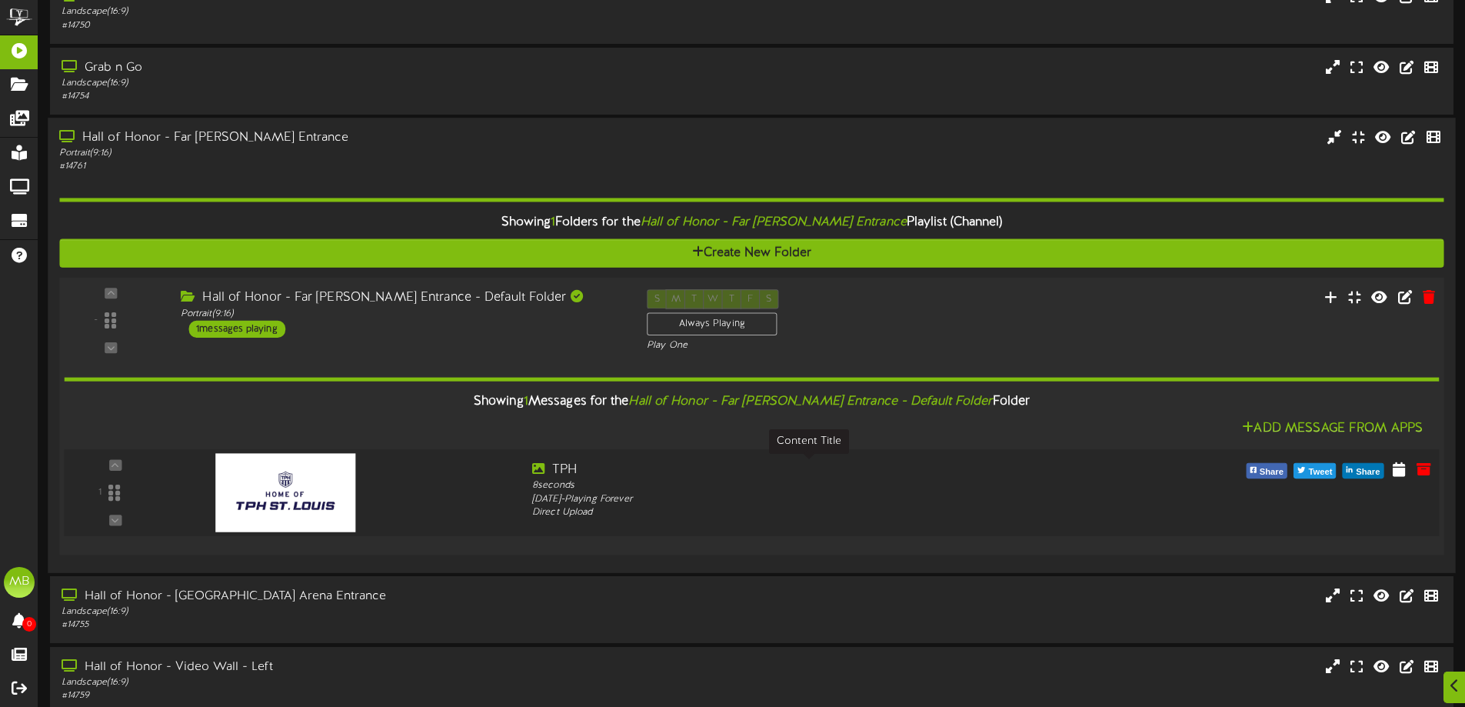
scroll to position [504, 0]
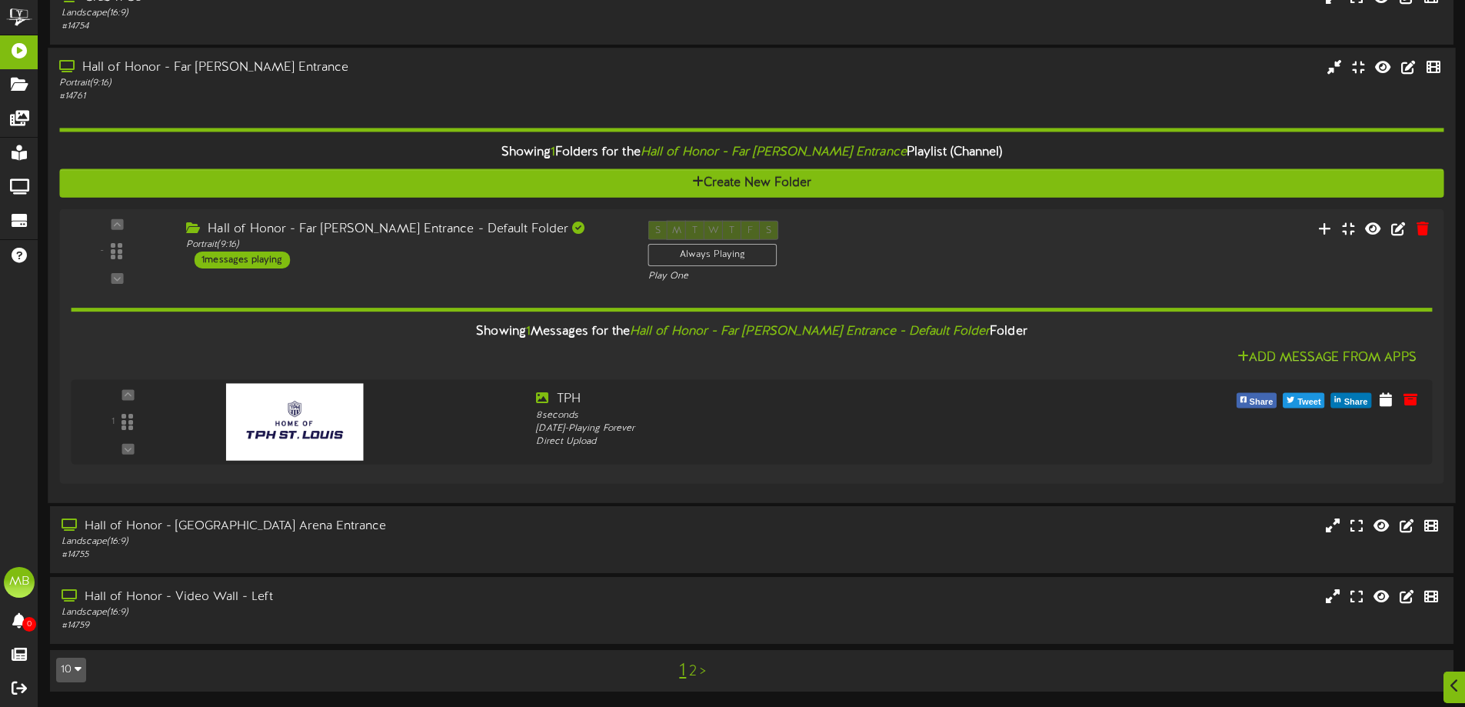
click at [456, 82] on div "Portrait ( 9:16 )" at bounding box center [341, 83] width 564 height 13
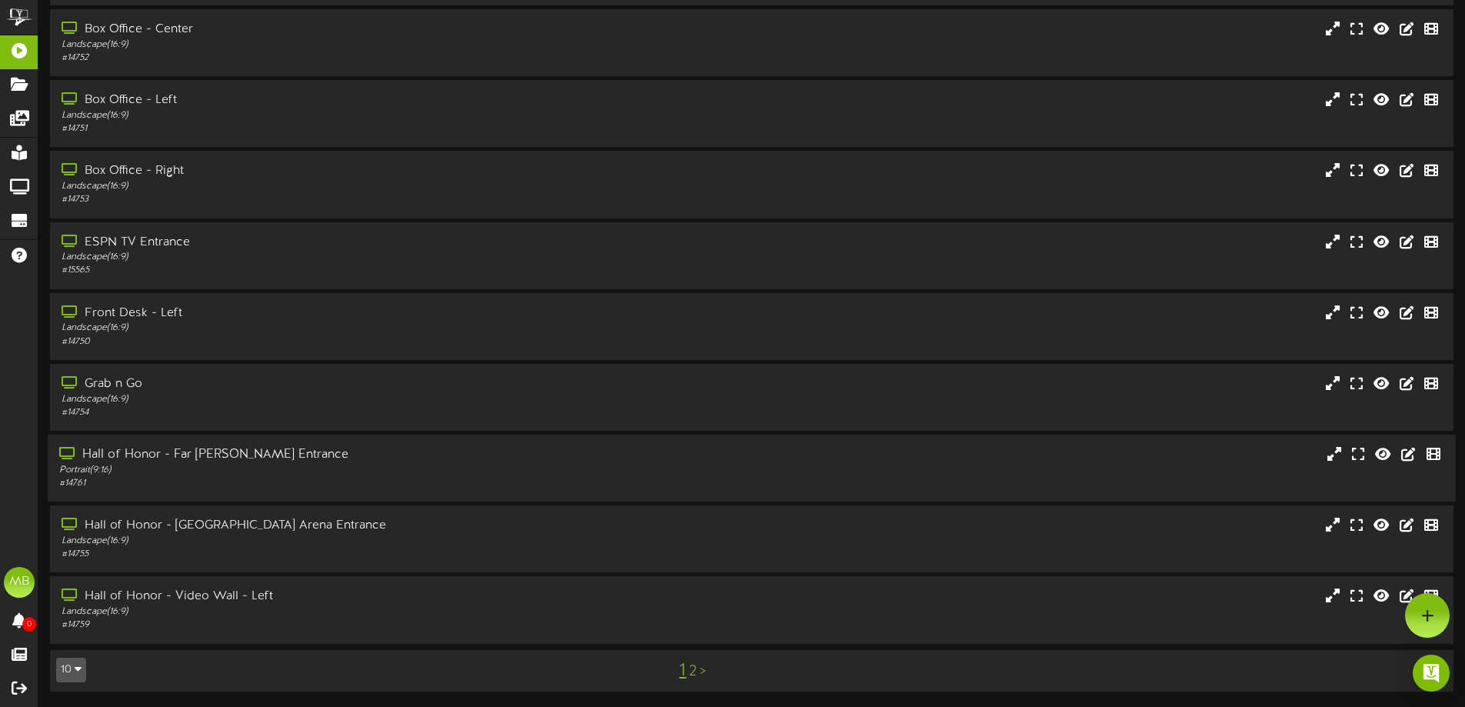
scroll to position [118, 0]
click at [331, 528] on div "Hall of Honor - [GEOGRAPHIC_DATA] Arena Entrance" at bounding box center [341, 526] width 564 height 18
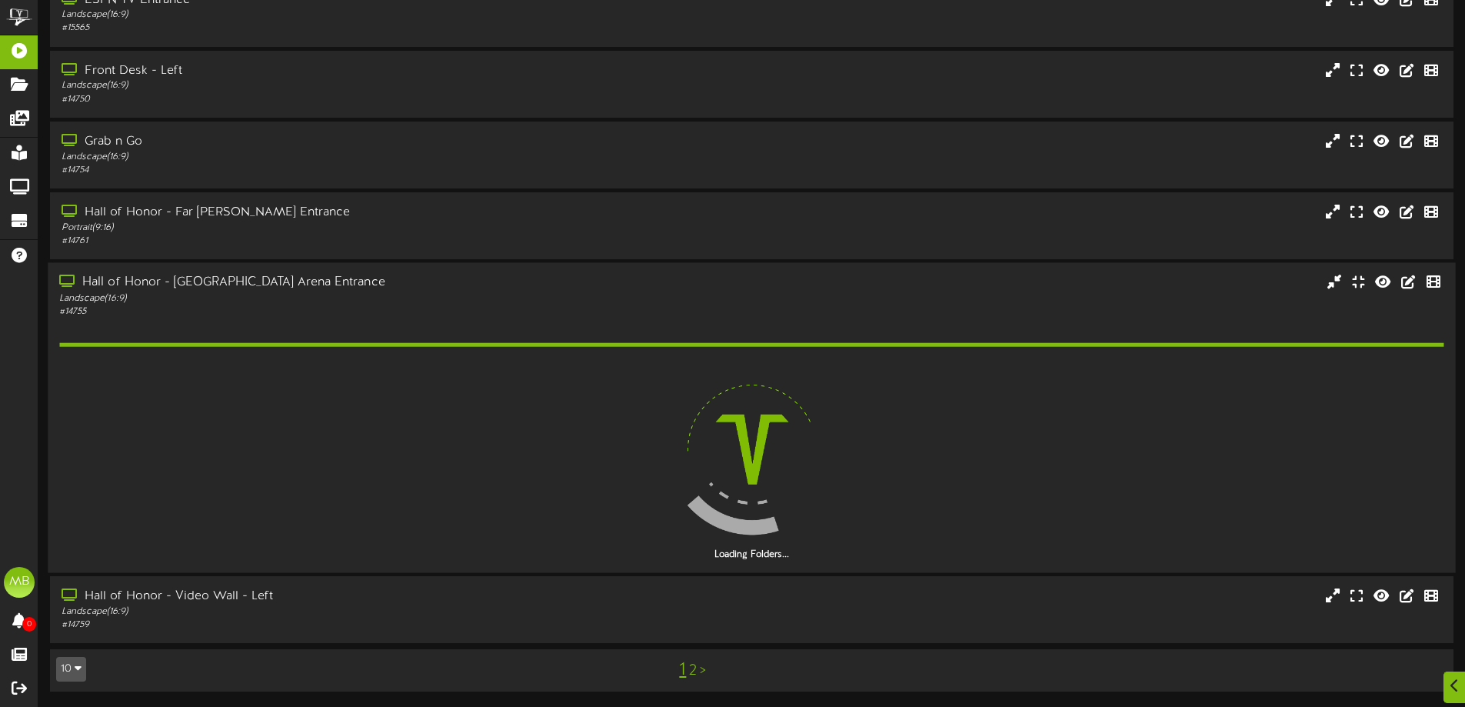
scroll to position [317, 0]
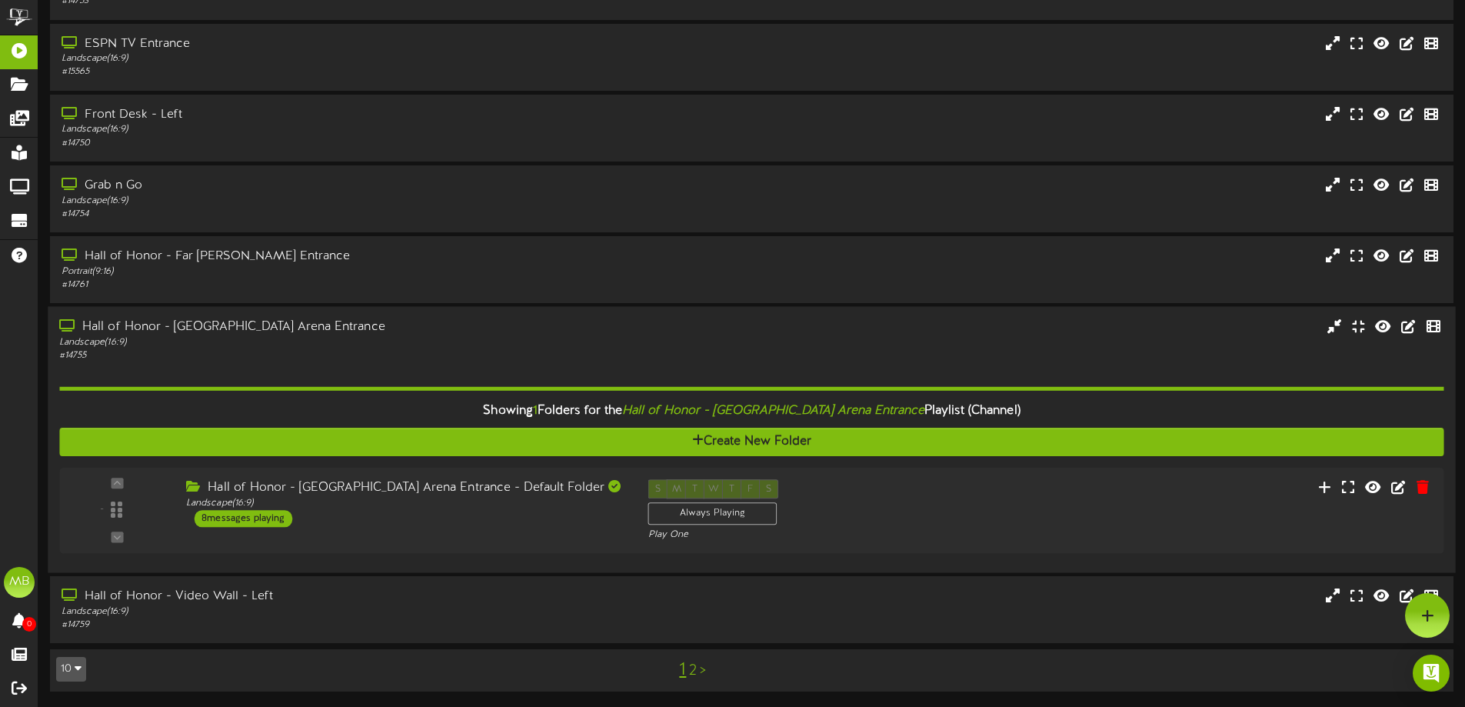
click at [397, 334] on div "Hall of Honor - [GEOGRAPHIC_DATA] Arena Entrance" at bounding box center [341, 327] width 564 height 18
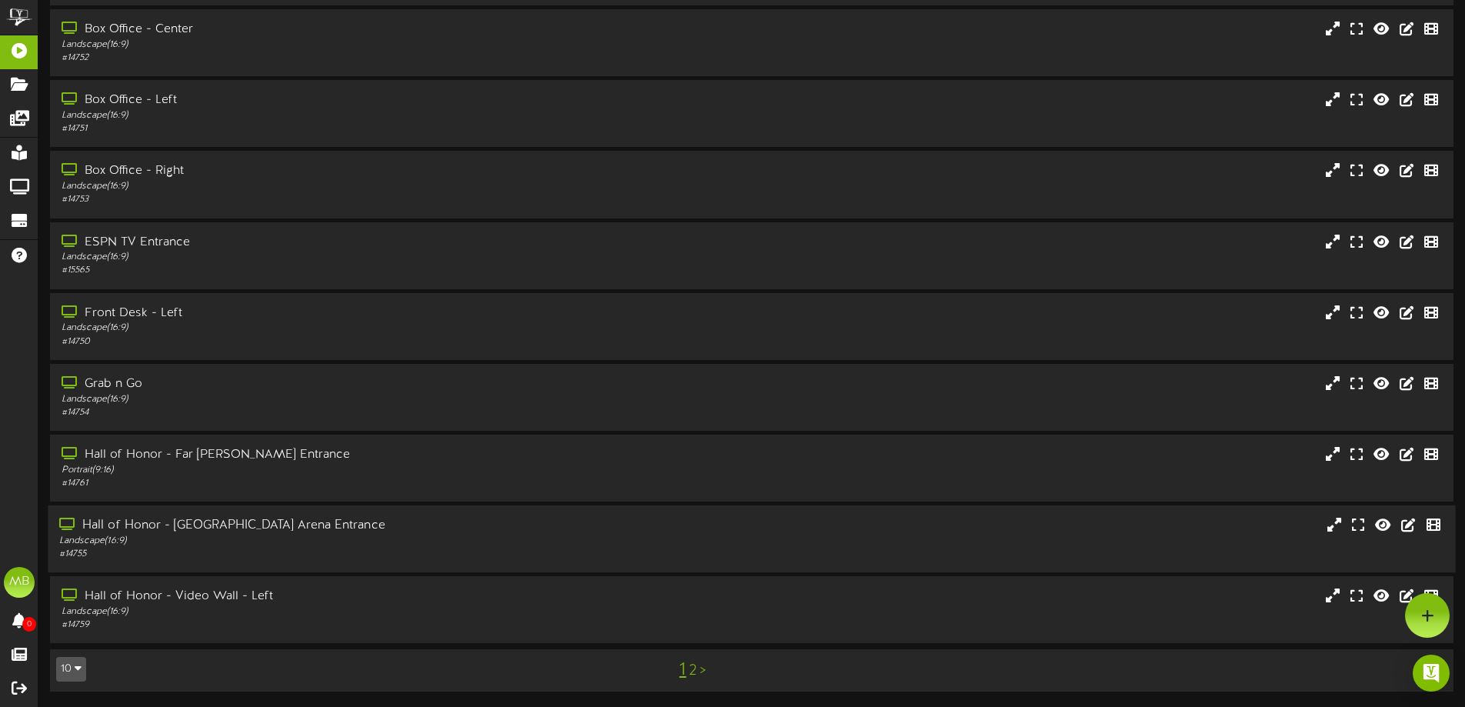
scroll to position [118, 0]
